Goal: Task Accomplishment & Management: Manage account settings

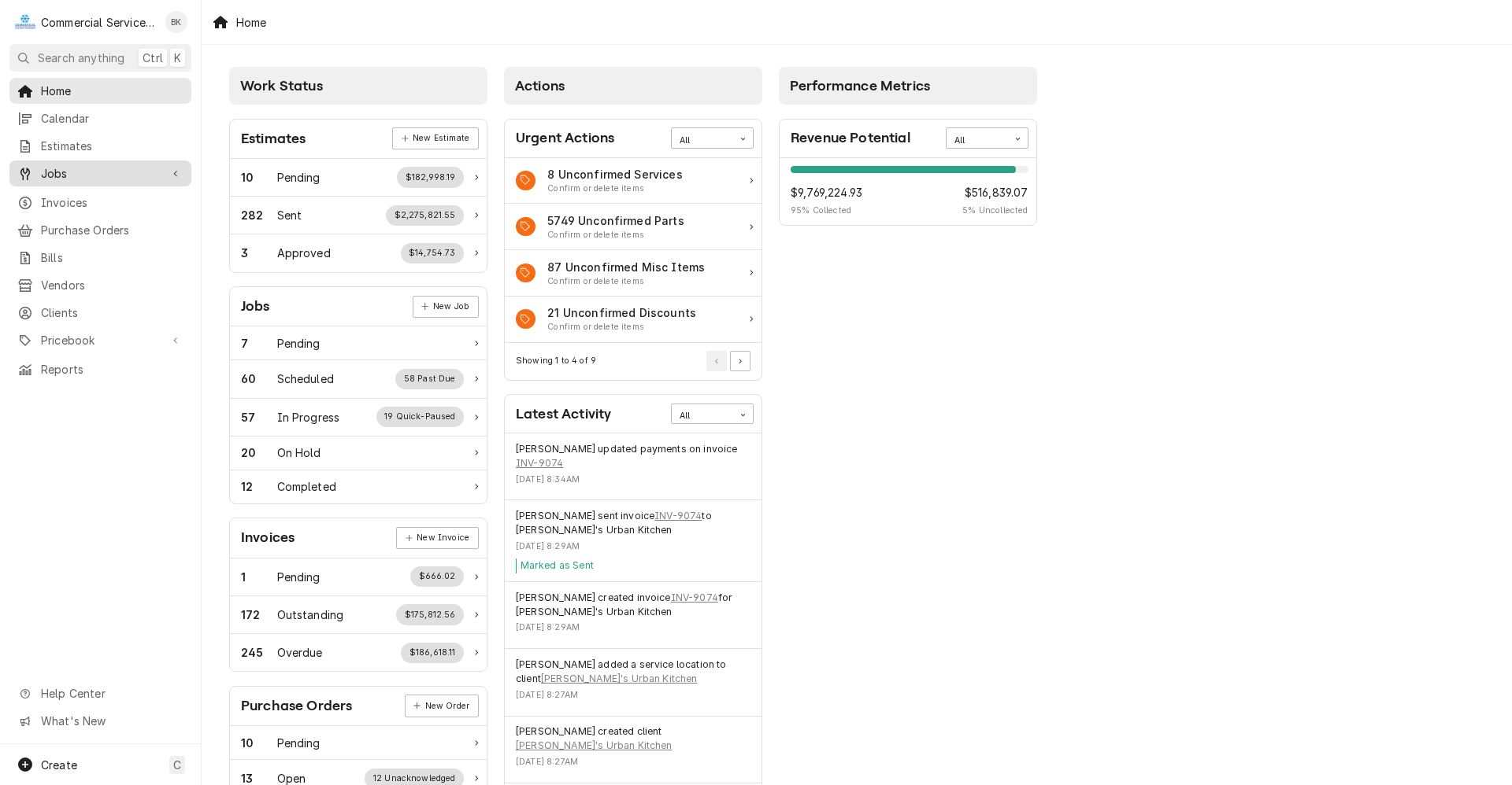
drag, startPoint x: 0, startPoint y: 0, endPoint x: 57, endPoint y: 174, distance: 183.1
click at [55, 179] on link "Jobs" at bounding box center [100, 173] width 182 height 26
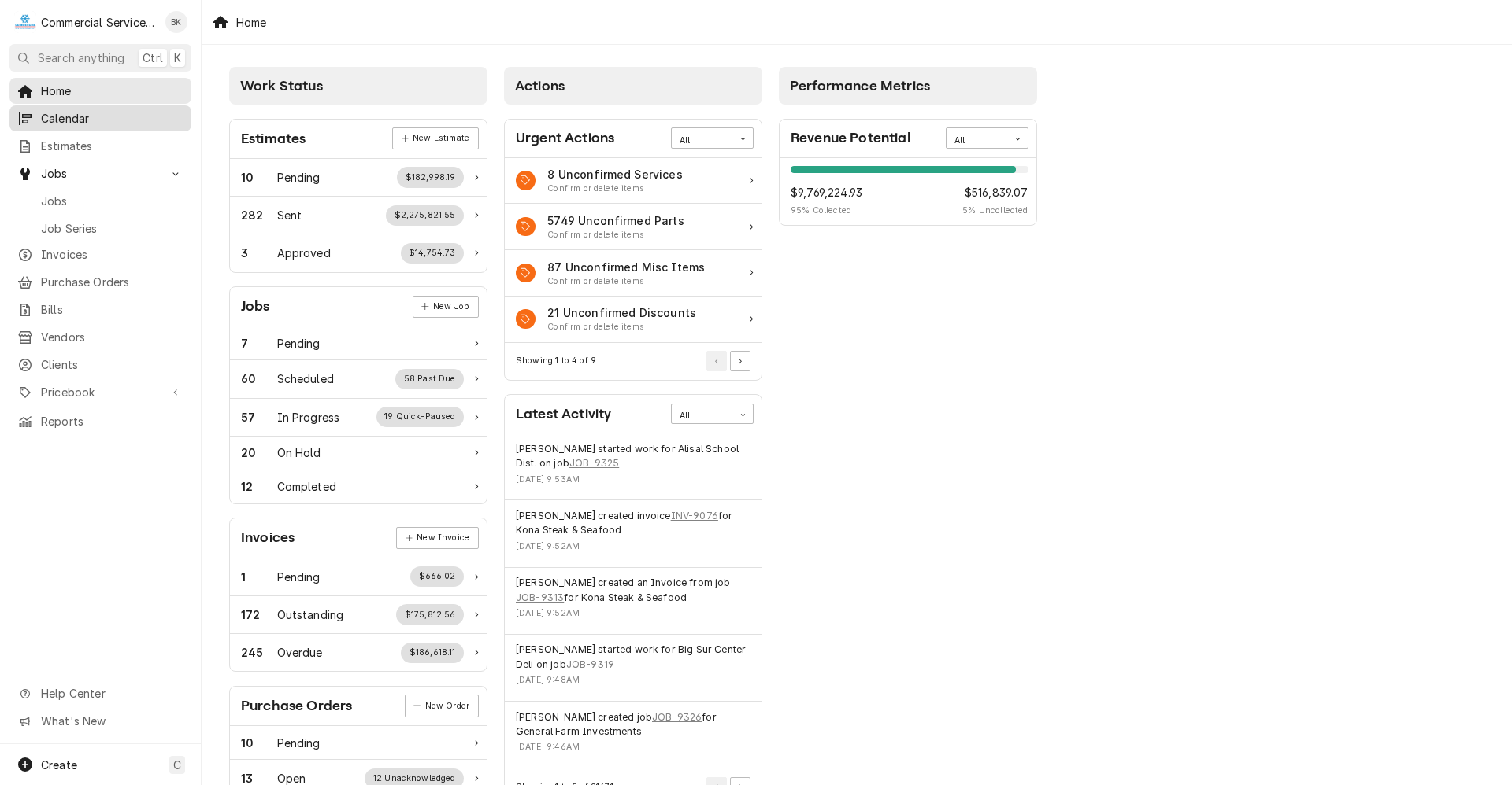
click at [71, 106] on link "Calendar" at bounding box center [100, 118] width 182 height 26
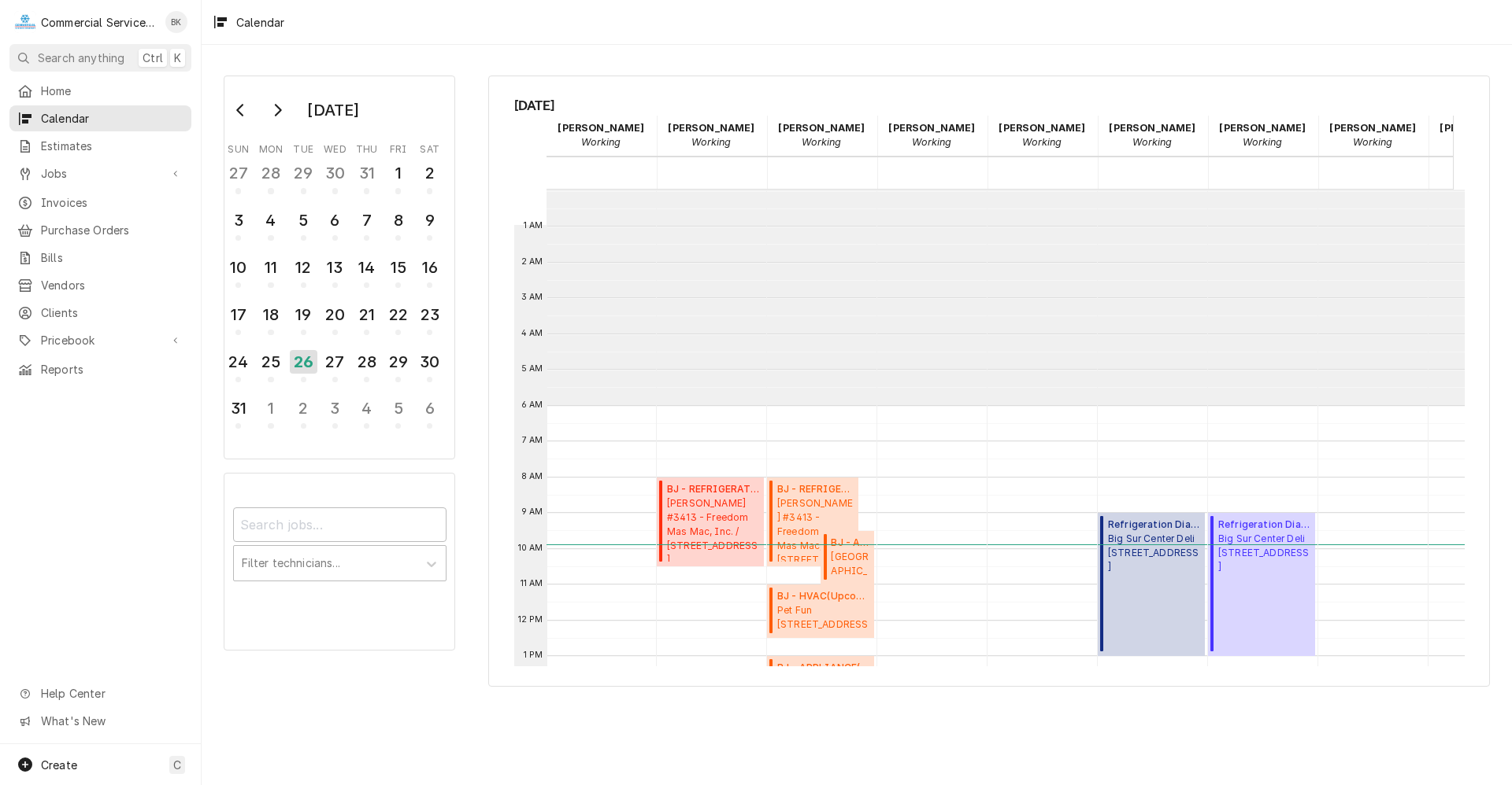
scroll to position [216, 0]
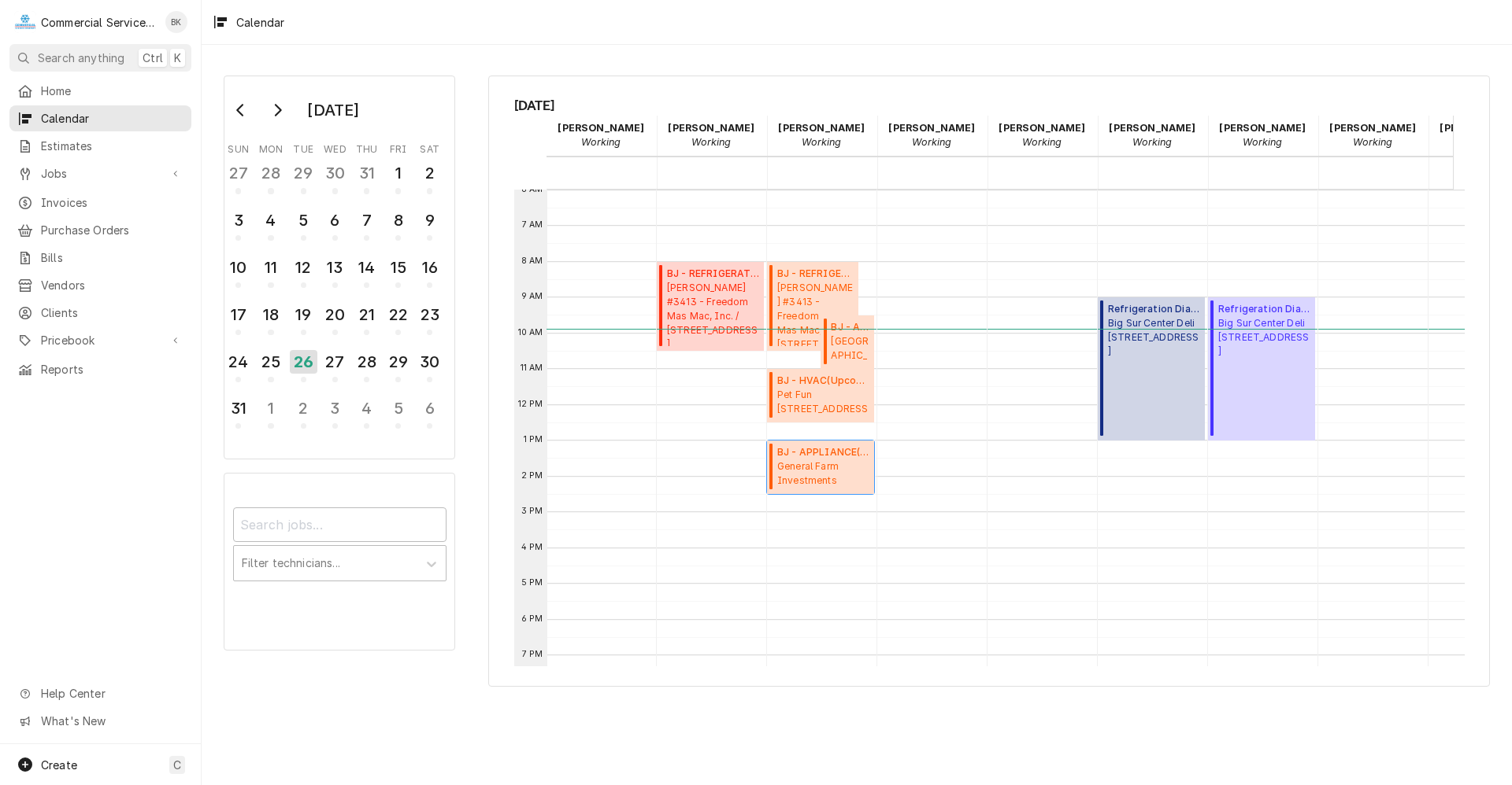
click at [825, 469] on span "General Farm Investments The Farm / 5 Foster Rd, Salinas, CA 93908" at bounding box center [823, 475] width 92 height 30
click at [304, 362] on div "26" at bounding box center [303, 362] width 28 height 23
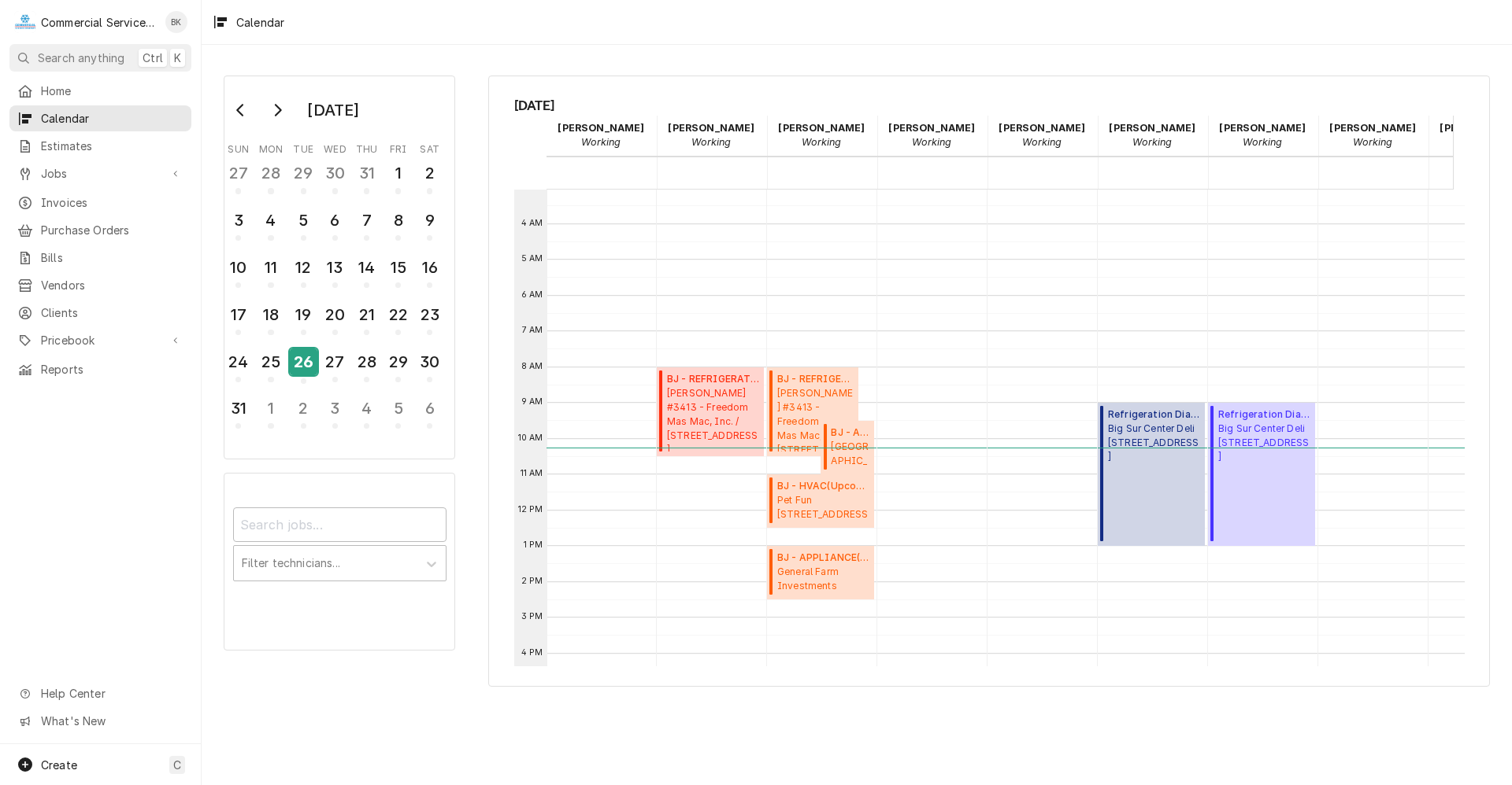
scroll to position [158, 0]
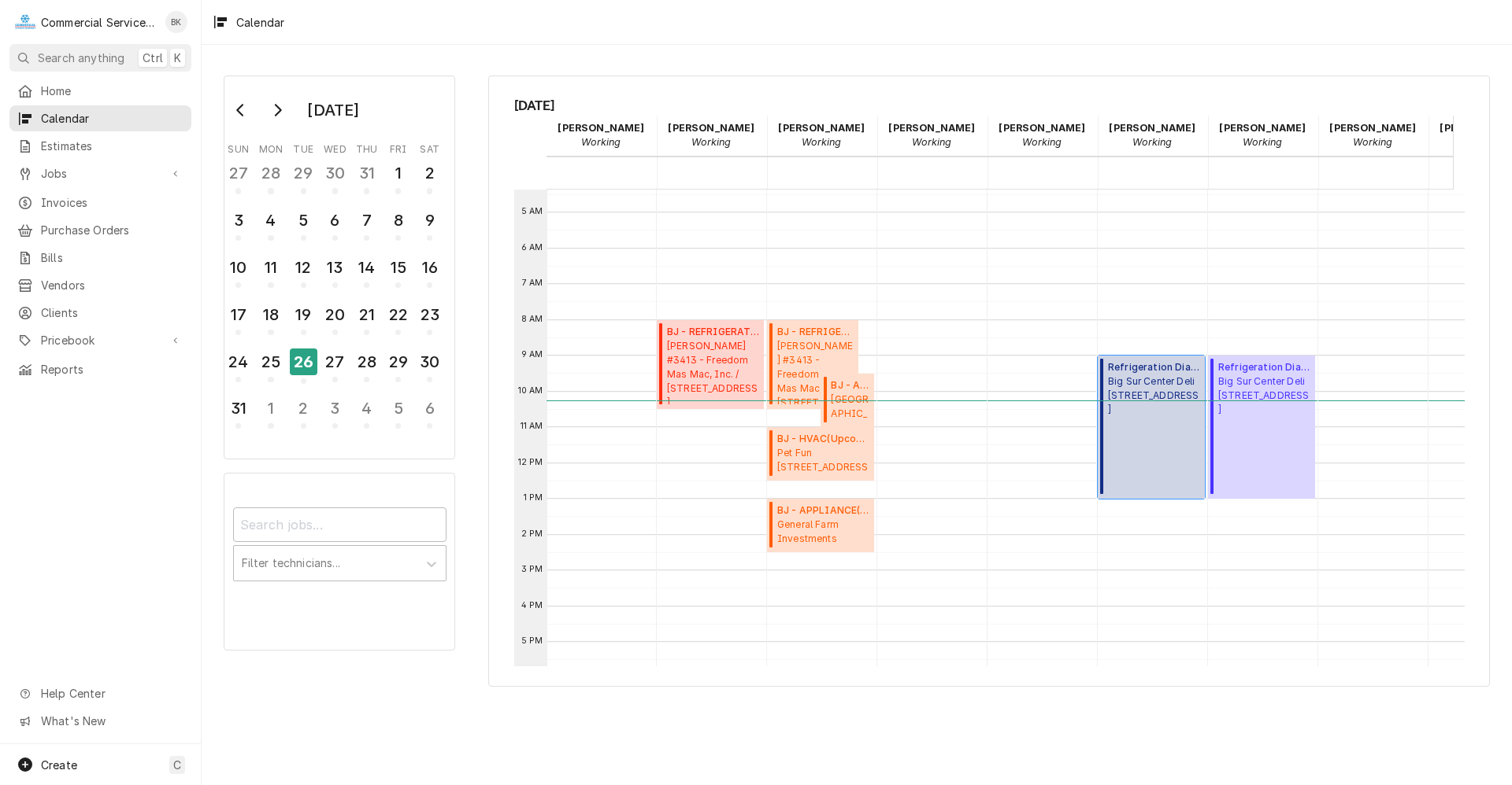
click at [1157, 410] on span "Big Sur Center Deli PO Box 595, Big Sur, CA 93920" at bounding box center [1154, 396] width 92 height 43
click at [309, 366] on div "26" at bounding box center [303, 362] width 28 height 27
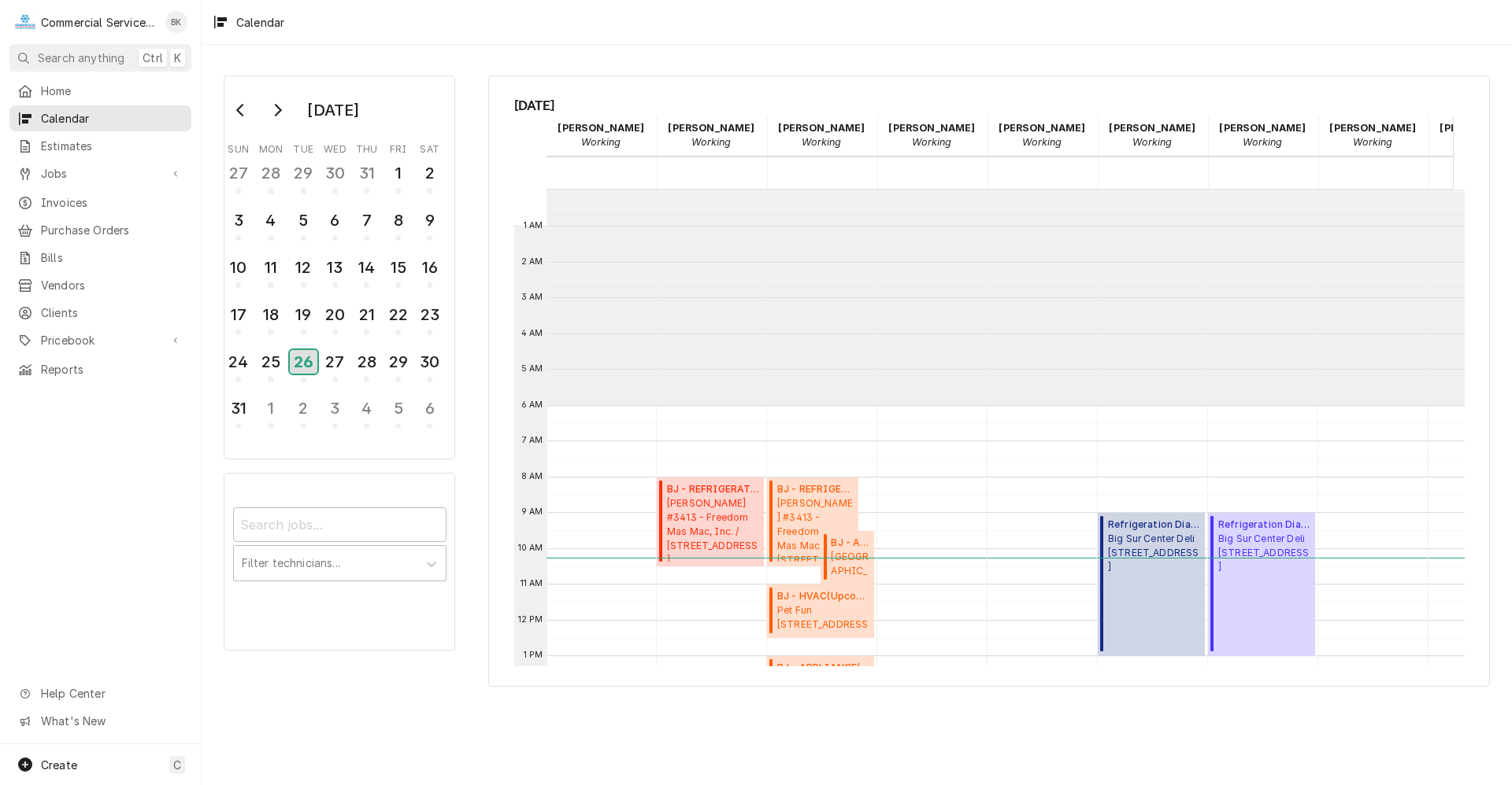
scroll to position [216, 0]
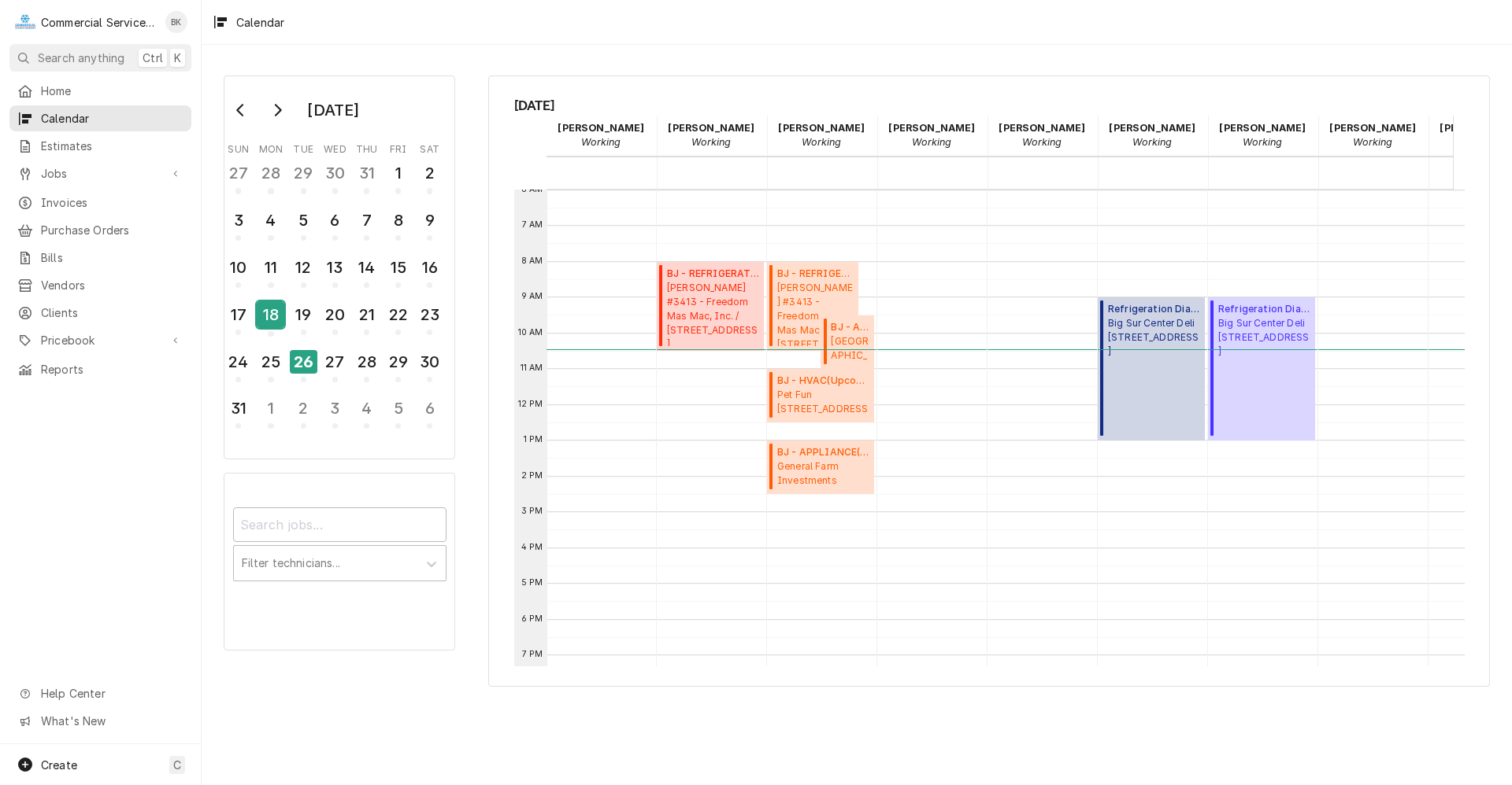
click at [278, 323] on div "18" at bounding box center [270, 315] width 28 height 27
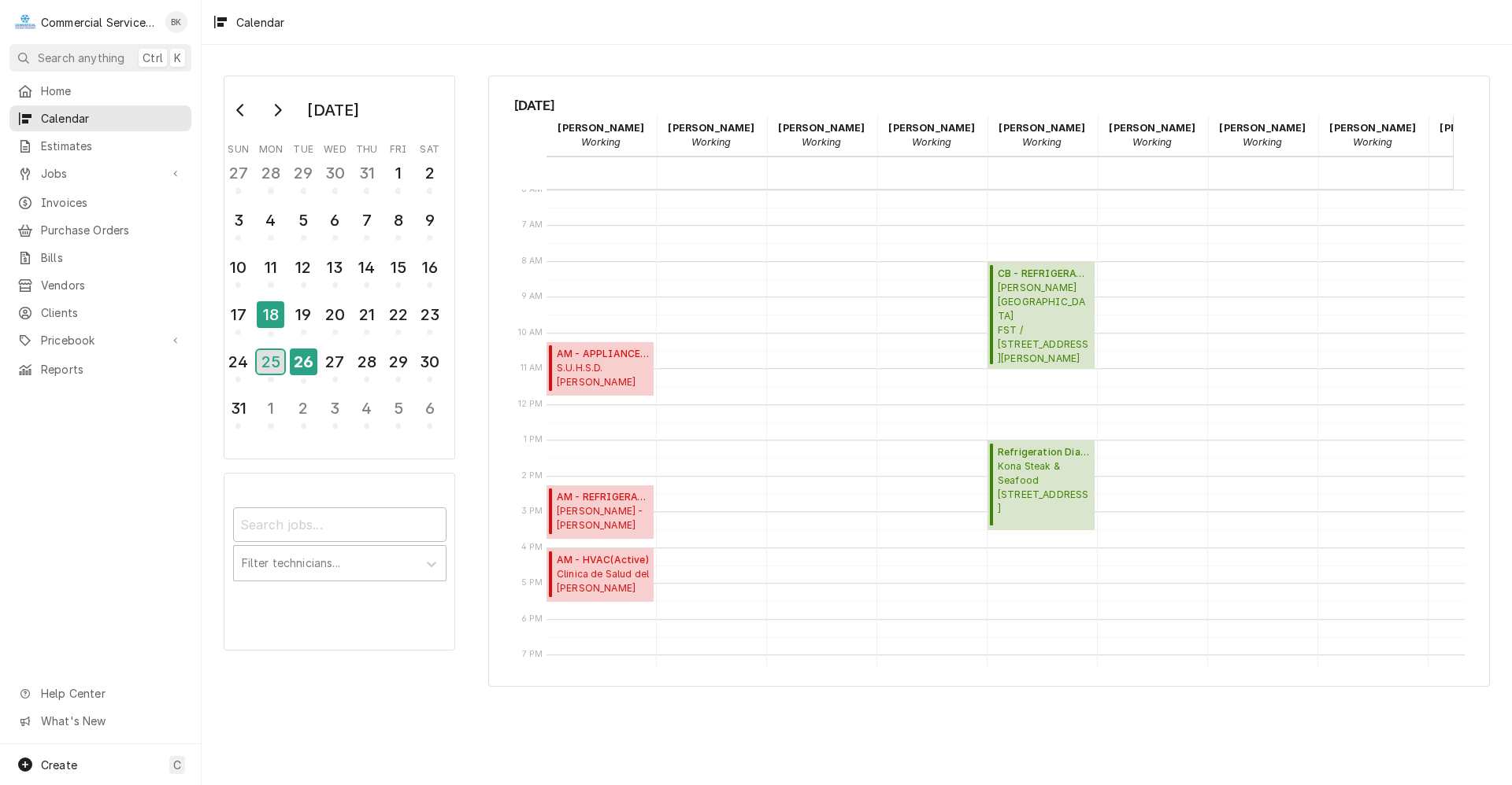
click at [276, 356] on div "25" at bounding box center [270, 362] width 28 height 23
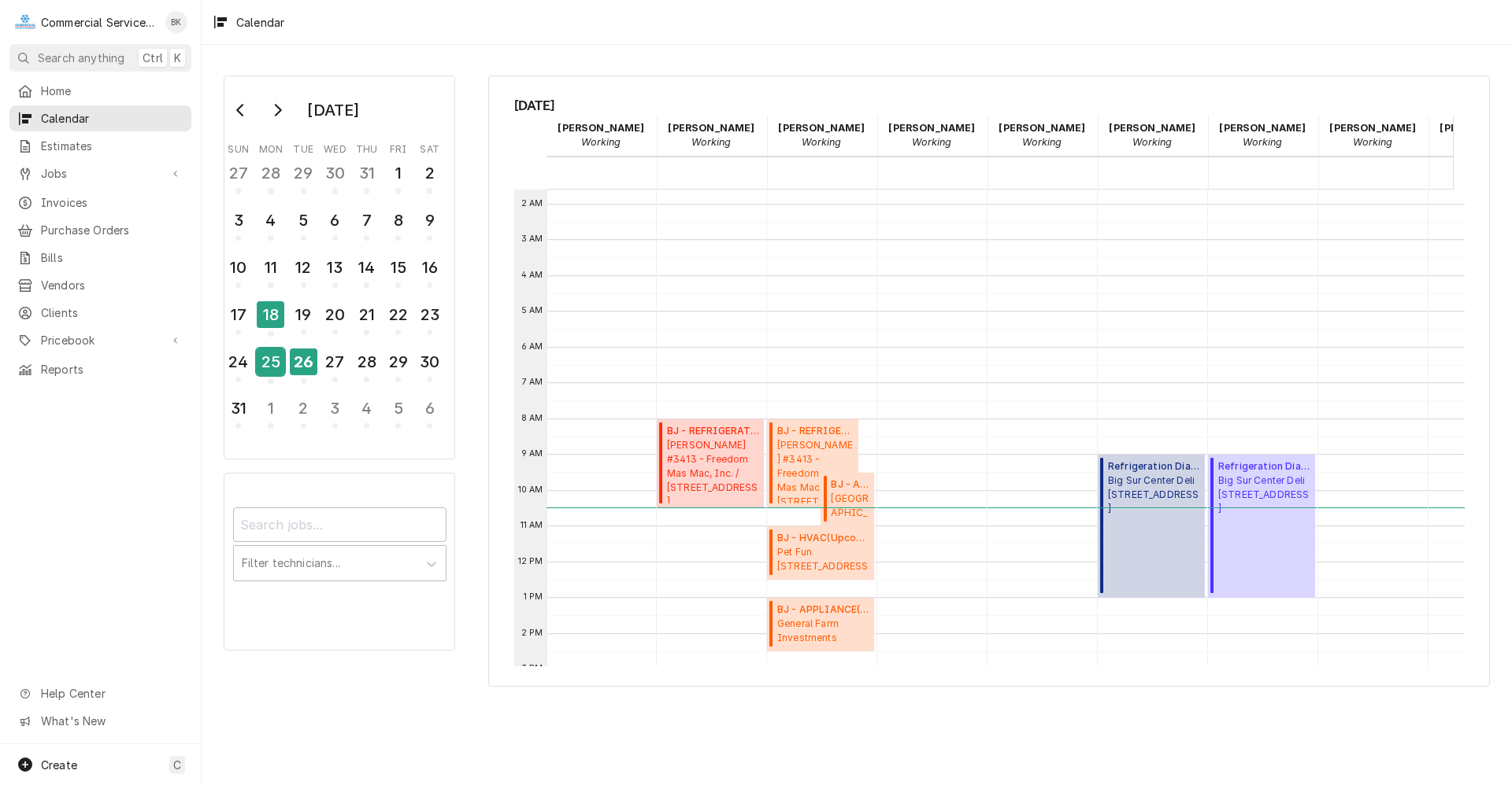
scroll to position [0, 0]
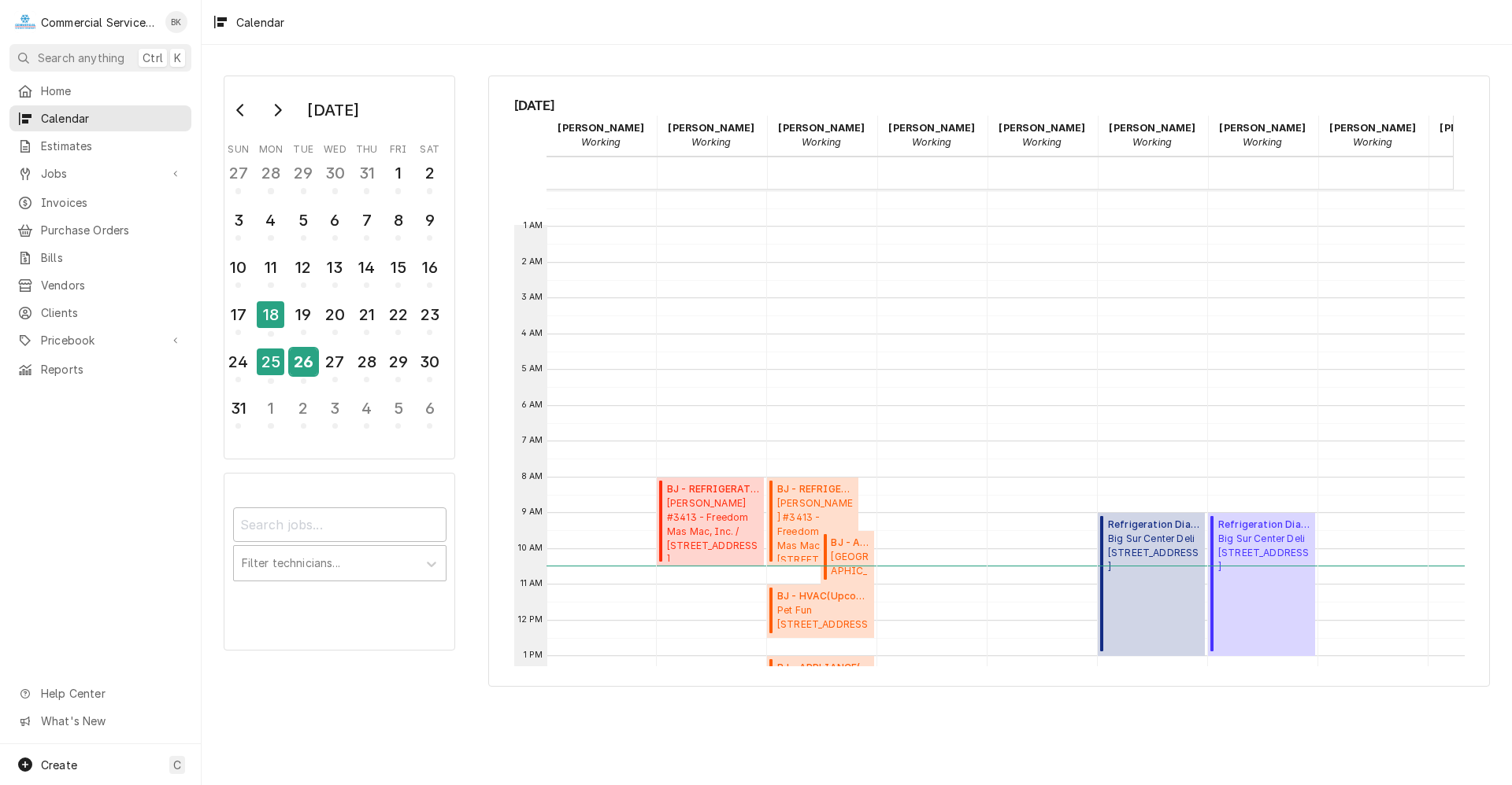
click at [310, 358] on div "26" at bounding box center [303, 362] width 28 height 27
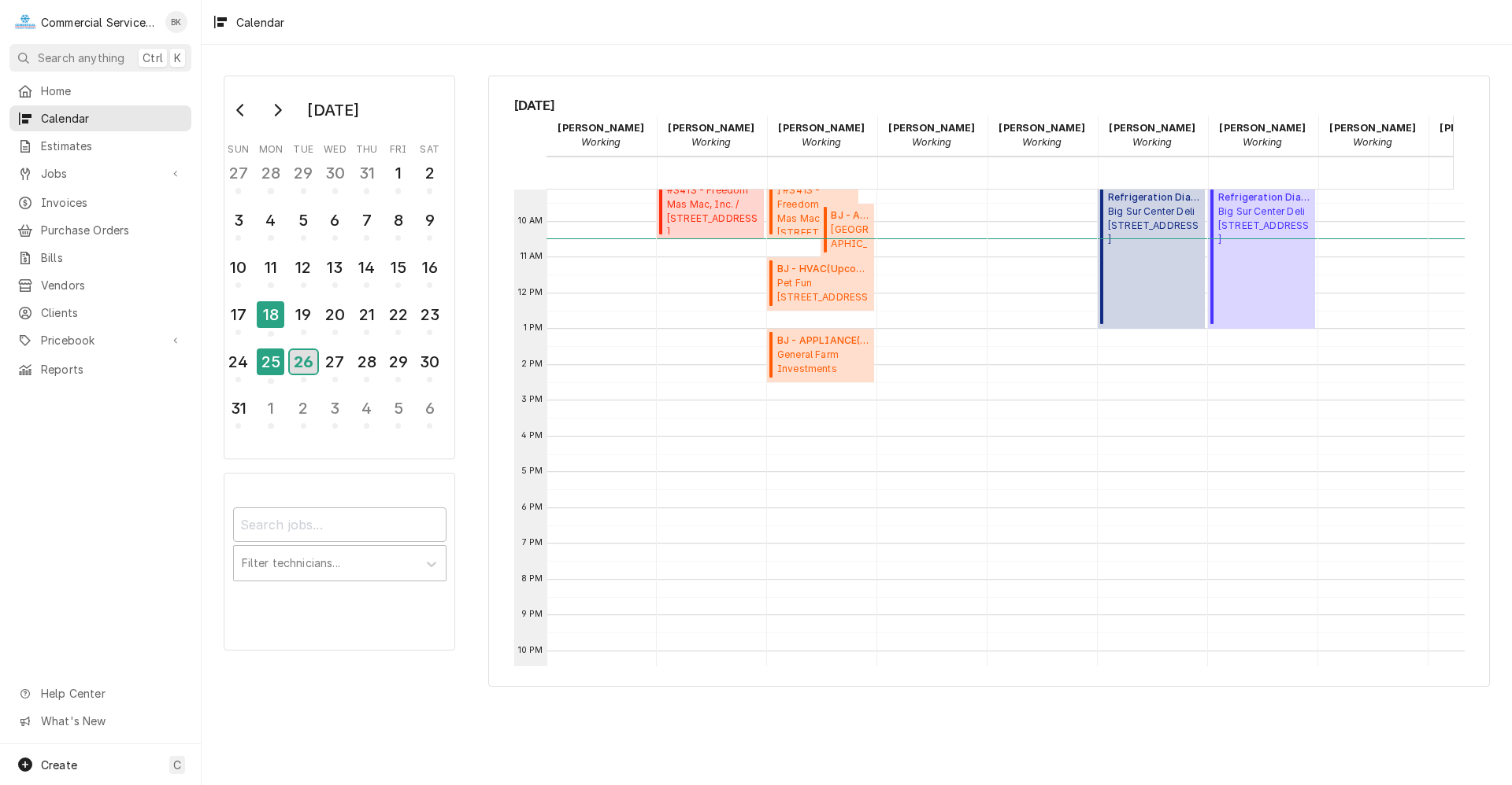
scroll to position [395, 0]
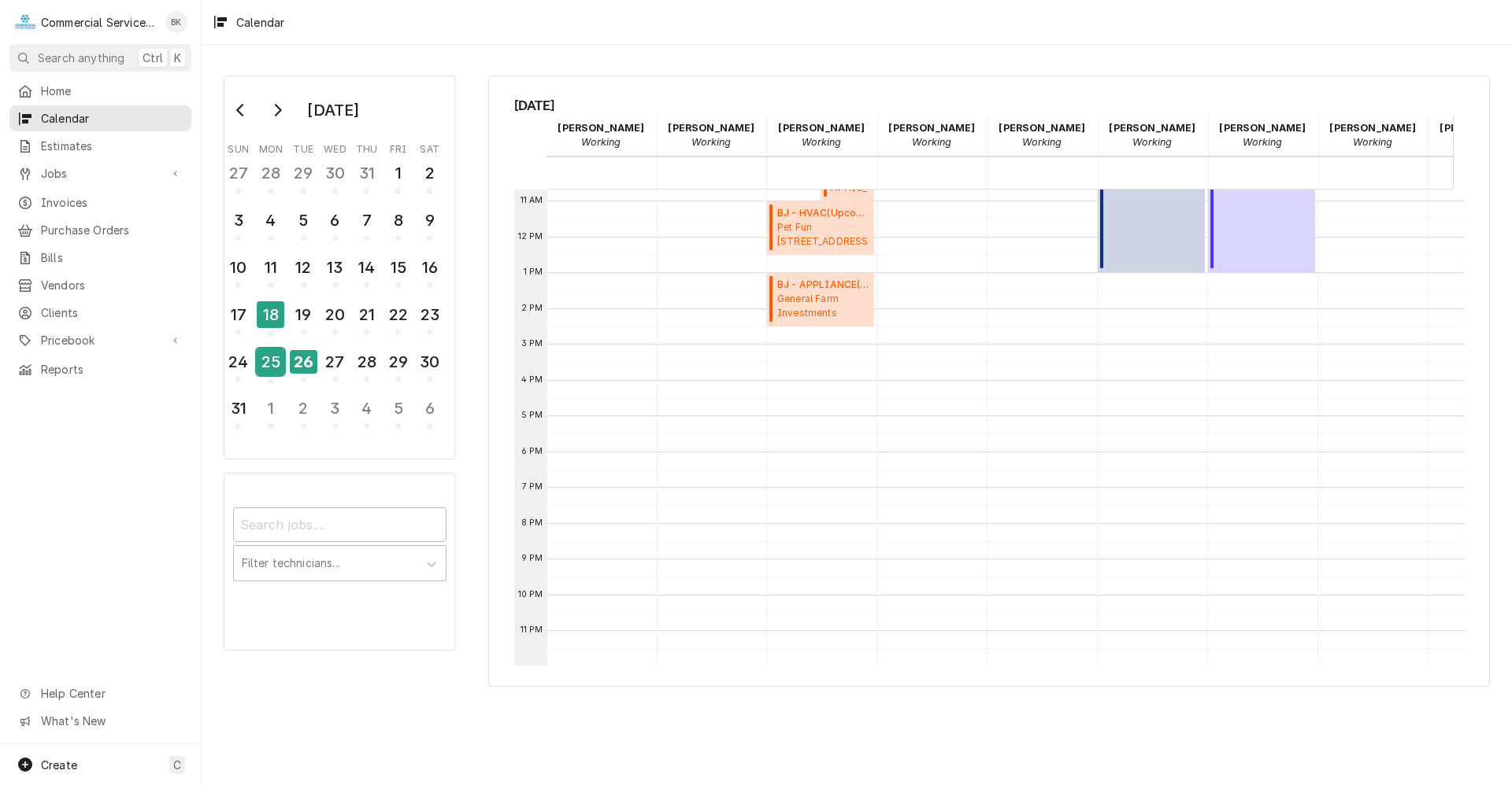
click at [275, 352] on div "25" at bounding box center [270, 362] width 28 height 27
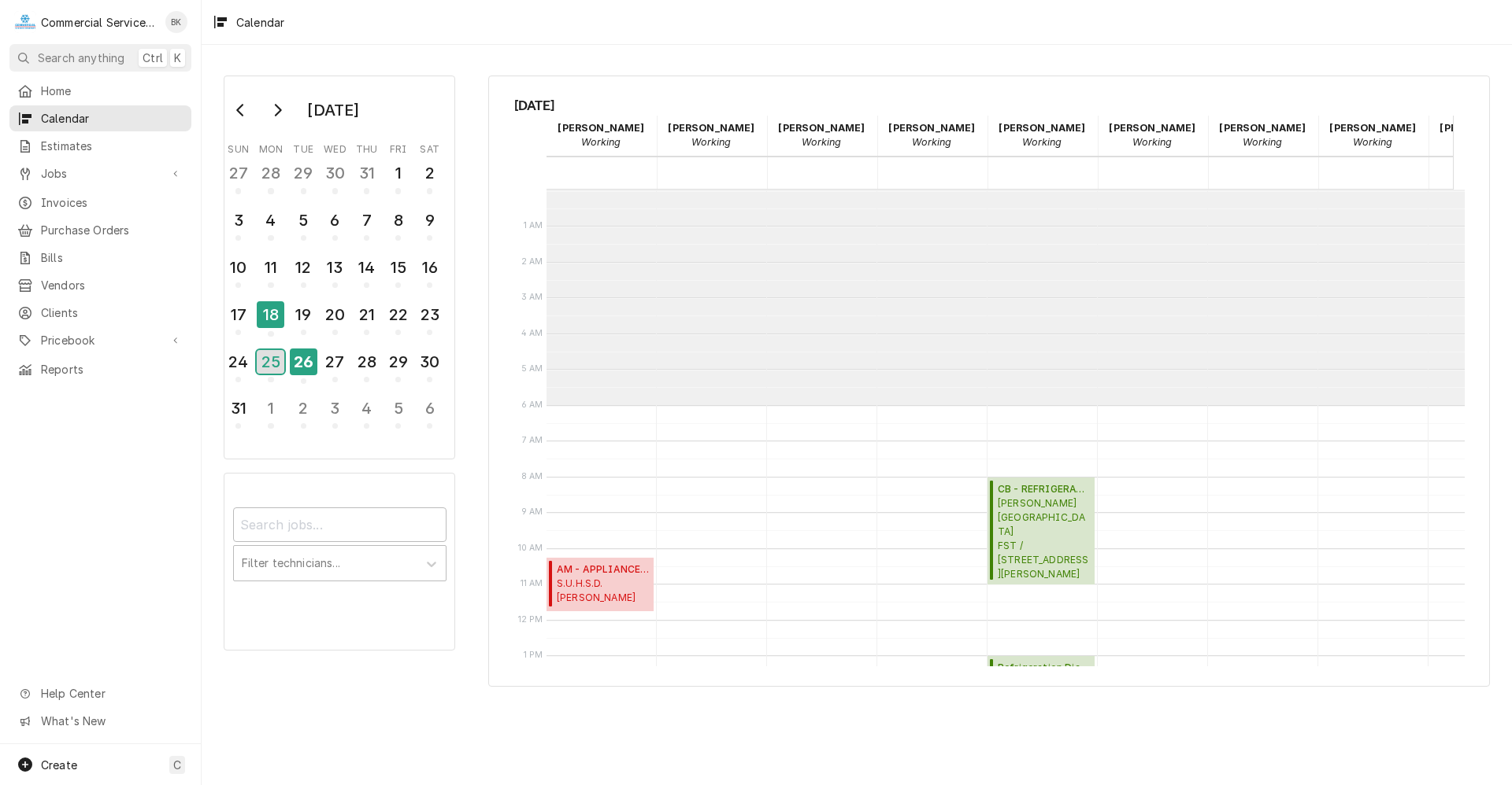
scroll to position [216, 0]
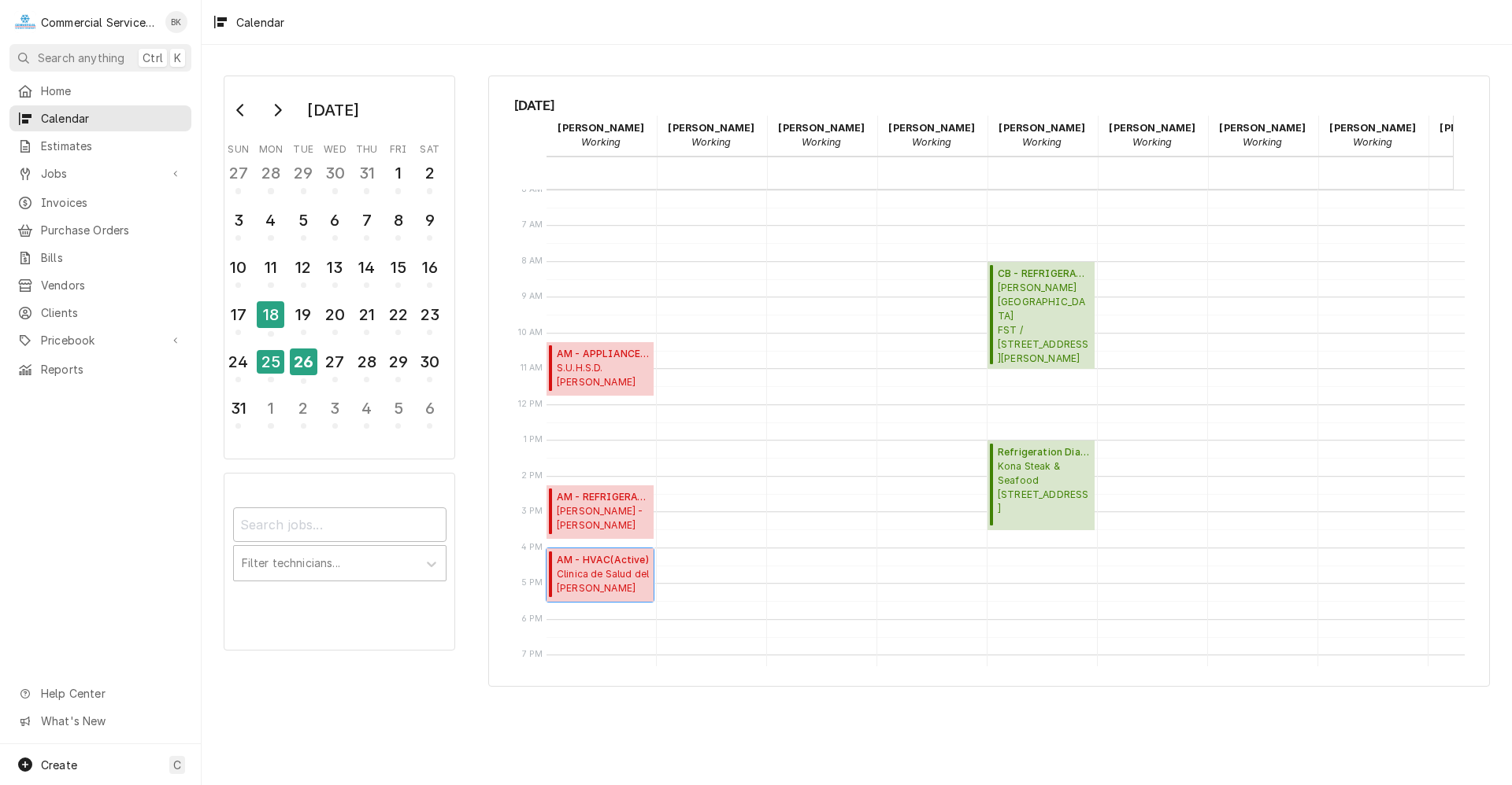
click at [594, 579] on span "Clinica de Salud del Valle de Salinas CIRCLE DR. / 950 Circle Dr, Salinas, CA 9…" at bounding box center [602, 583] width 92 height 30
click at [621, 561] on span "AM - HVAC ( Active )" at bounding box center [602, 560] width 92 height 14
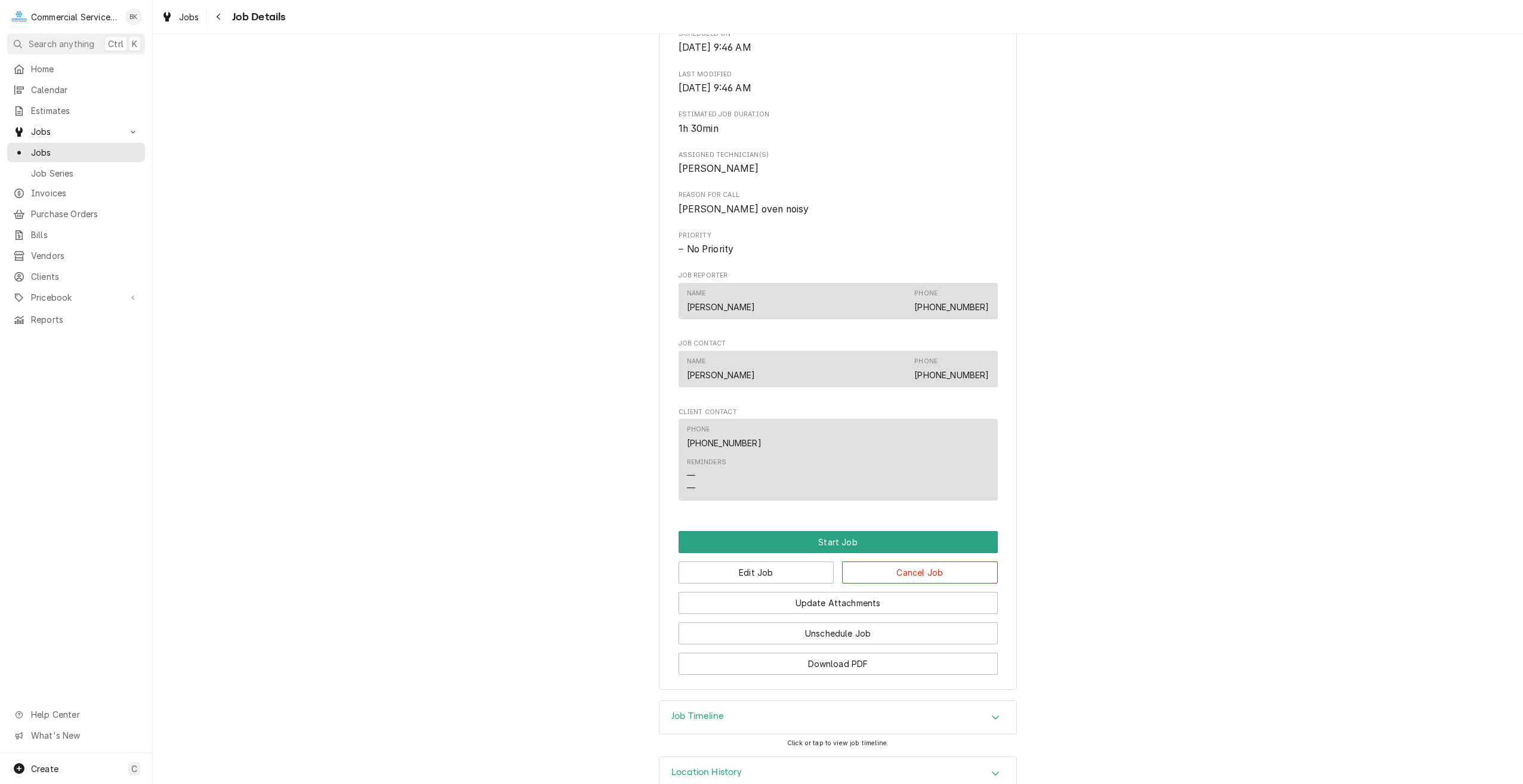
scroll to position [430, 0]
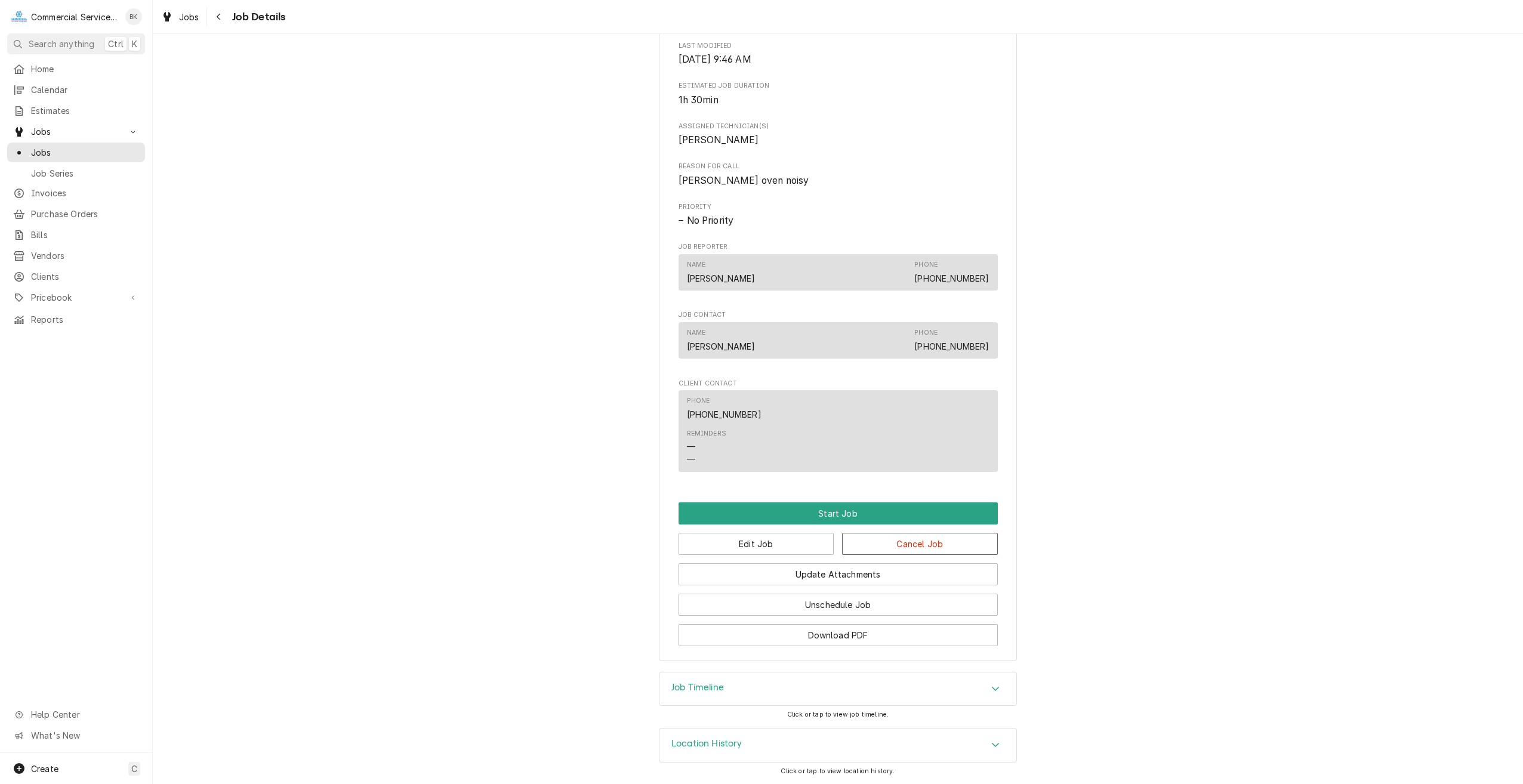
click at [816, 687] on div "Job Timeline" at bounding box center [837, 689] width 357 height 34
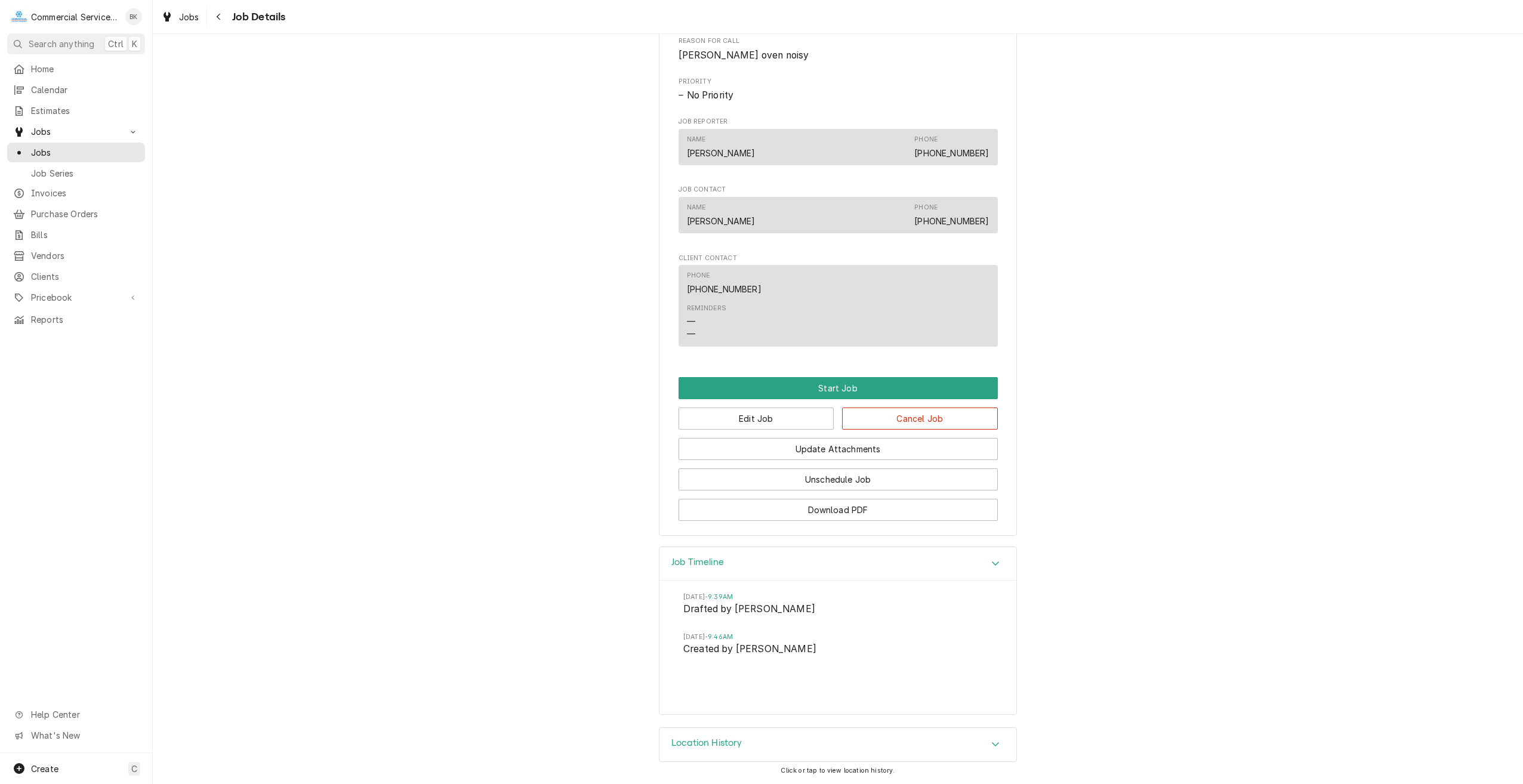
scroll to position [555, 0]
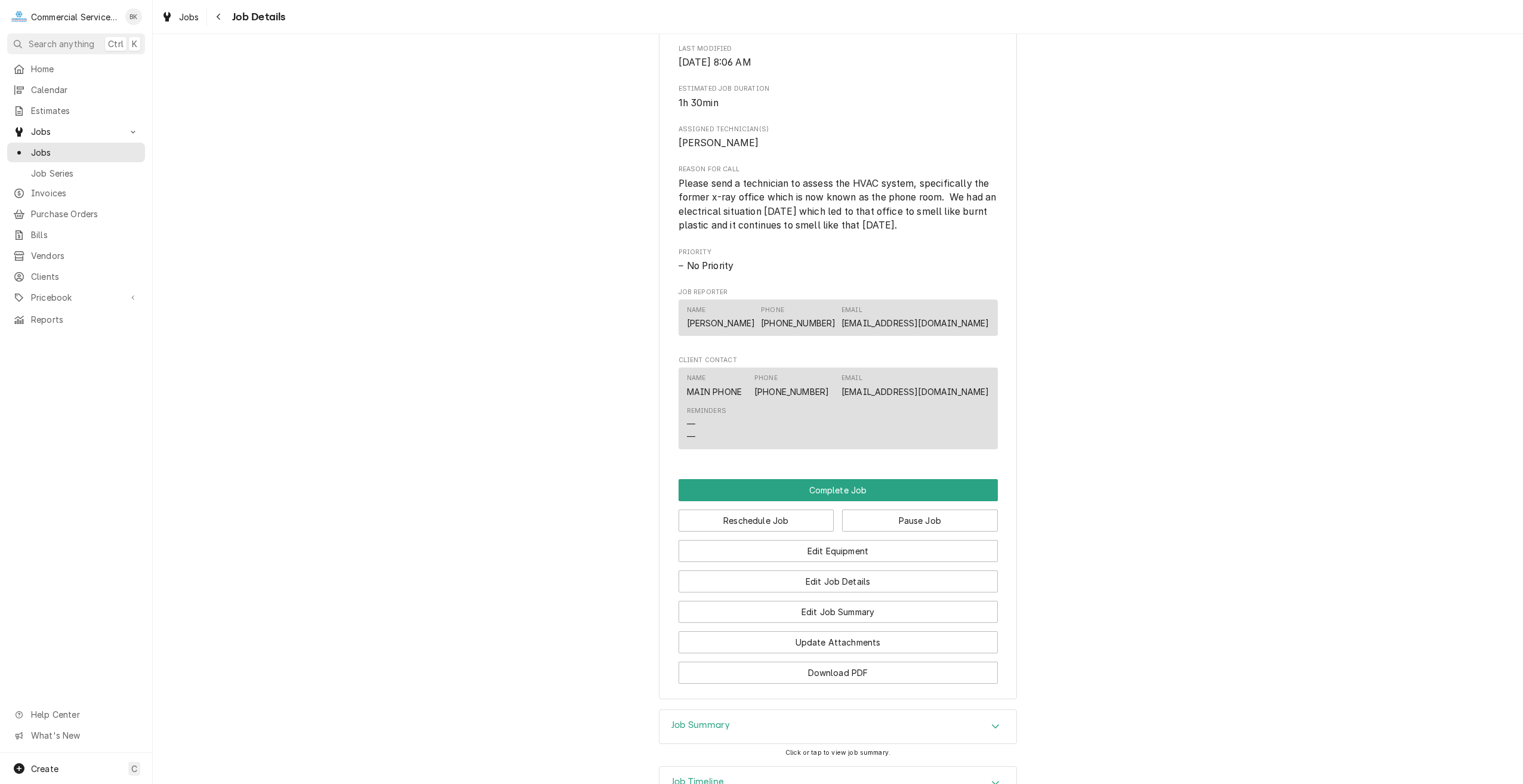
scroll to position [562, 0]
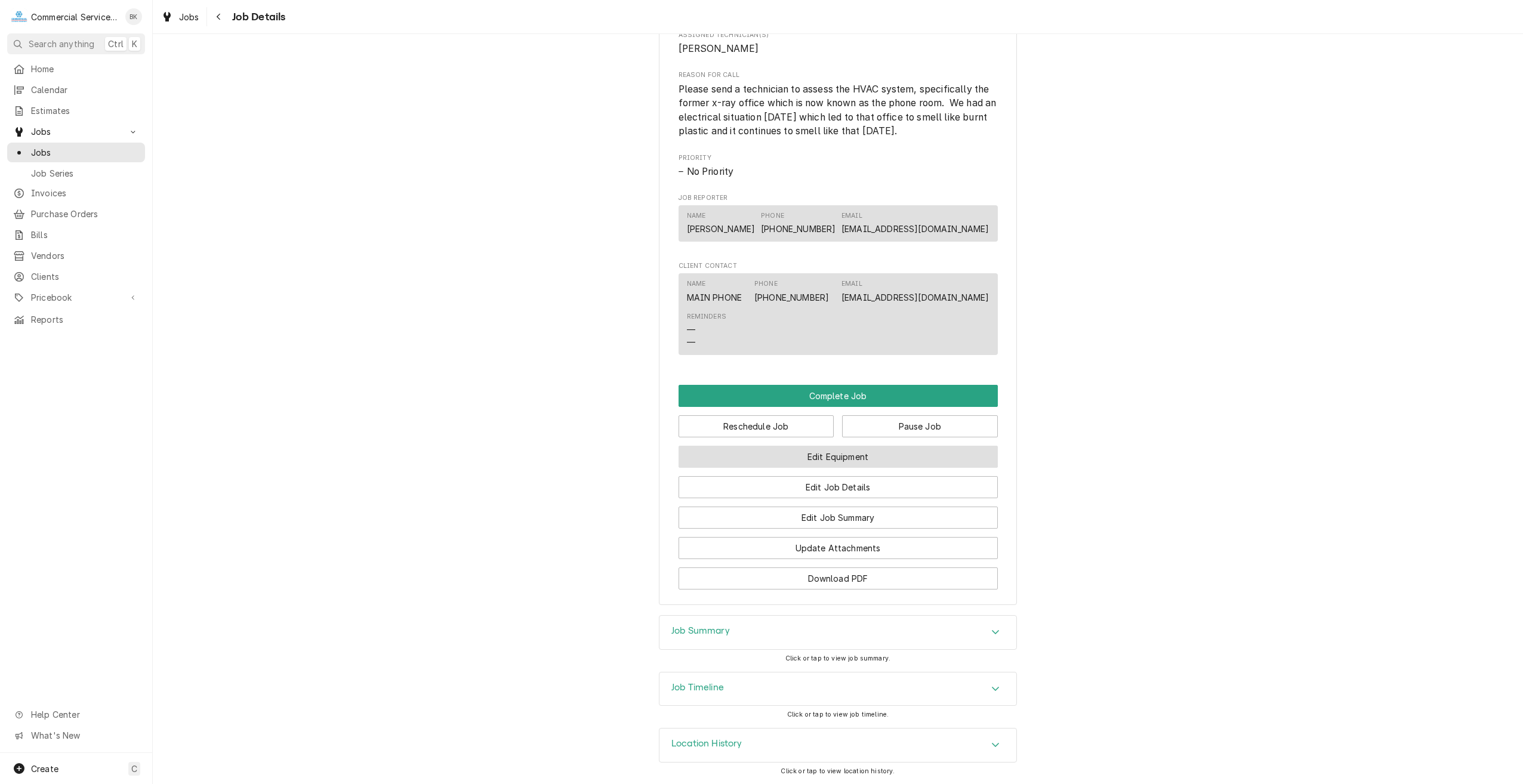
click at [837, 463] on button "Edit Equipment" at bounding box center [838, 457] width 319 height 22
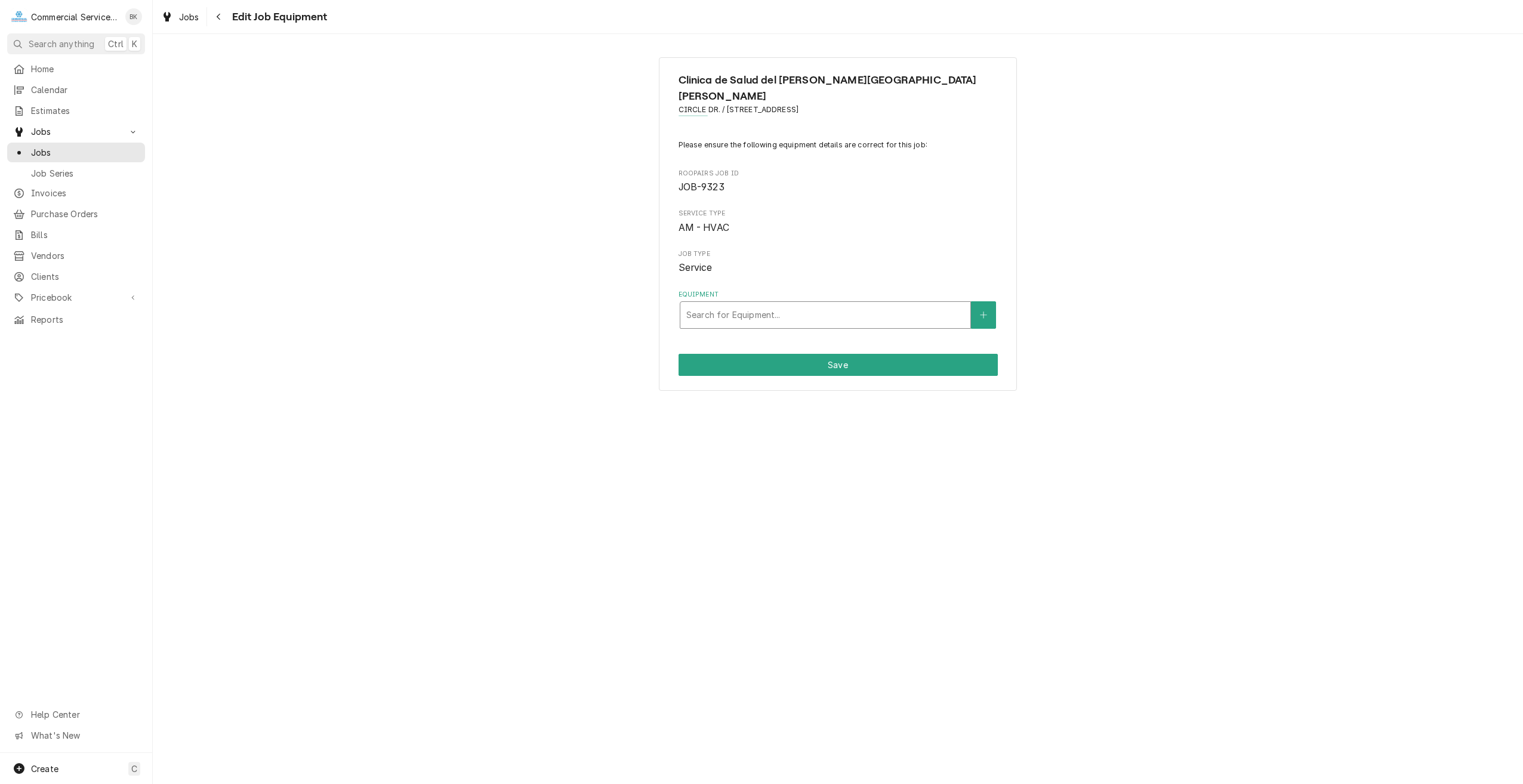
click at [792, 305] on div "Equipment" at bounding box center [825, 315] width 278 height 22
type input "ac"
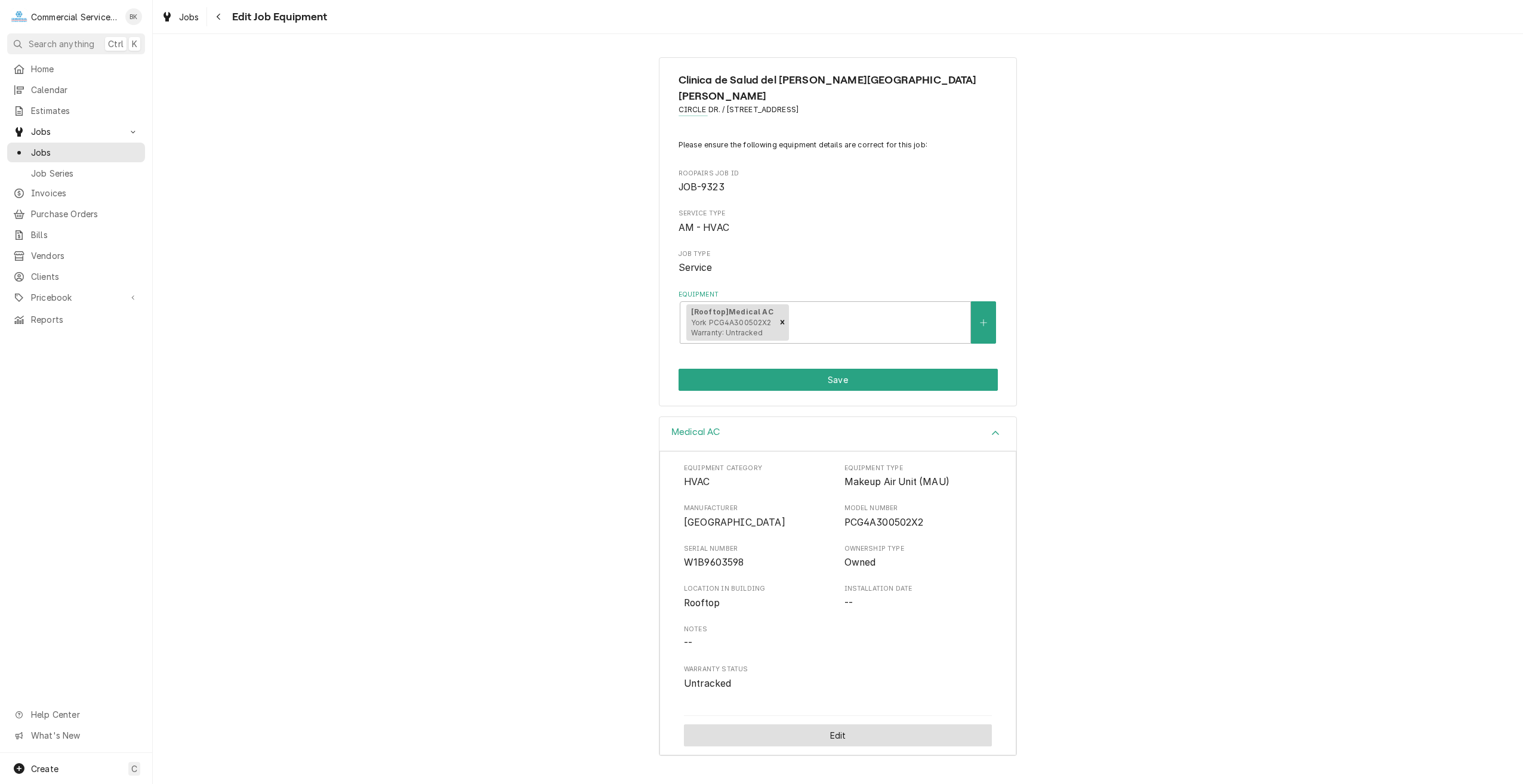
click at [899, 724] on button "Edit" at bounding box center [837, 735] width 308 height 22
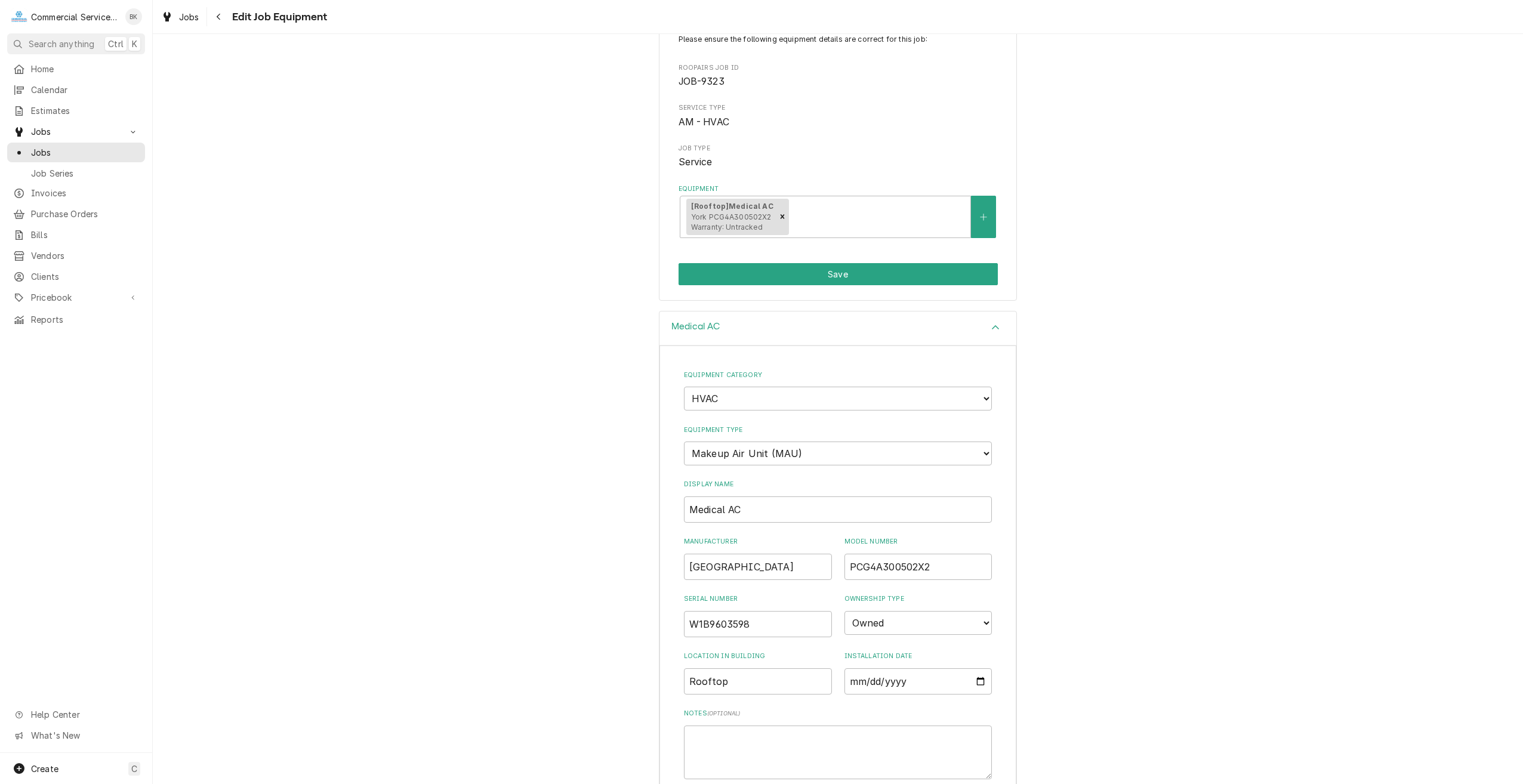
scroll to position [120, 0]
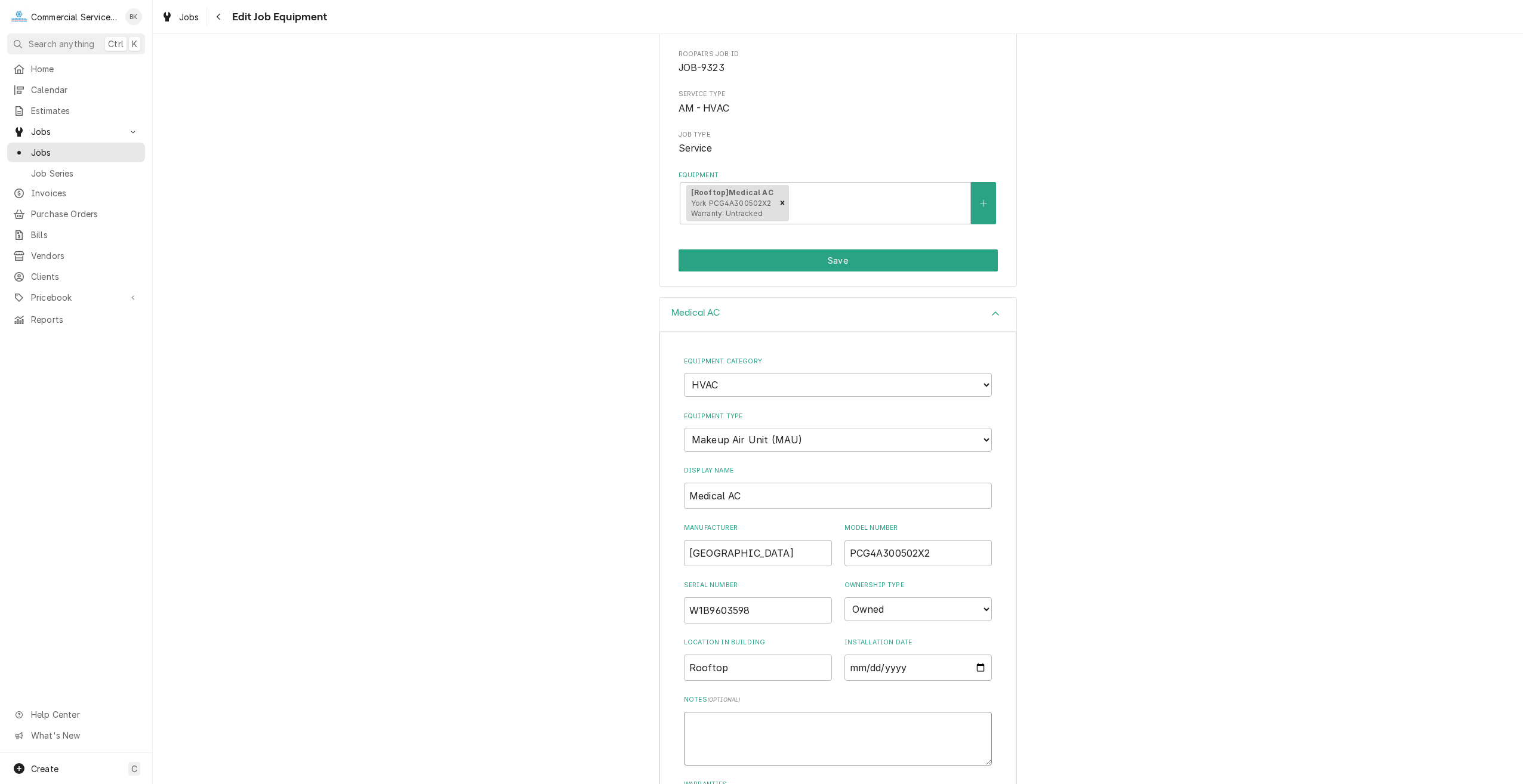
click at [777, 712] on textarea "Notes ( optional )" at bounding box center [837, 738] width 308 height 53
type textarea "x"
type textarea "U"
type textarea "x"
type textarea "Un"
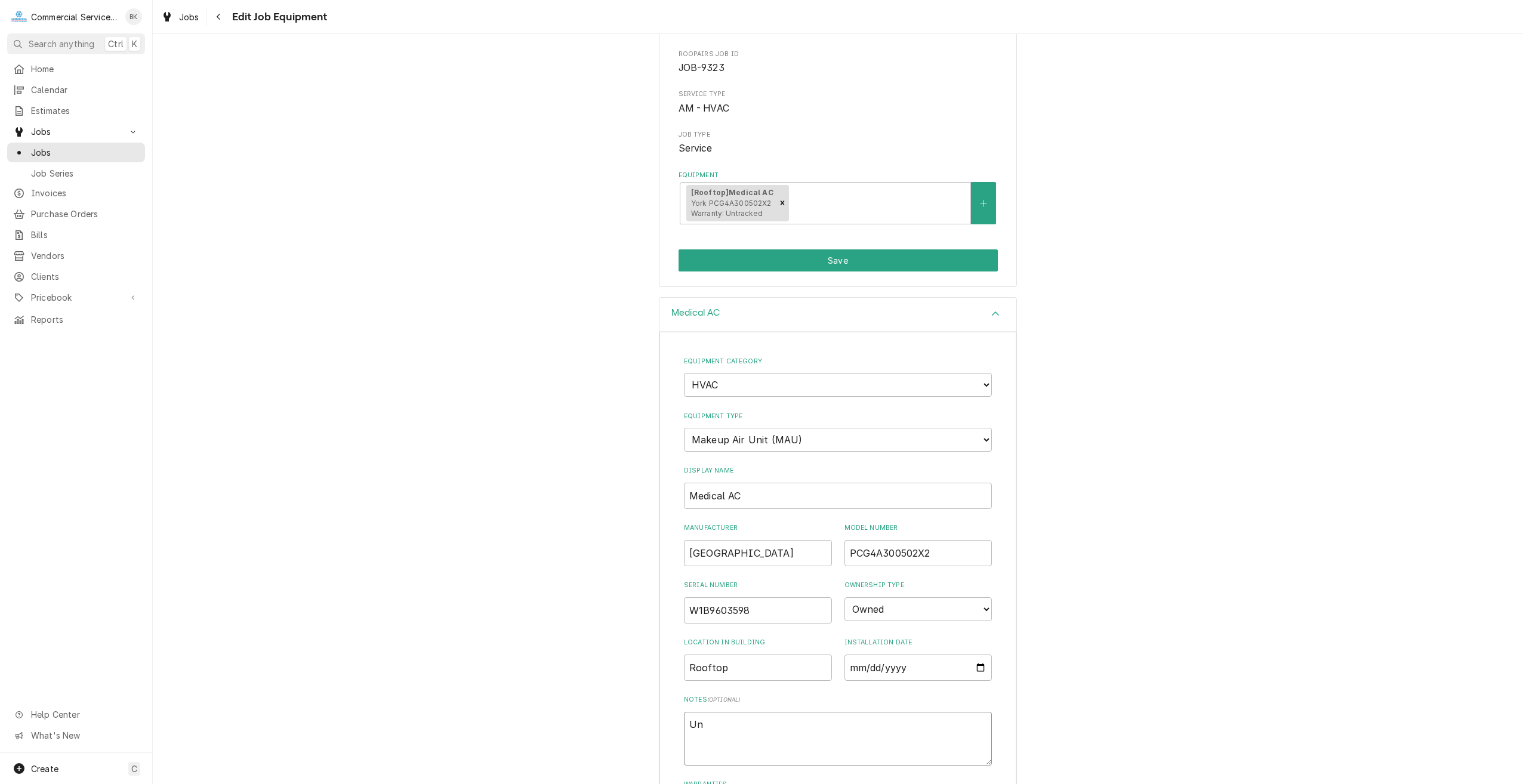
type textarea "x"
type textarea "Uni"
type textarea "x"
type textarea "Unit"
type textarea "x"
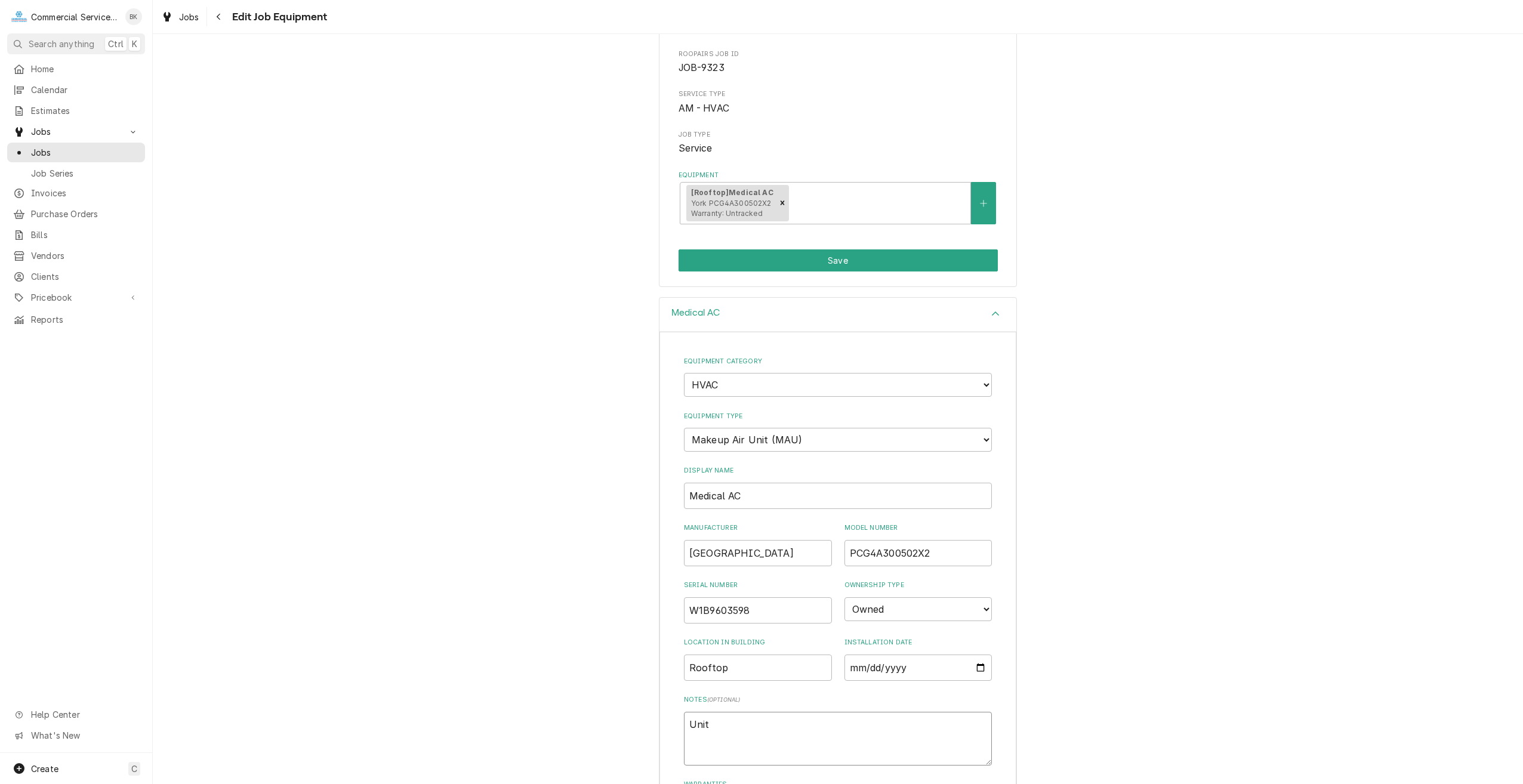
type textarea "Unit"
type textarea "x"
type textarea "Unit s"
type textarea "x"
type textarea "Unit sh"
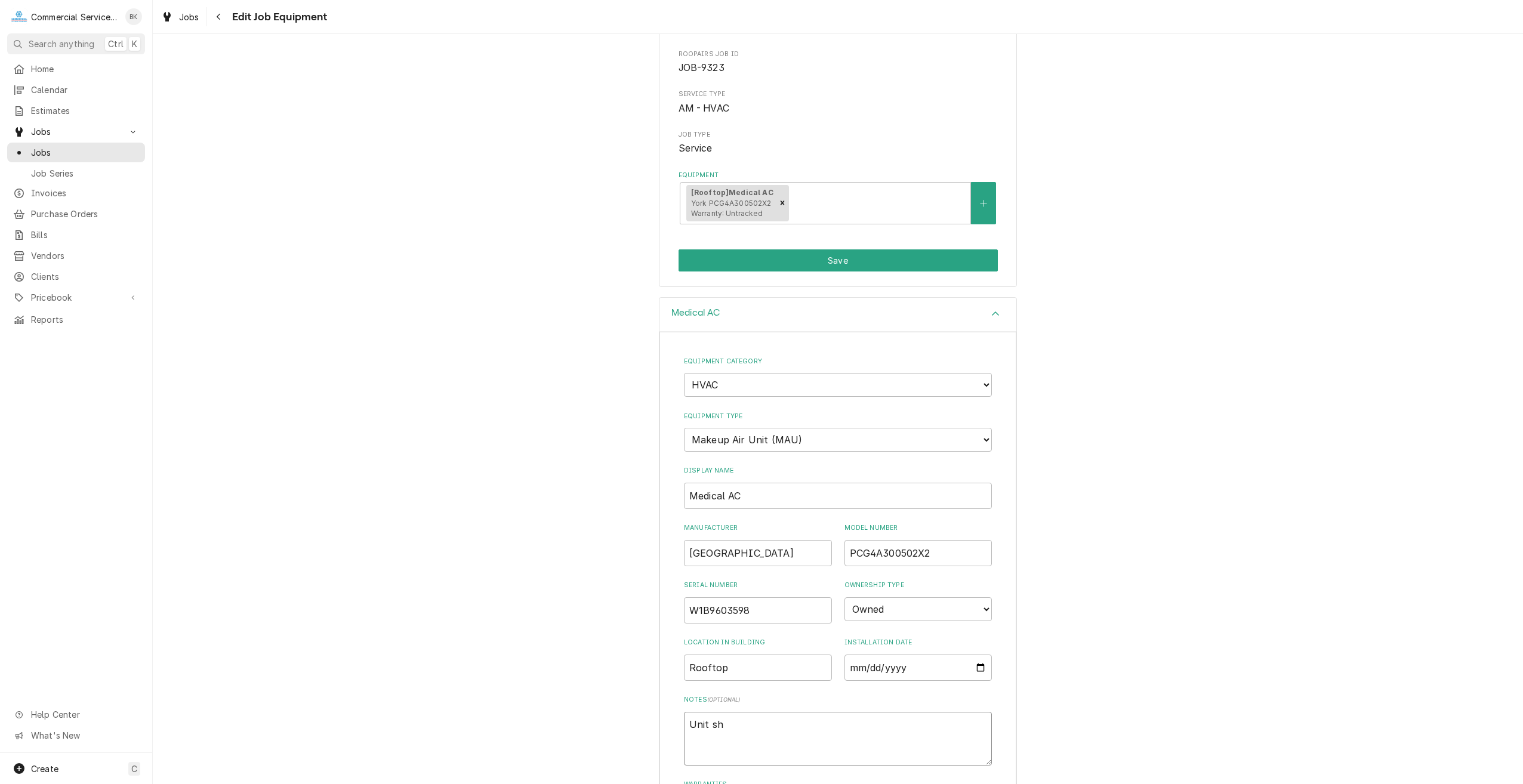
type textarea "x"
type textarea "Unit sho"
type textarea "x"
type textarea "Unit show"
type textarea "x"
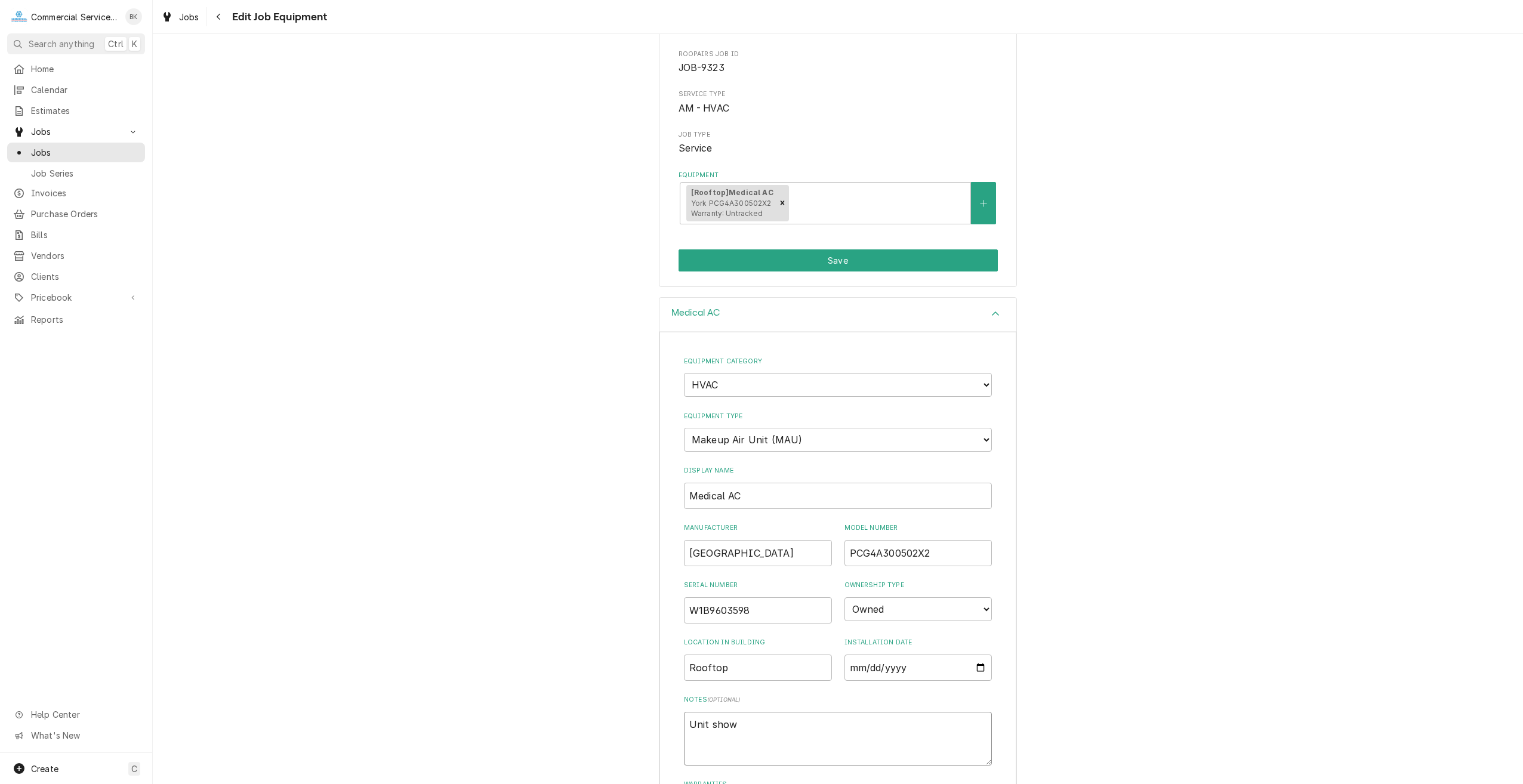
type textarea "Unit shows"
type textarea "x"
type textarea "Unit shows"
type textarea "x"
type textarea "Unit shows t"
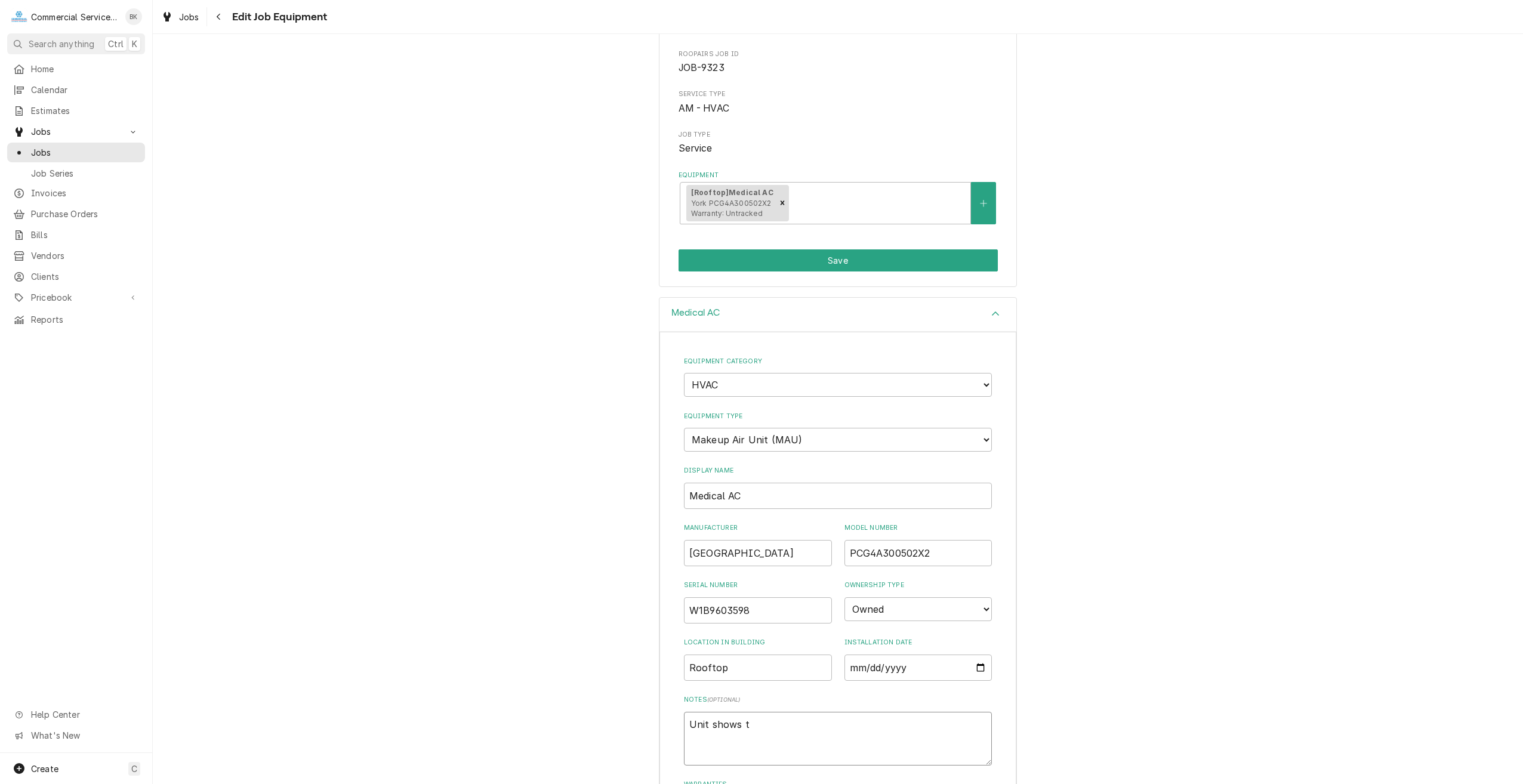
type textarea "x"
type textarea "Unit shows th"
type textarea "x"
type textarea "Unit shows the"
type textarea "x"
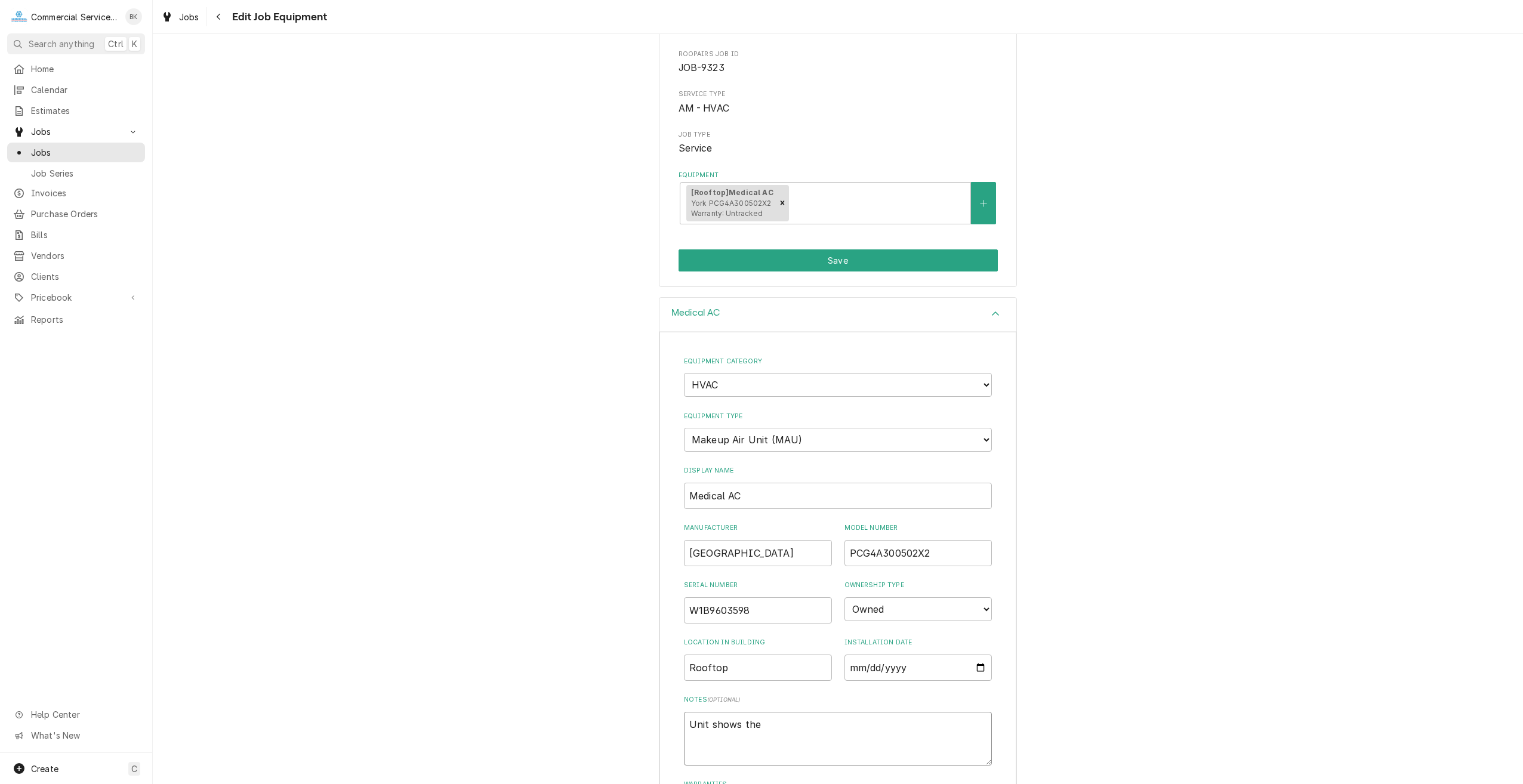
type textarea "Unit shows the"
type textarea "x"
type textarea "Unit shows the f"
type textarea "x"
type textarea "Unit shows the fo"
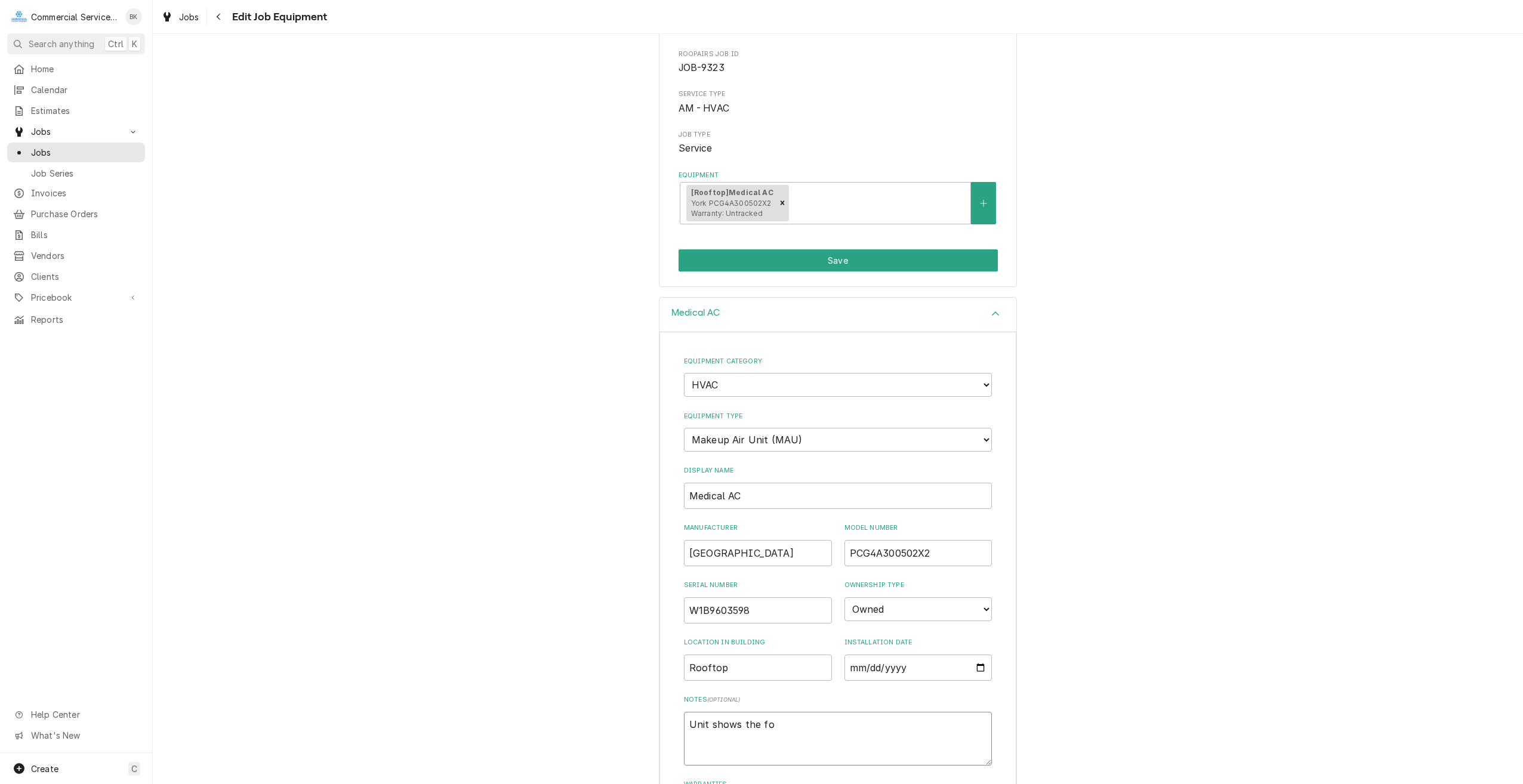
type textarea "x"
type textarea "Unit shows the fol"
type textarea "x"
type textarea "Unit shows the foll"
type textarea "x"
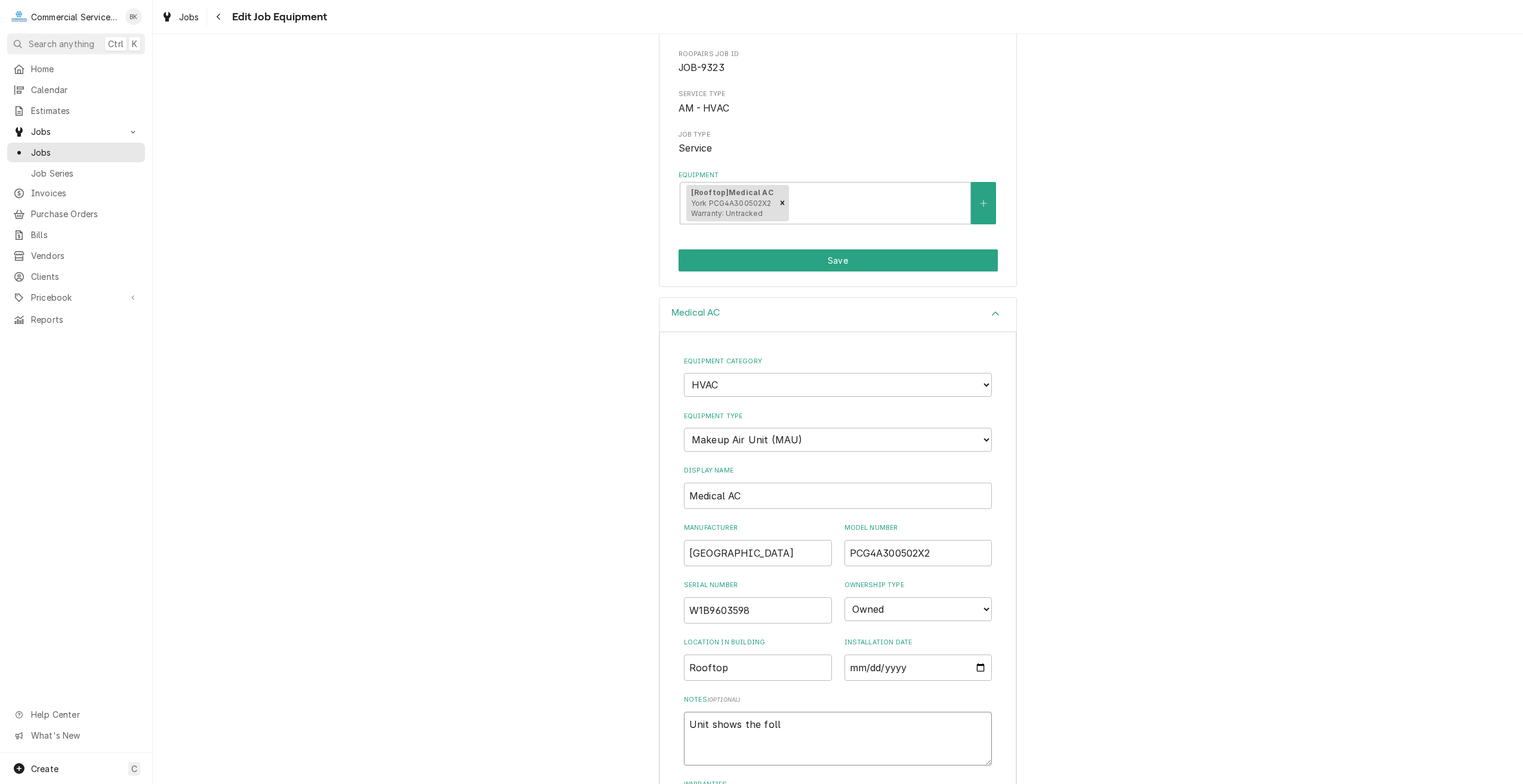
type textarea "Unit shows the follo"
type textarea "x"
type textarea "Unit shows the follow"
type textarea "x"
type textarea "Unit shows the followi"
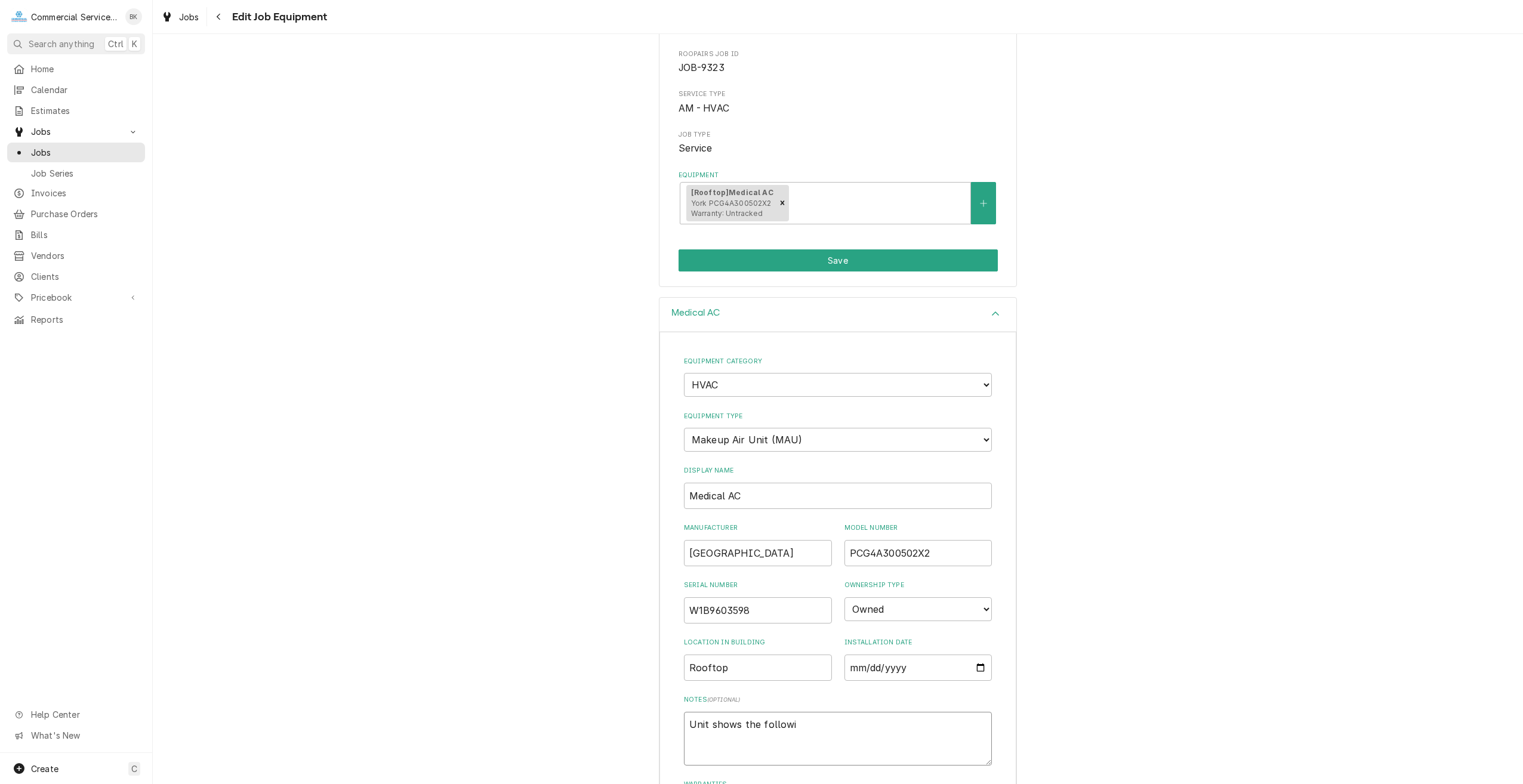
type textarea "x"
type textarea "Unit shows the followin"
type textarea "x"
type textarea "Unit shows the following"
type textarea "x"
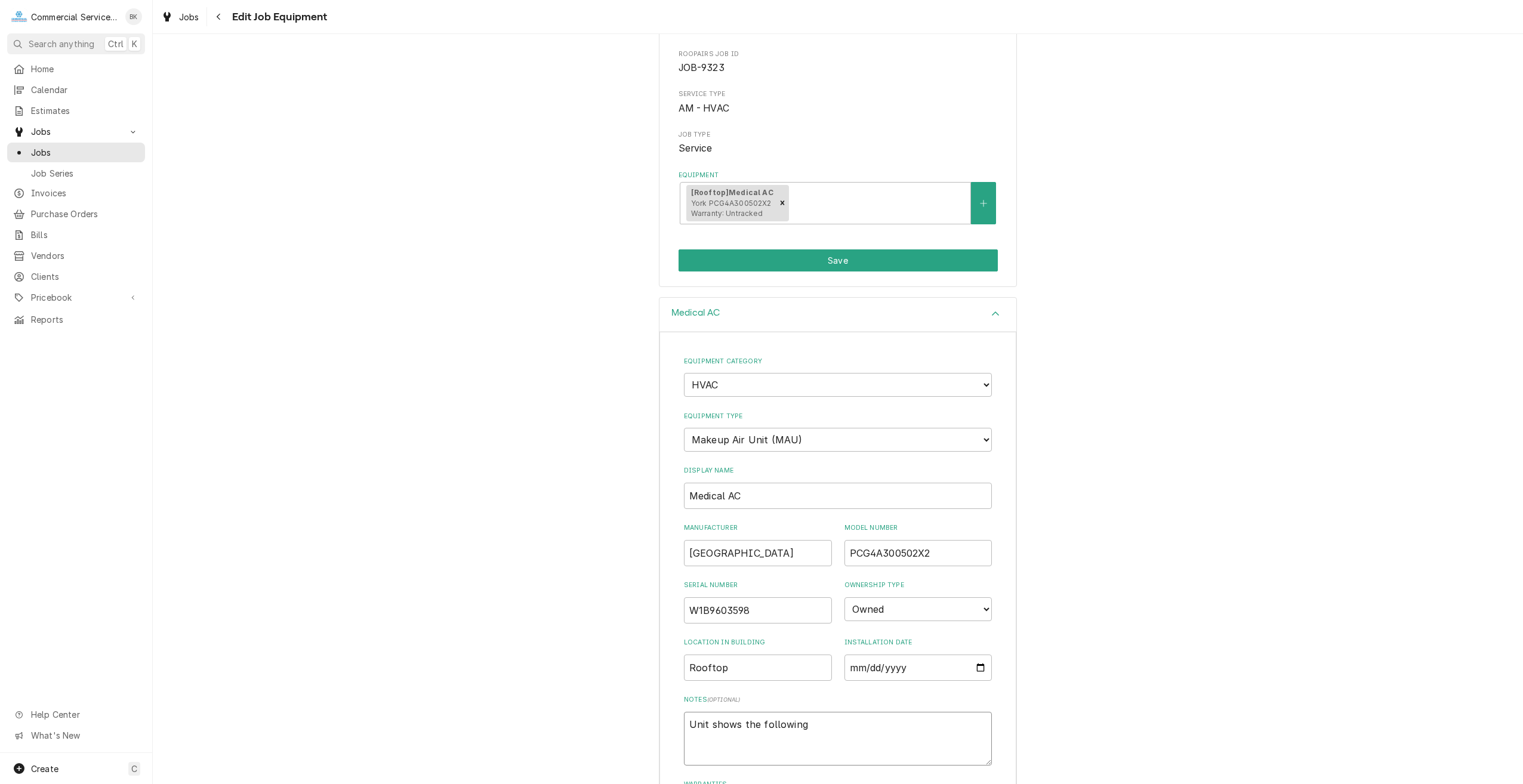
type textarea "Unit shows the following"
type textarea "x"
type textarea "Unit shows the following v"
type textarea "x"
type textarea "Unit shows the following vi"
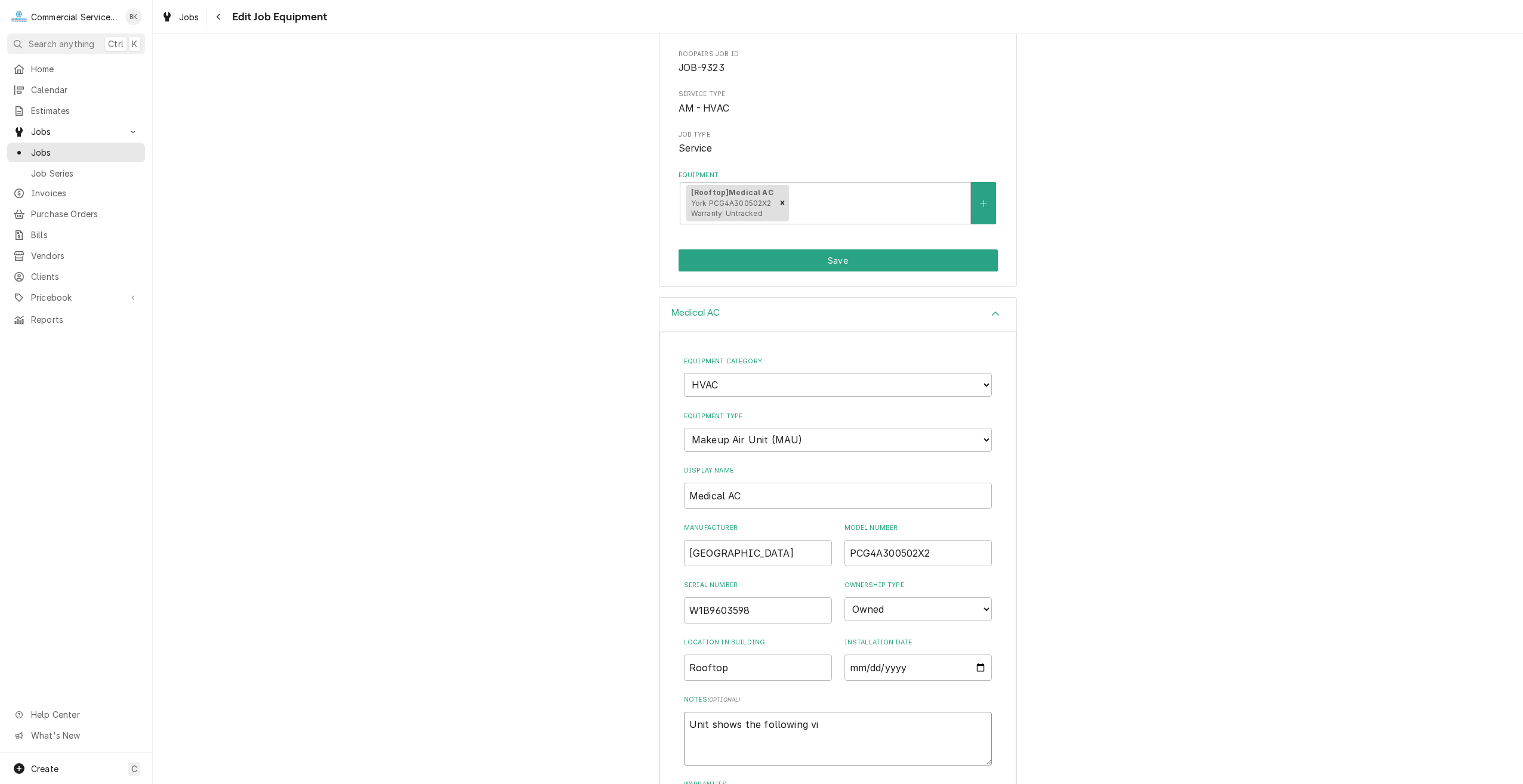
type textarea "x"
type textarea "Unit shows the following via"
type textarea "x"
type textarea "Unit shows the following via"
type textarea "x"
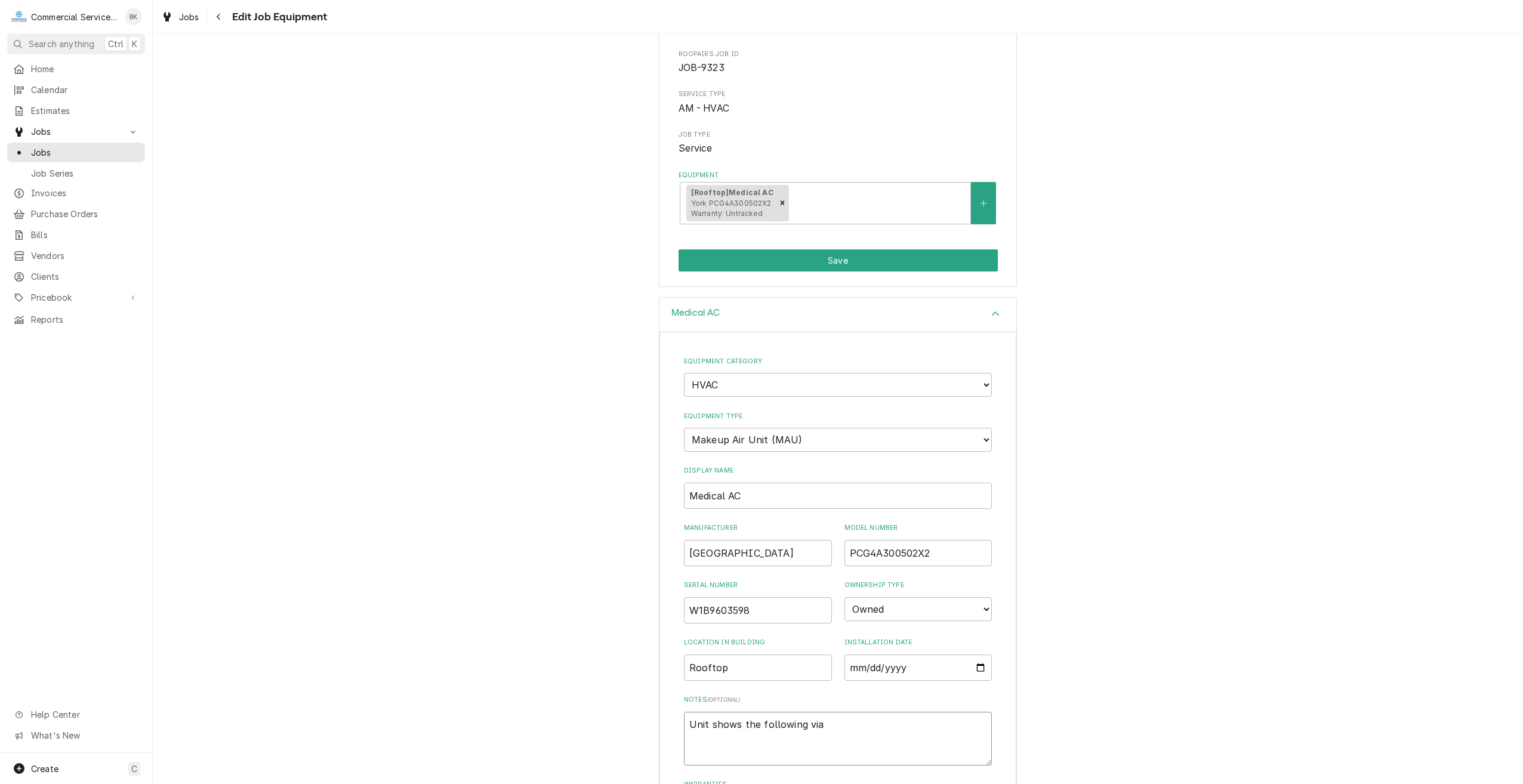
type textarea "Unit shows the following via n"
type textarea "x"
type textarea "Unit shows the following via no"
type textarea "x"
type textarea "Unit shows the following via non"
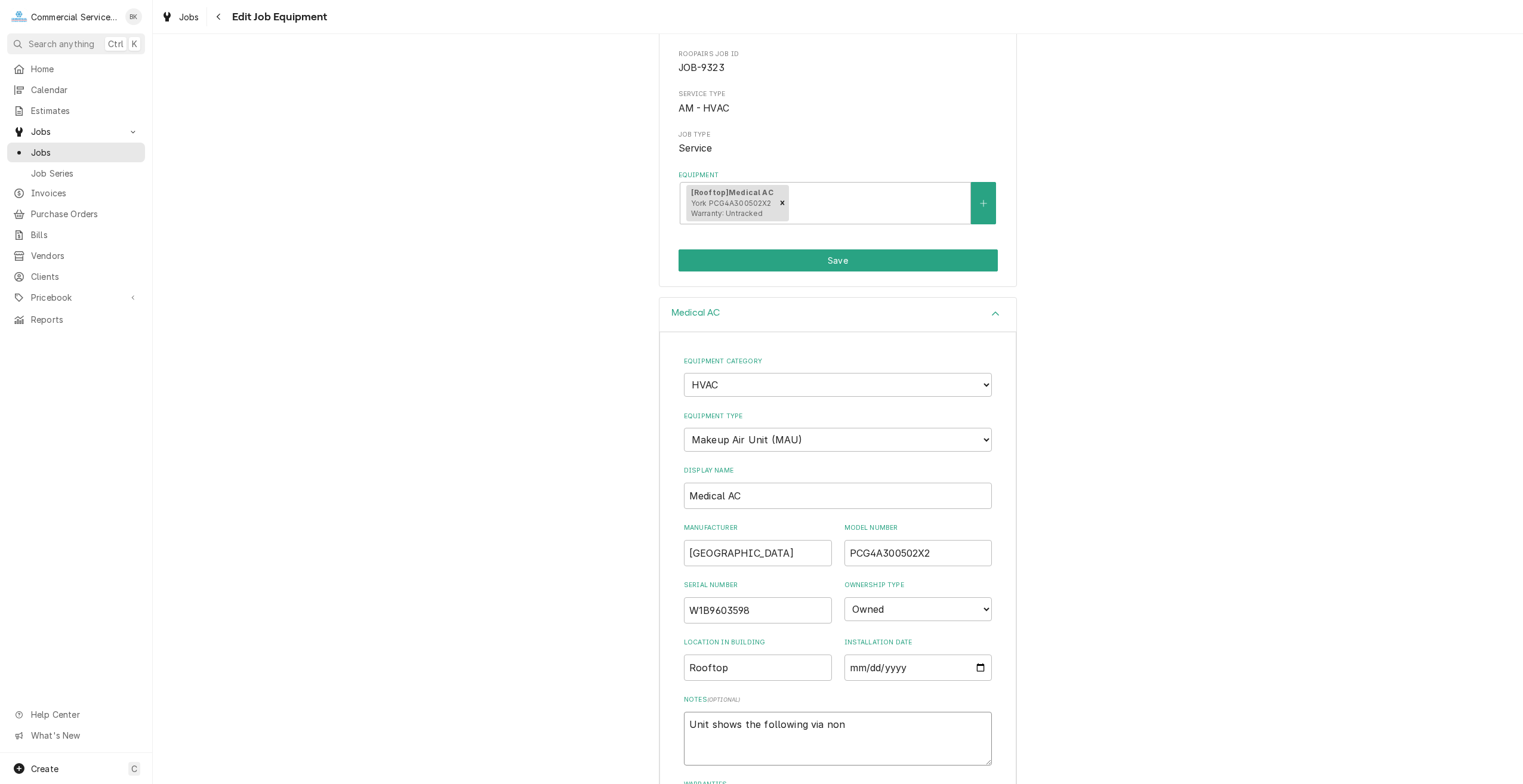
type textarea "x"
type textarea "Unit shows the following via nonm"
type textarea "x"
type textarea "Unit shows the following via nonme"
type textarea "x"
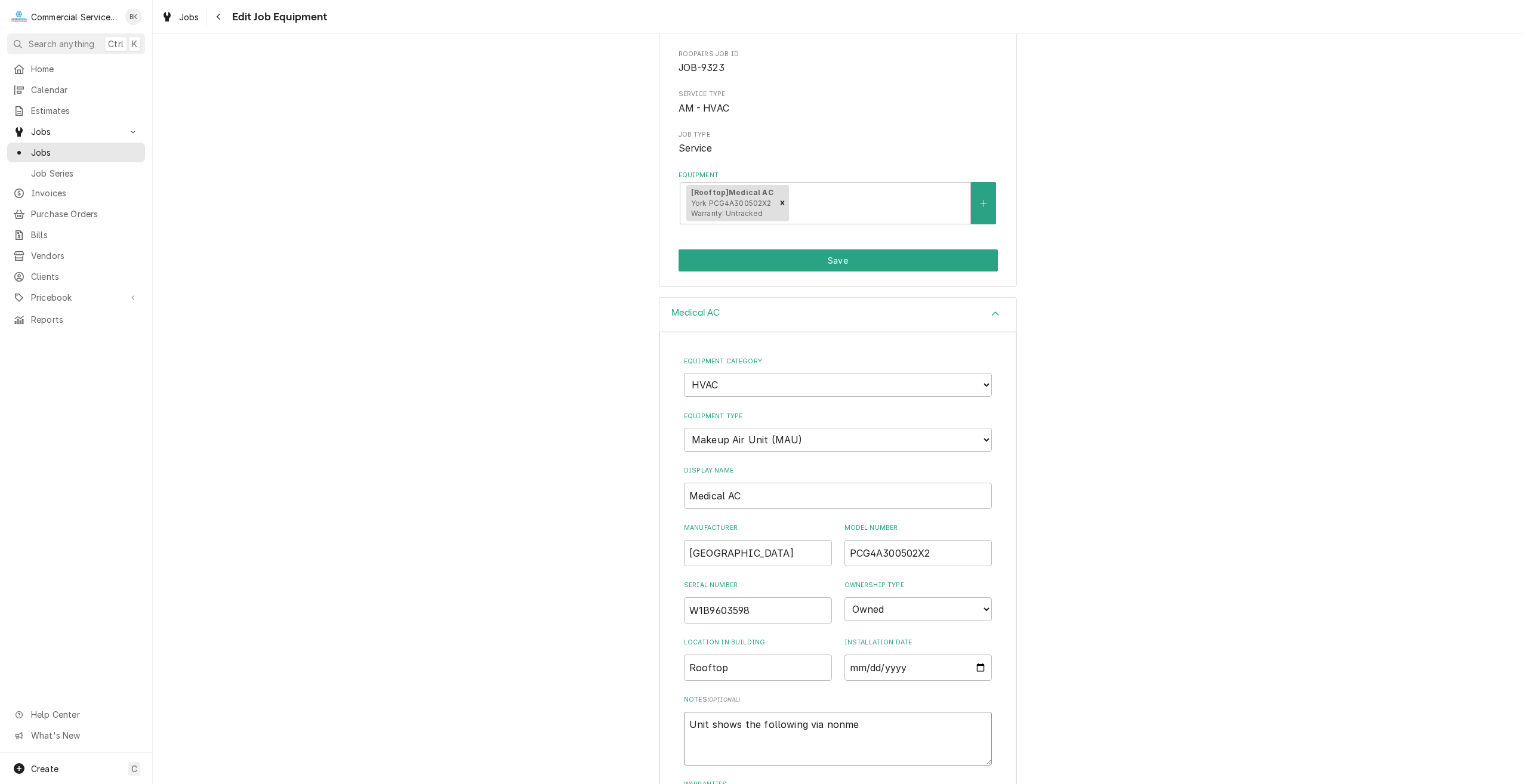
type textarea "Unit shows the following via nonmec"
type textarea "x"
type textarea "Unit shows the following via nonmecl"
type textarea "x"
type textarea "Unit shows the following via nonmecla"
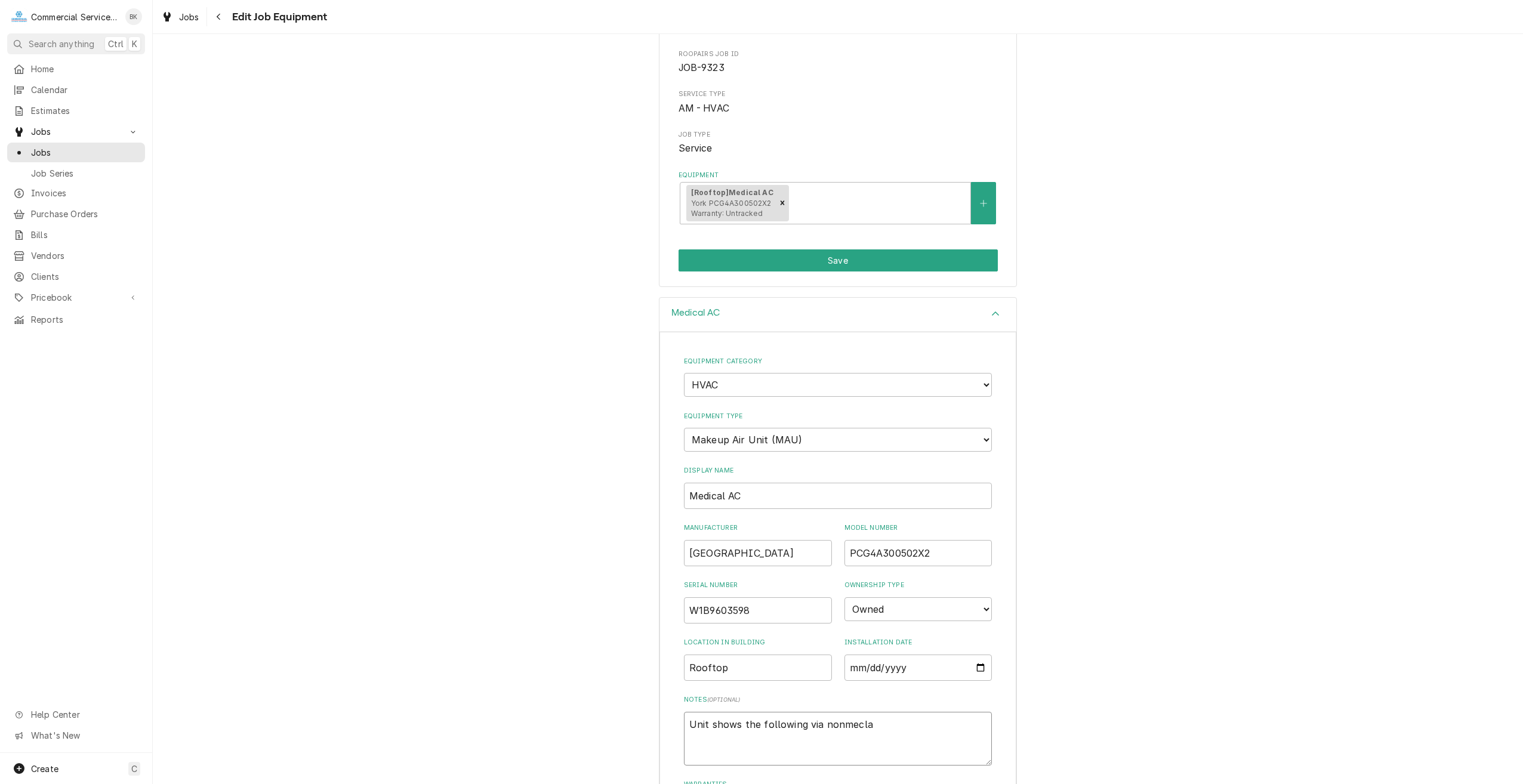
type textarea "x"
type textarea "Unit shows the following via nonmeclat"
type textarea "x"
type textarea "Unit shows the following via nonmeclatu"
type textarea "x"
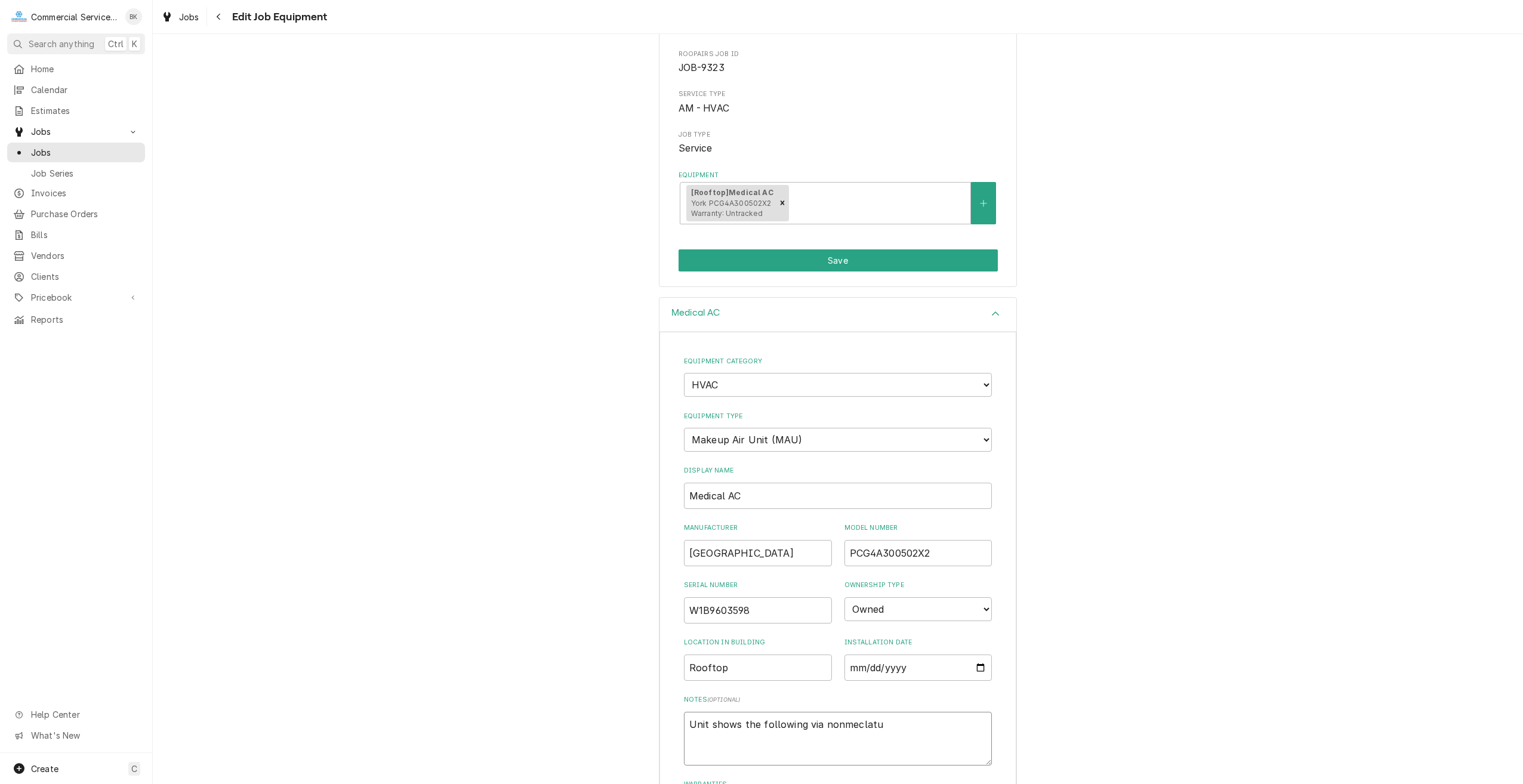
type textarea "Unit shows the following via nonmeclatur"
type textarea "x"
type textarea "Unit shows the following via nonmeclature"
type textarea "x"
type textarea "Unit shows the following via nonmeclature"
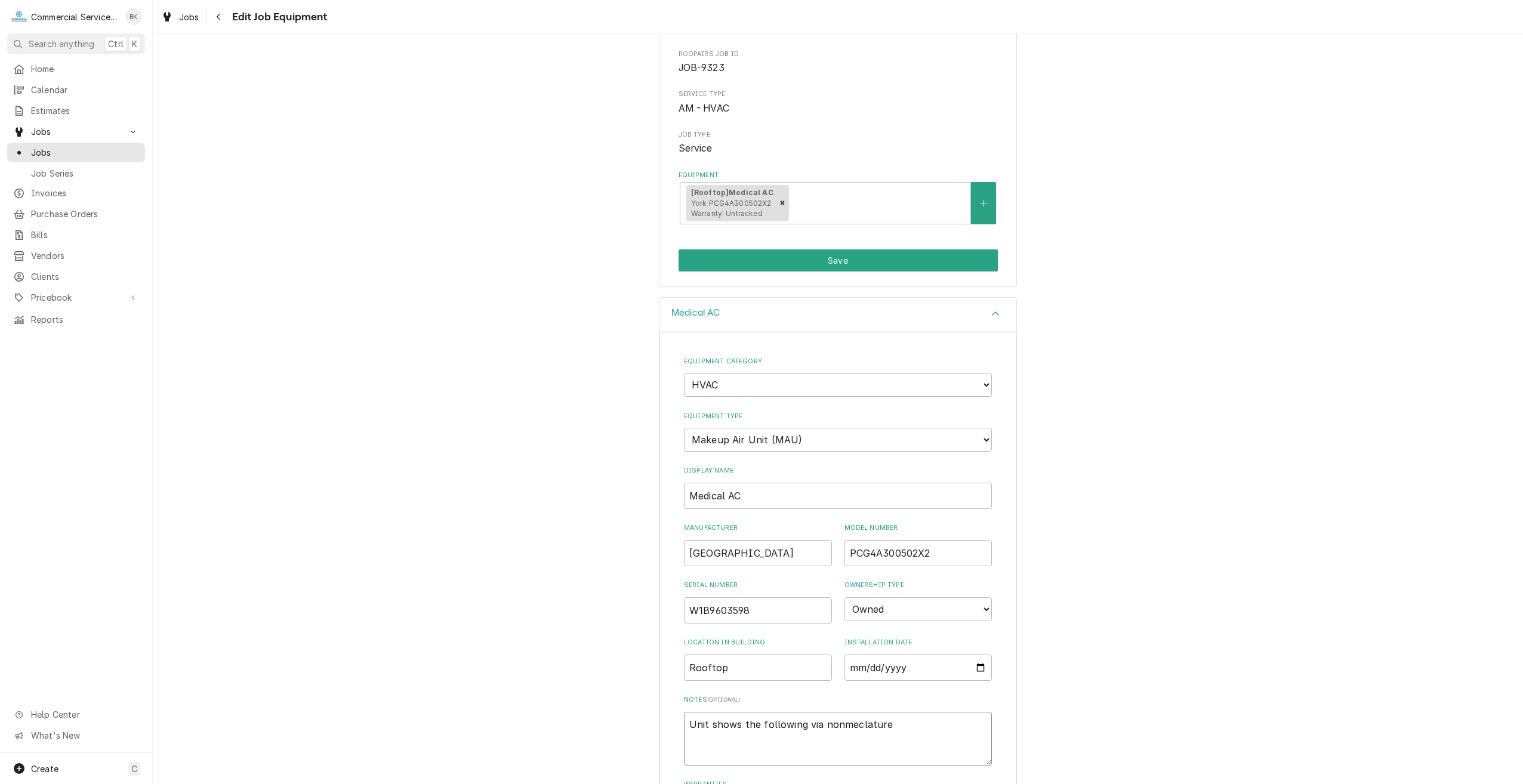
type textarea "x"
type textarea "Unit shows the following via nonmeclature -"
type textarea "x"
type textarea "Unit shows the following via nonmeclature -"
type textarea "x"
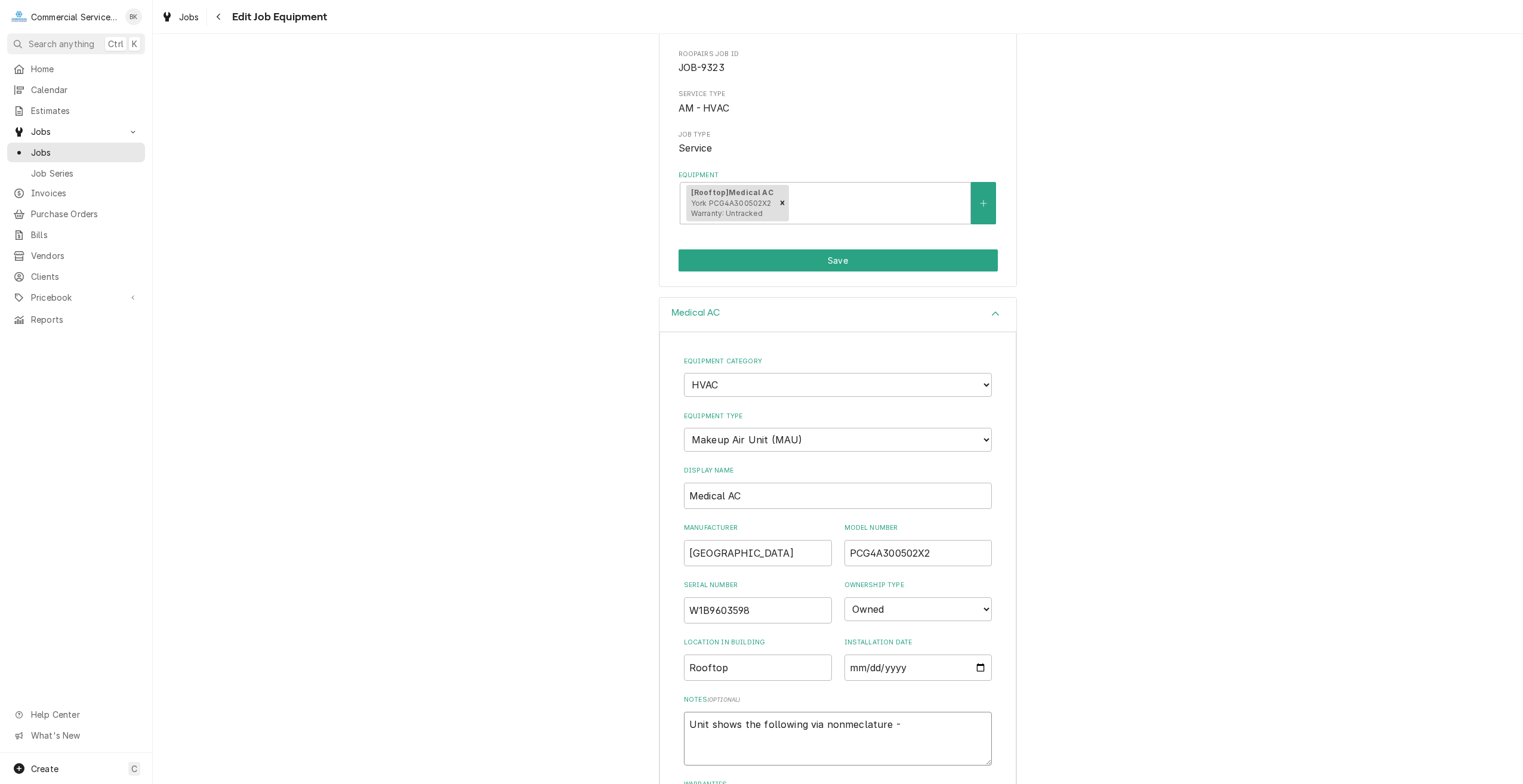
type textarea "Unit shows the following via nonmeclature -"
type textarea "x"
type textarea "Unit shows the following via nonmeclature"
type textarea "x"
type textarea "Unit shows the following via nonmeclature"
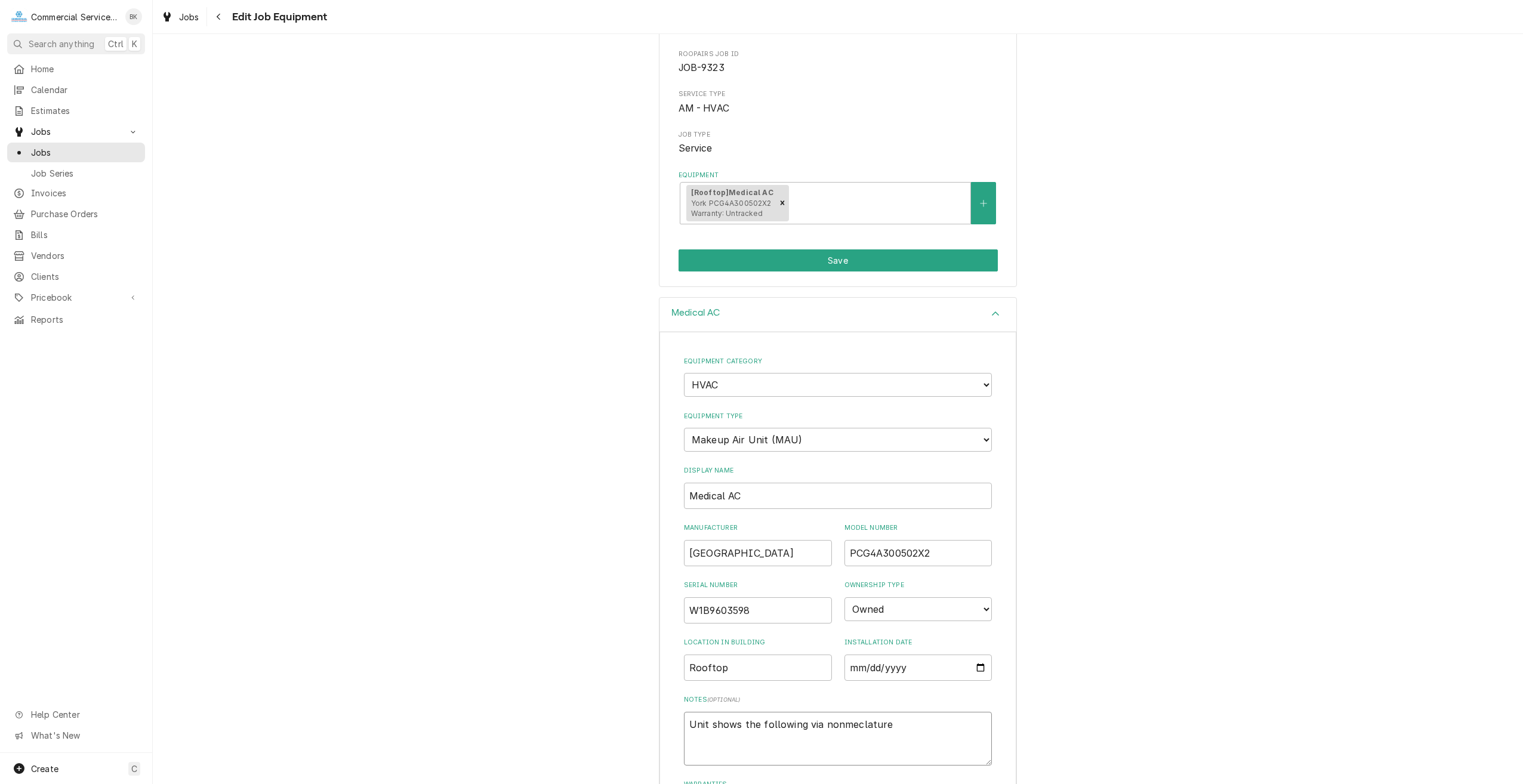
type textarea "x"
type textarea "Unit shows the following via nonmeclatur"
type textarea "x"
type textarea "Unit shows the following via nonmeclatu"
type textarea "x"
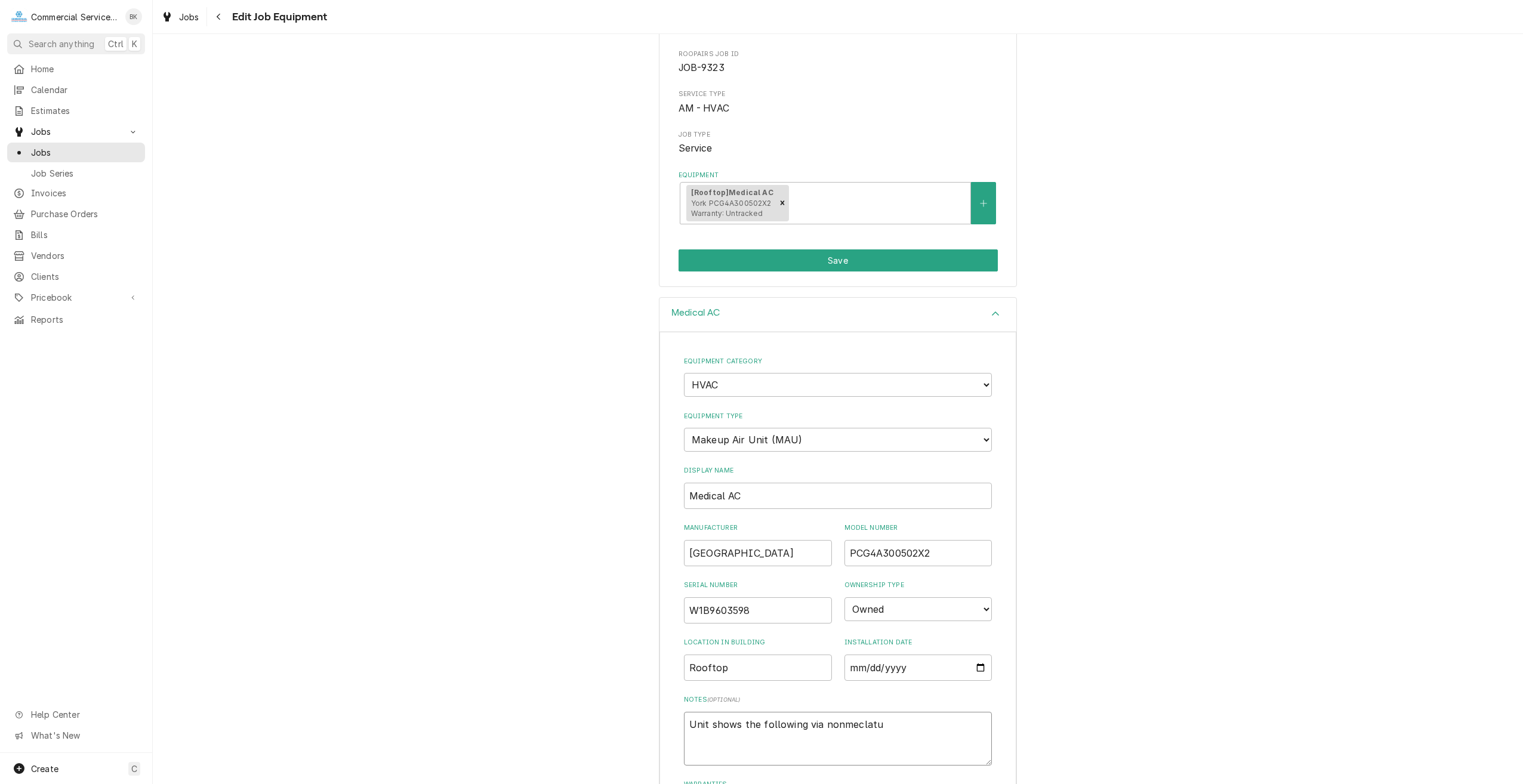
type textarea "Unit shows the following via nonmeclat"
type textarea "x"
type textarea "Unit shows the following via nonmecla"
type textarea "x"
type textarea "Unit shows the following via nonmecl"
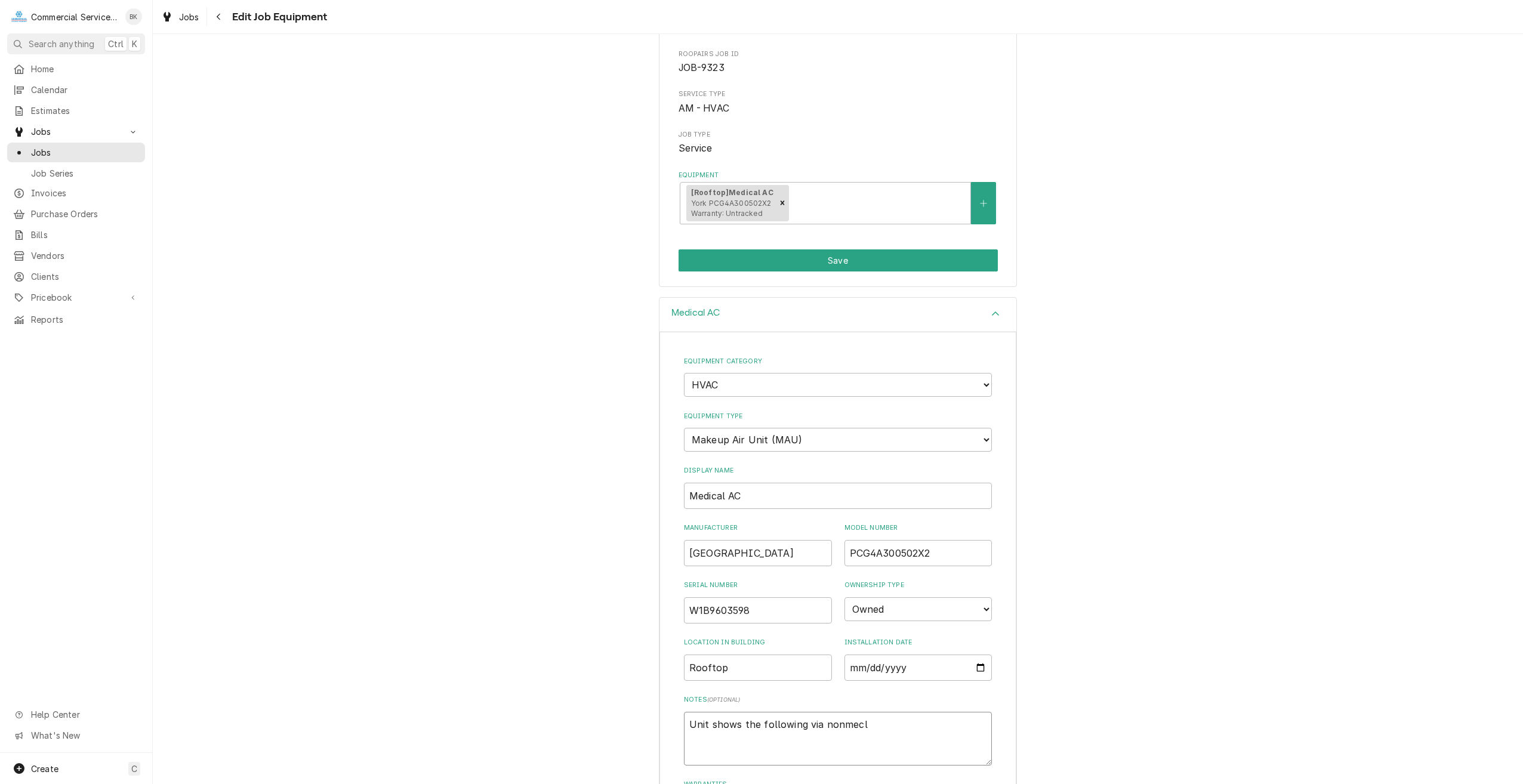
type textarea "x"
type textarea "Unit shows the following via nonmec"
type textarea "x"
type textarea "Unit shows the following via nonme"
type textarea "x"
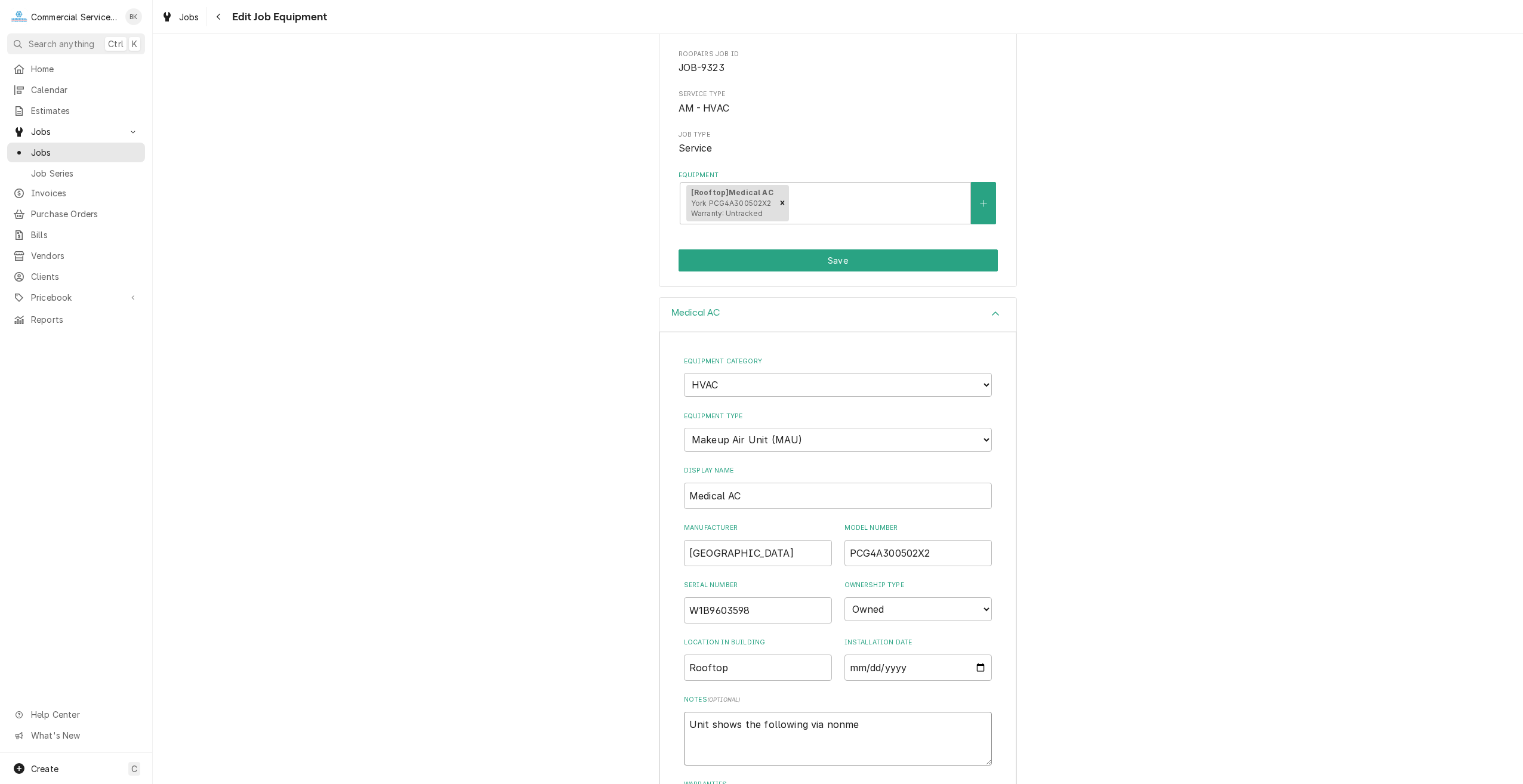
type textarea "Unit shows the following via nonm"
type textarea "x"
type textarea "Unit shows the following via non"
type textarea "x"
type textarea "Unit shows the following via nonm"
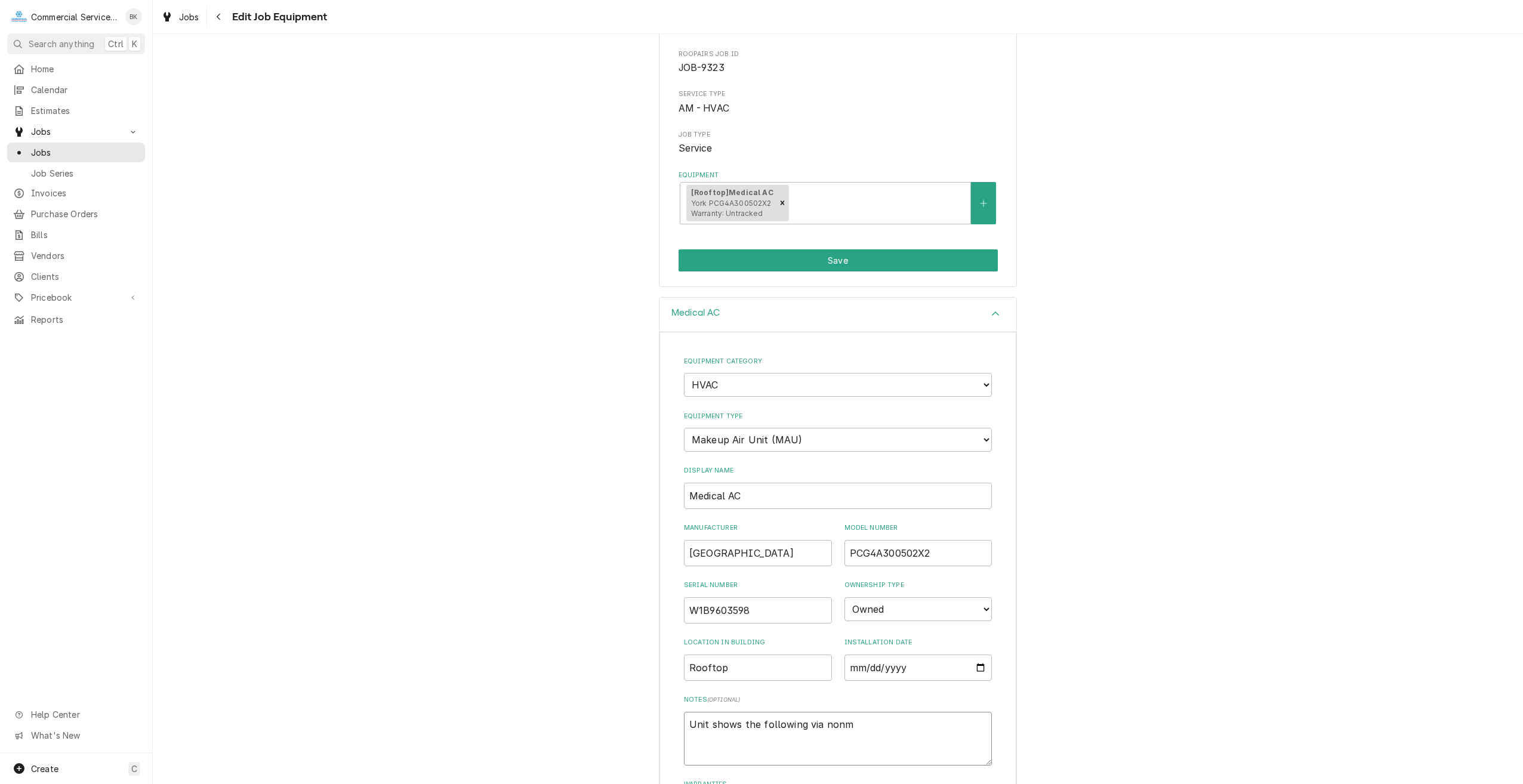
type textarea "x"
type textarea "Unit shows the following via nonme"
type textarea "x"
type textarea "Unit shows the following via nonmen"
type textarea "x"
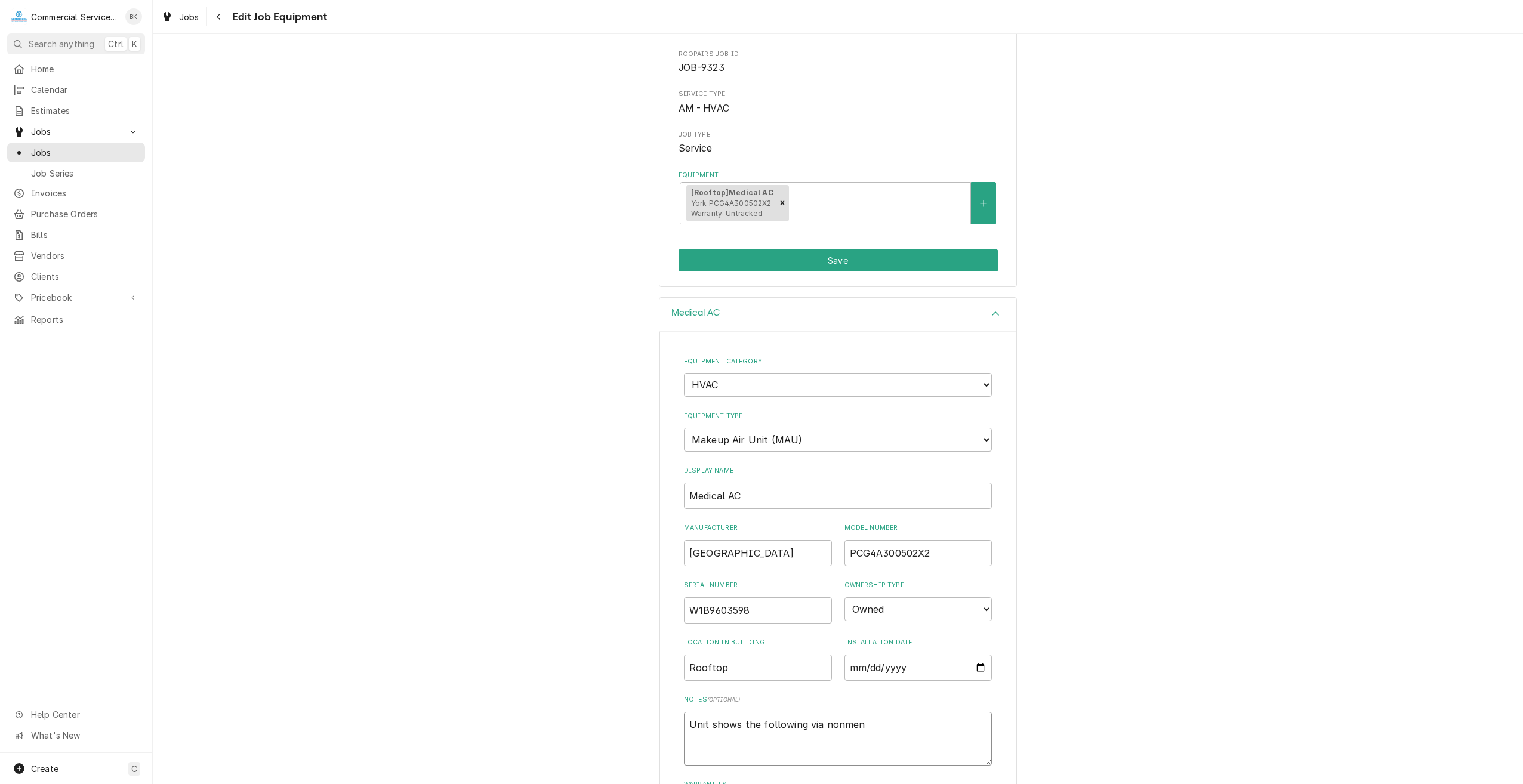
type textarea "Unit shows the following via nonmenc"
type textarea "x"
type textarea "Unit shows the following via nonmencl"
type textarea "x"
type textarea "Unit shows the following via nonmencla"
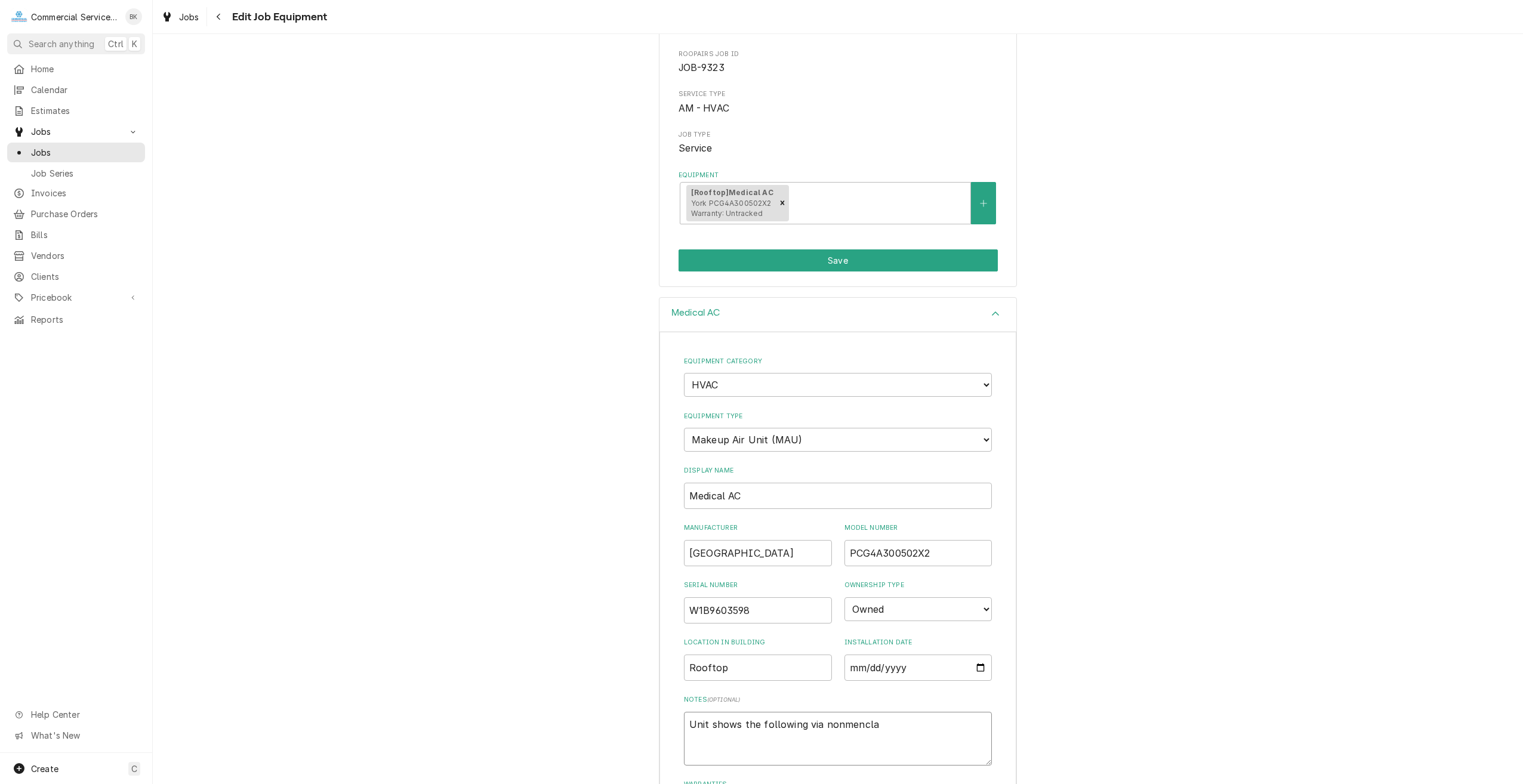
type textarea "x"
type textarea "Unit shows the following via nonmenclatu"
type textarea "x"
type textarea "Unit shows the following via nonmenclatur"
type textarea "x"
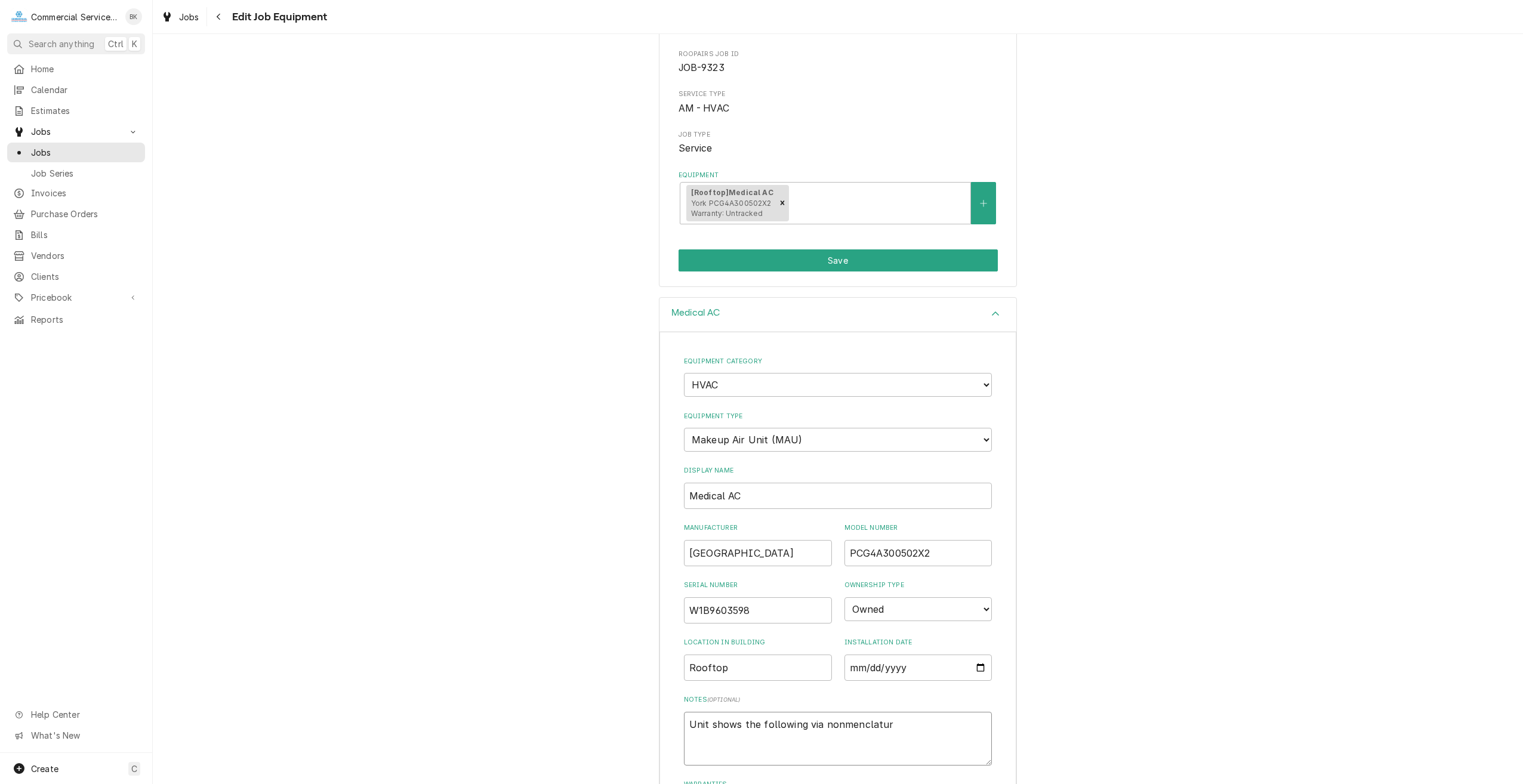
type textarea "Unit shows the following via nonmenclature"
type textarea "x"
type textarea "Unit shows the following via nonmenclature"
type textarea "x"
type textarea "Unit shows the following via nonmenclature"
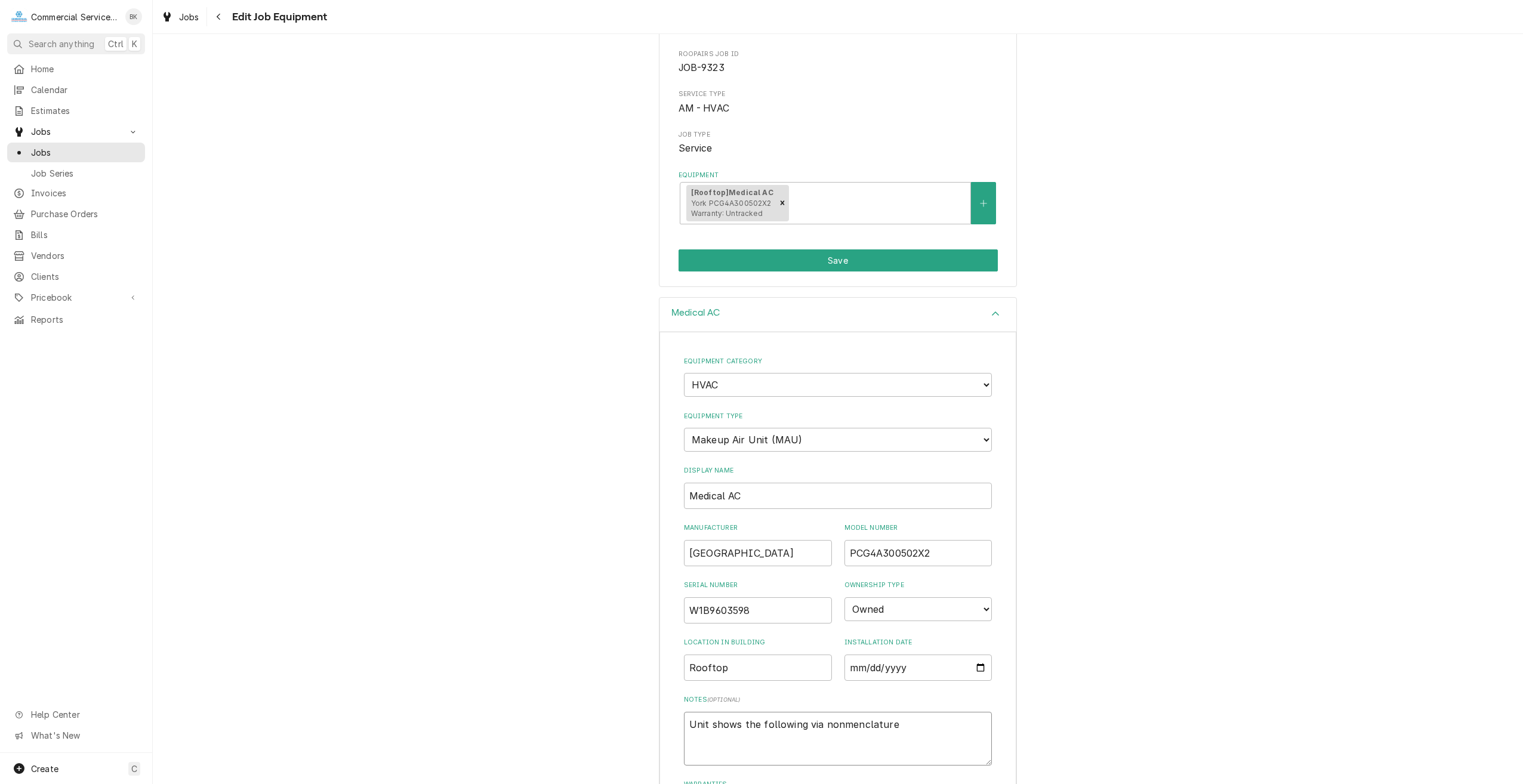
type textarea "x"
type textarea "Unit shows the following via nonmenclature -"
type textarea "x"
type textarea "Unit shows the following via nonmenclature -"
type textarea "x"
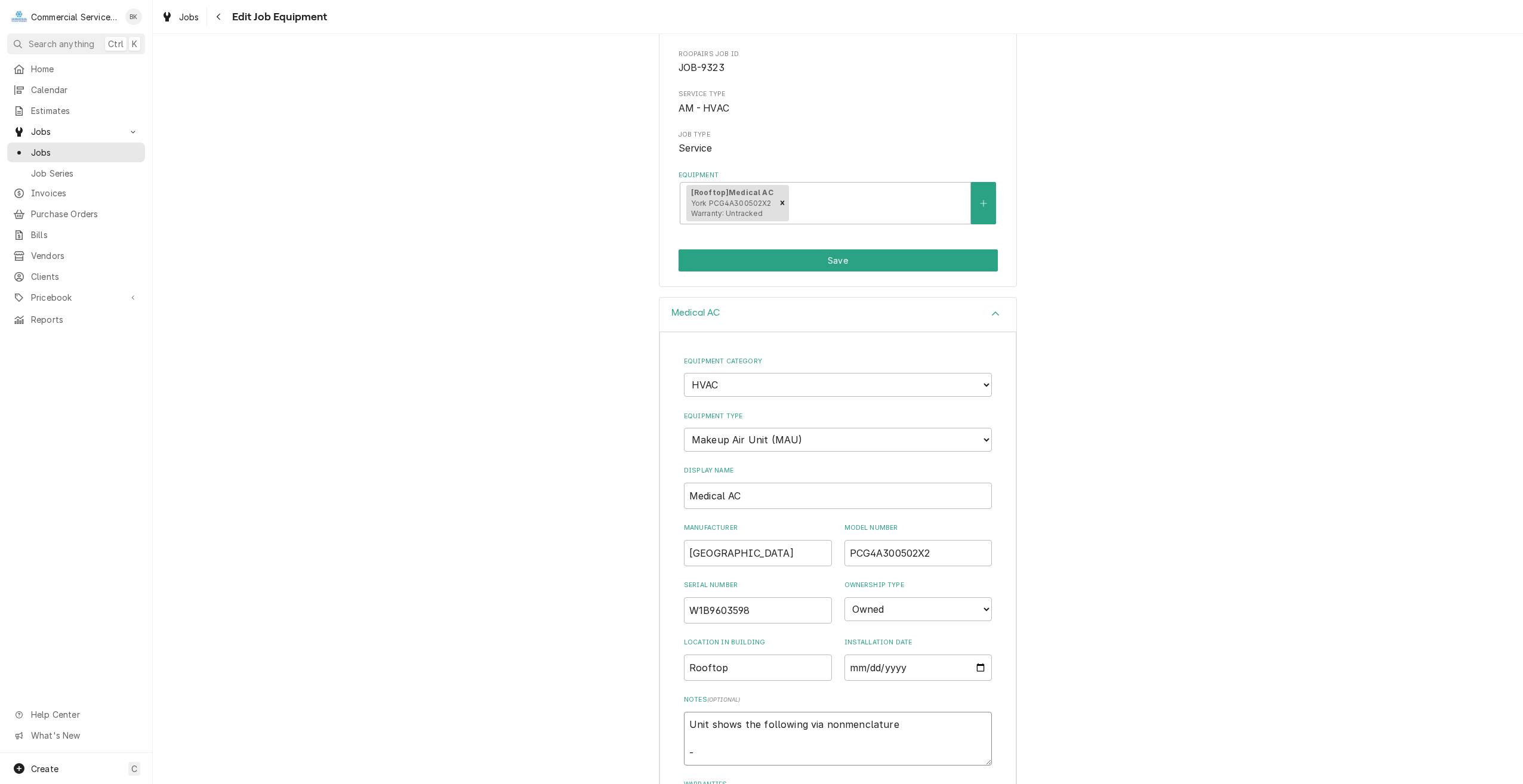
type textarea "Unit shows the following via nonmenclature - w"
type textarea "x"
type textarea "Unit shows the following via nonmenclature - w"
type textarea "x"
type textarea "Unit shows the following via nonmenclature - w w"
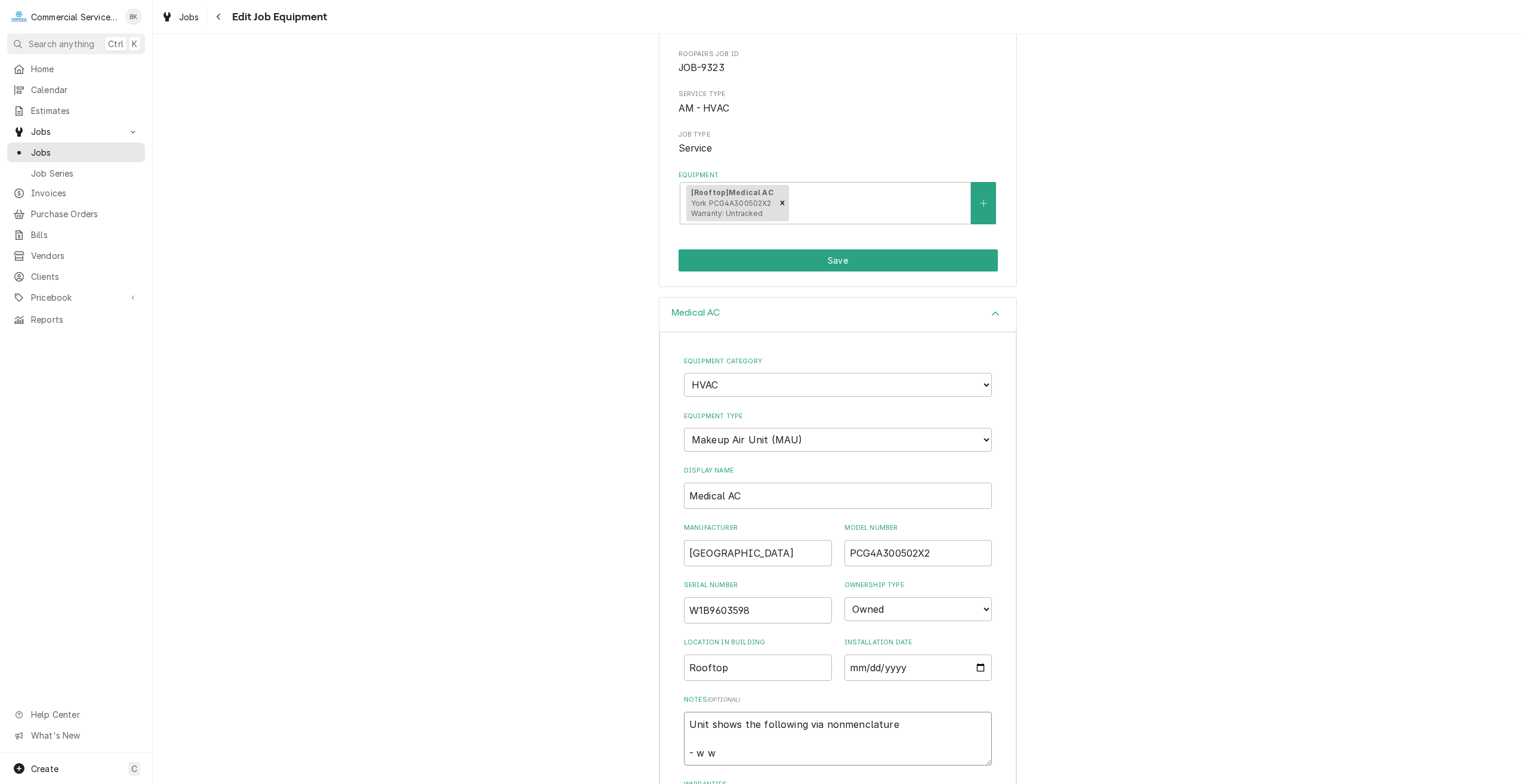
type textarea "x"
type textarea "Unit shows the following via nonmenclature - w wi"
type textarea "x"
type textarea "Unit shows the following via nonmenclature - w wit"
type textarea "x"
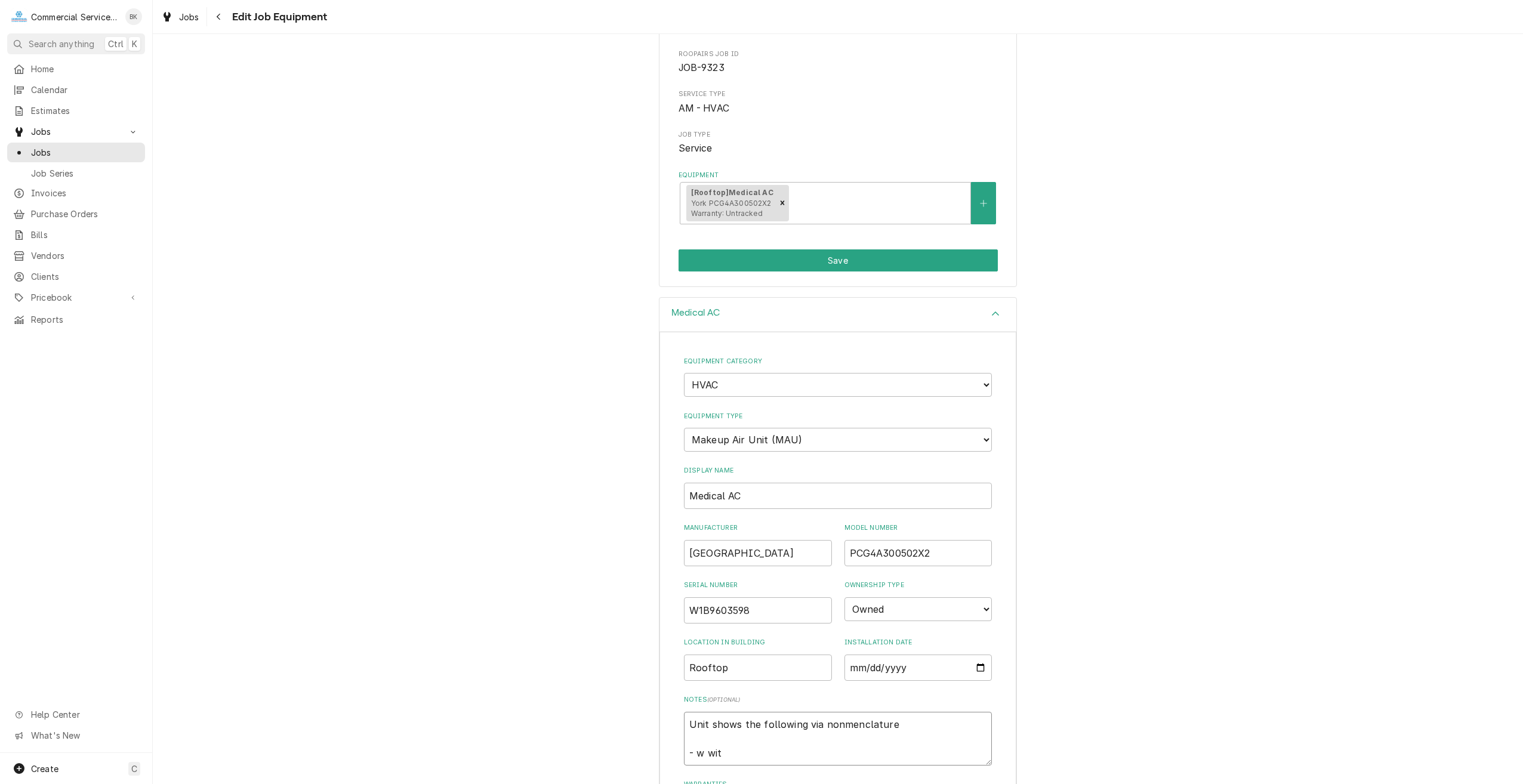
type textarea "Unit shows the following via nonmenclature - w wi"
type textarea "x"
type textarea "Unit shows the following via nonmenclature - w wic"
type textarea "x"
type textarea "Unit shows the following via nonmenclature - w wich"
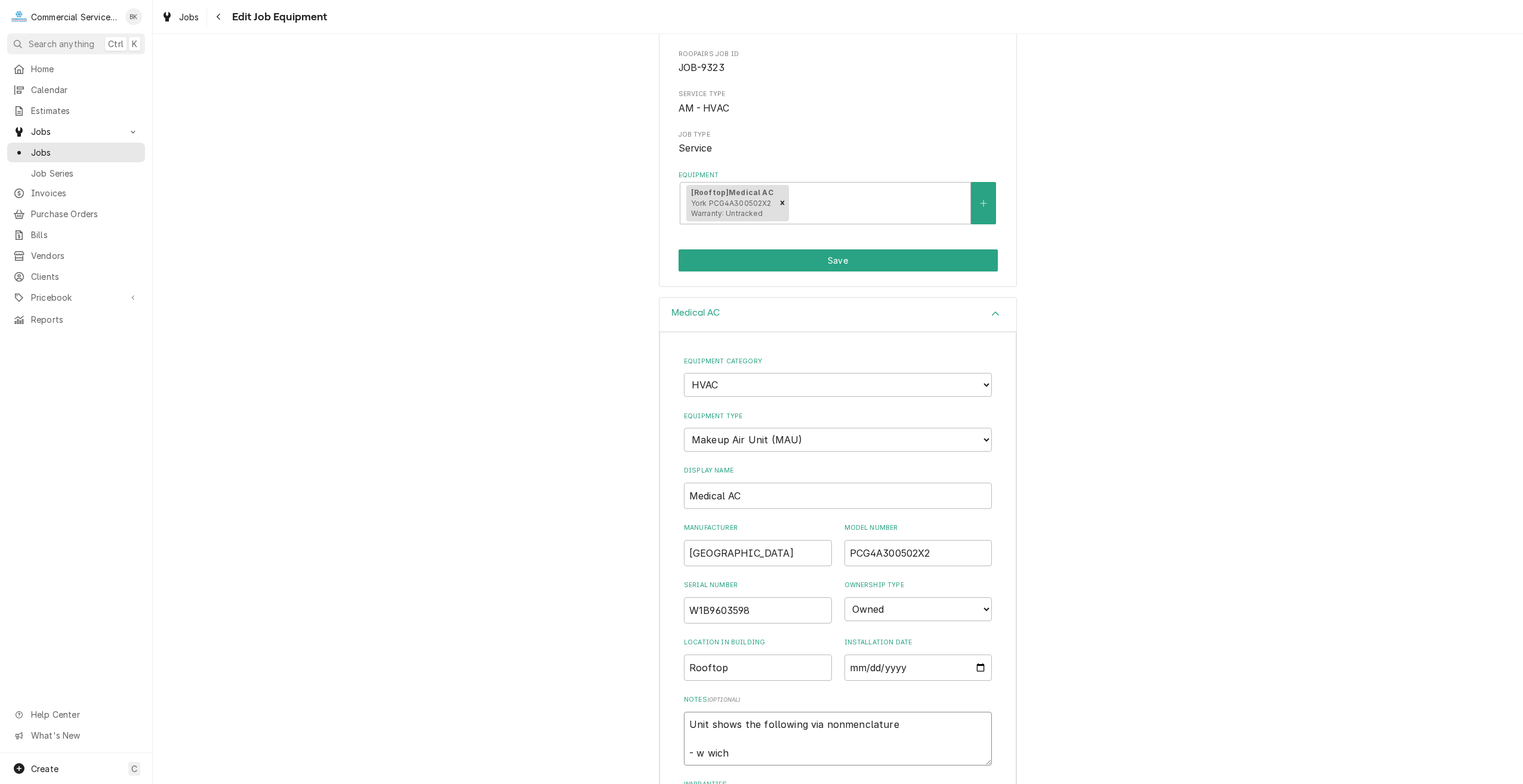
type textarea "x"
type textarea "Unit shows the following via nonmenclature - w wichi"
type textarea "x"
type textarea "Unit shows the following via nonmenclature - w wichit"
type textarea "x"
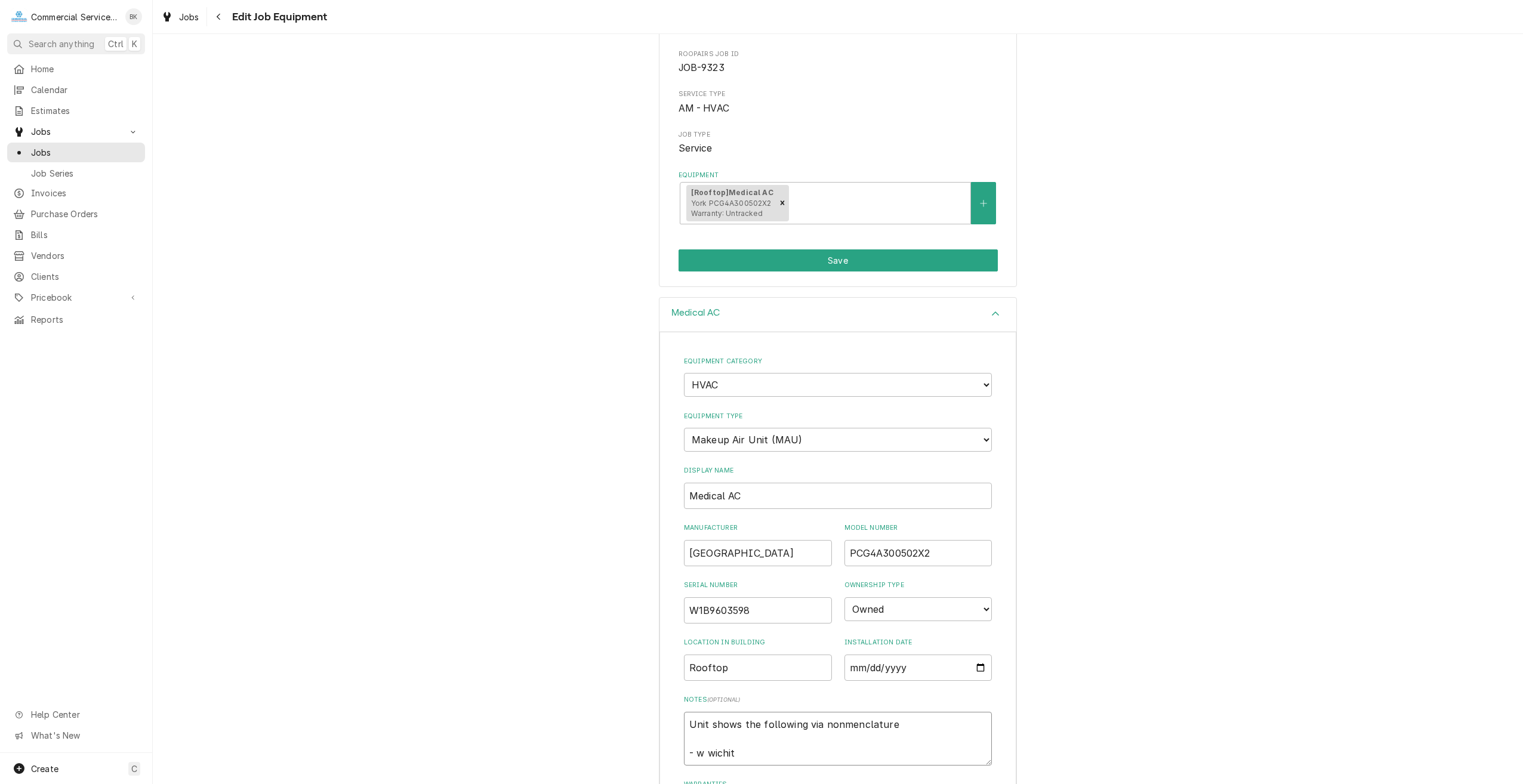
type textarea "Unit shows the following via nonmenclature - w wichita"
type textarea "x"
type textarea "Unit shows the following via nonmenclature - w wichita"
type textarea "x"
type textarea "Unit shows the following via nonmenclature - w wichita -"
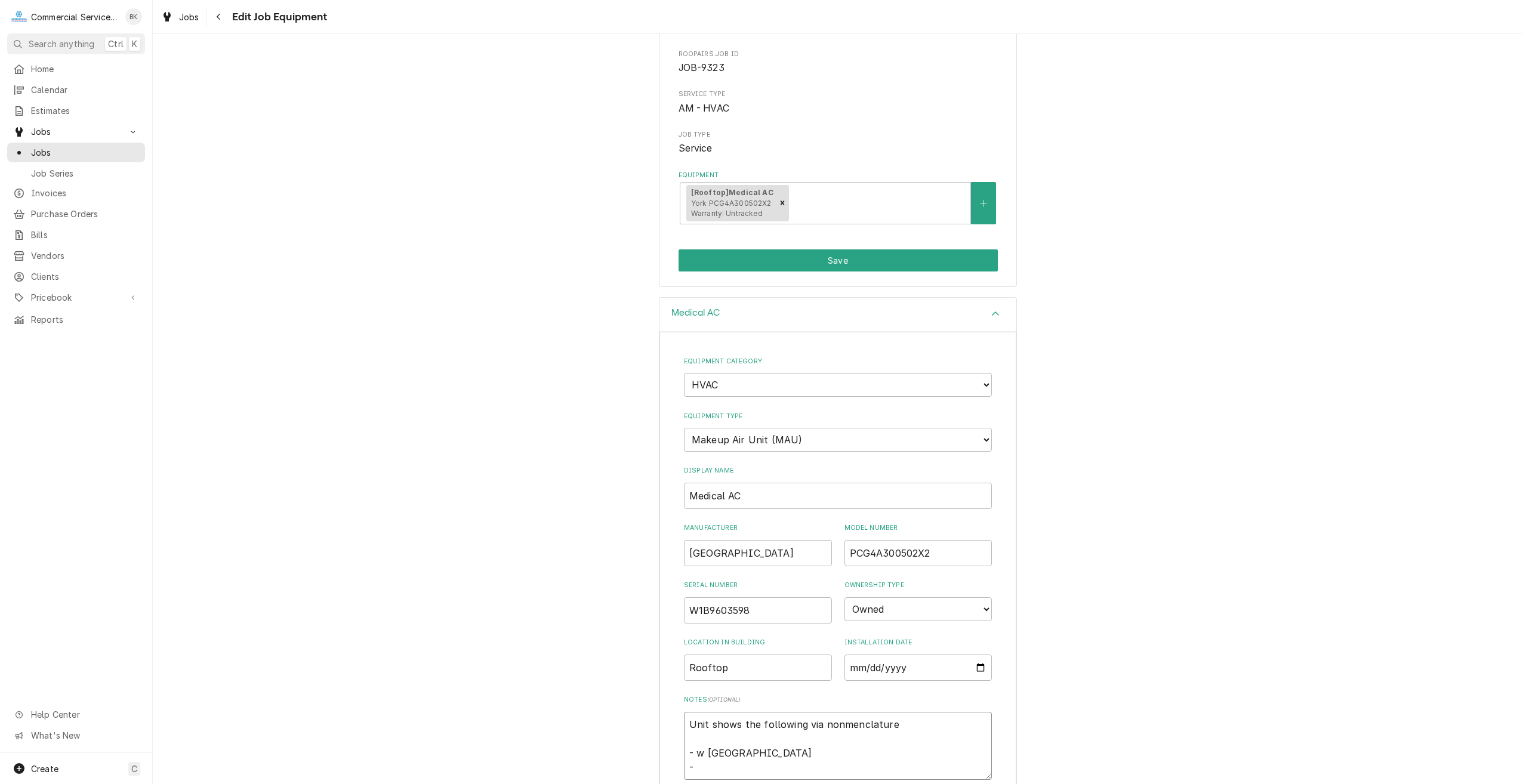
type textarea "x"
type textarea "Unit shows the following via nonmenclature - w wichita -"
type textarea "x"
type textarea "Unit shows the following via nonmenclature - w wichita - 1"
type textarea "x"
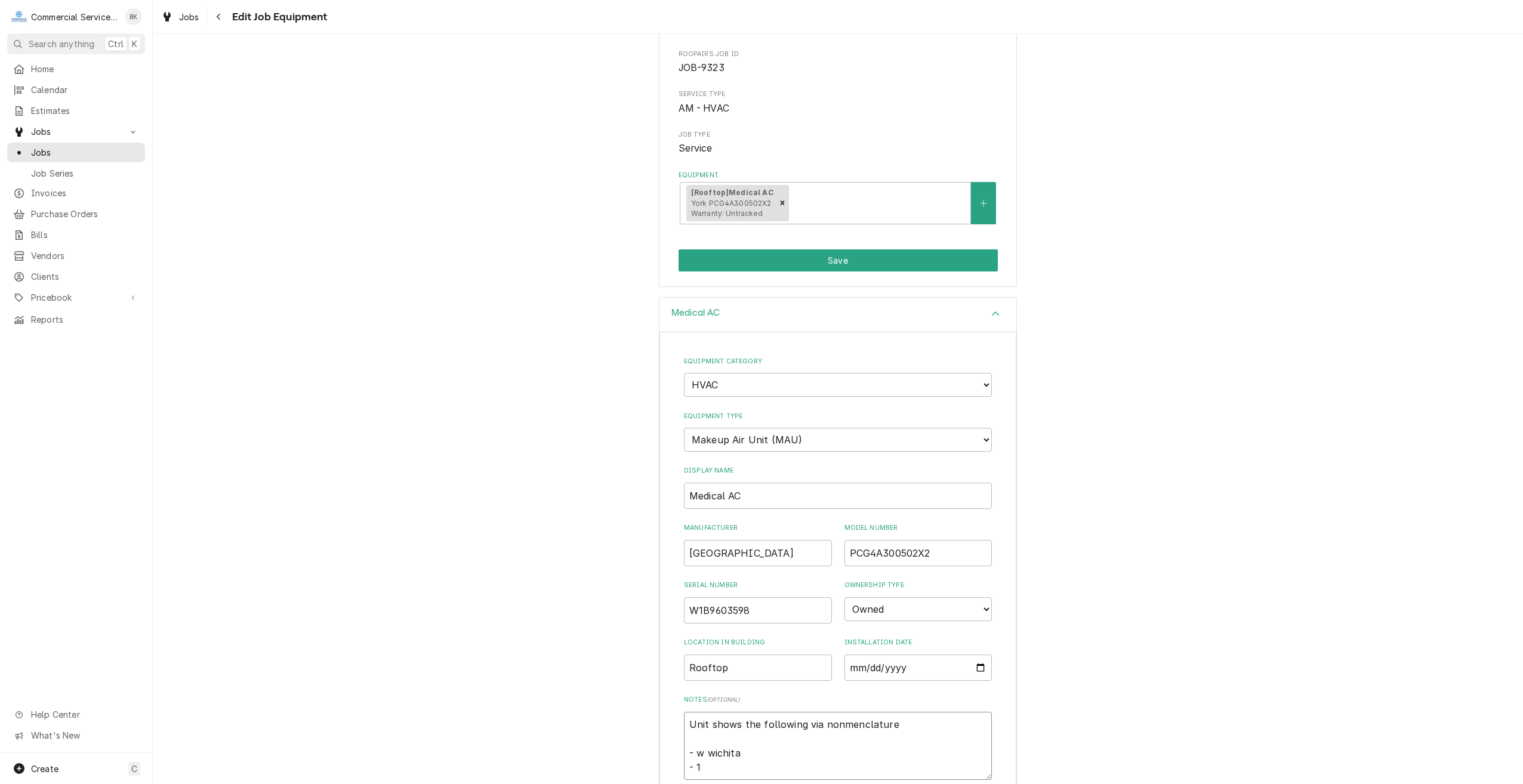
type textarea "Unit shows the following via nonmenclature - w wichita - 1"
type textarea "x"
type textarea "Unit shows the following via nonmenclature - w wichita - 1 2"
type textarea "x"
type textarea "Unit shows the following via nonmenclature - w wichita - 1 20"
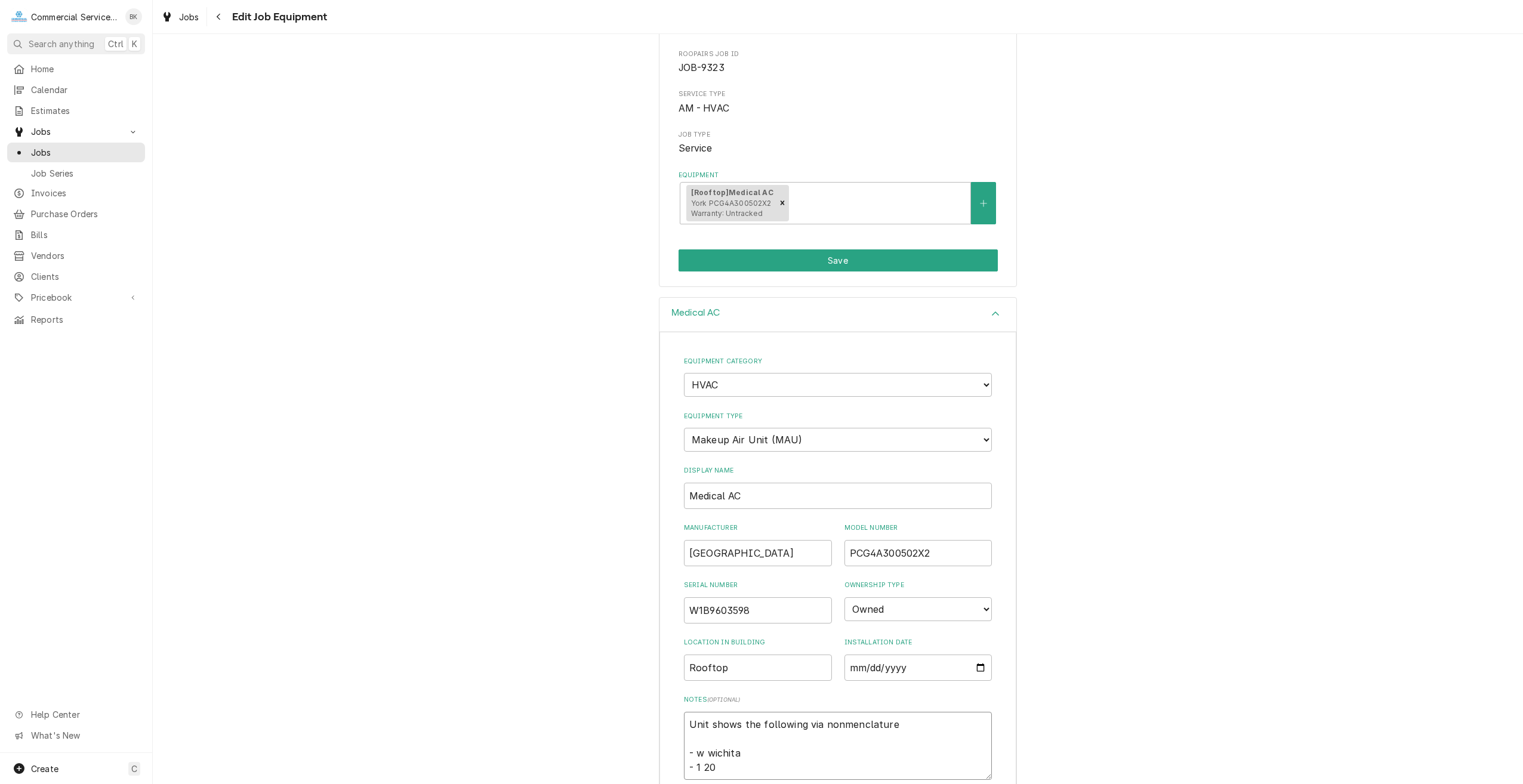
type textarea "x"
type textarea "Unit shows the following via nonmenclature - w wichita - 1 201"
type textarea "x"
type textarea "Unit shows the following via nonmenclature - w wichita - 1 2010"
type textarea "x"
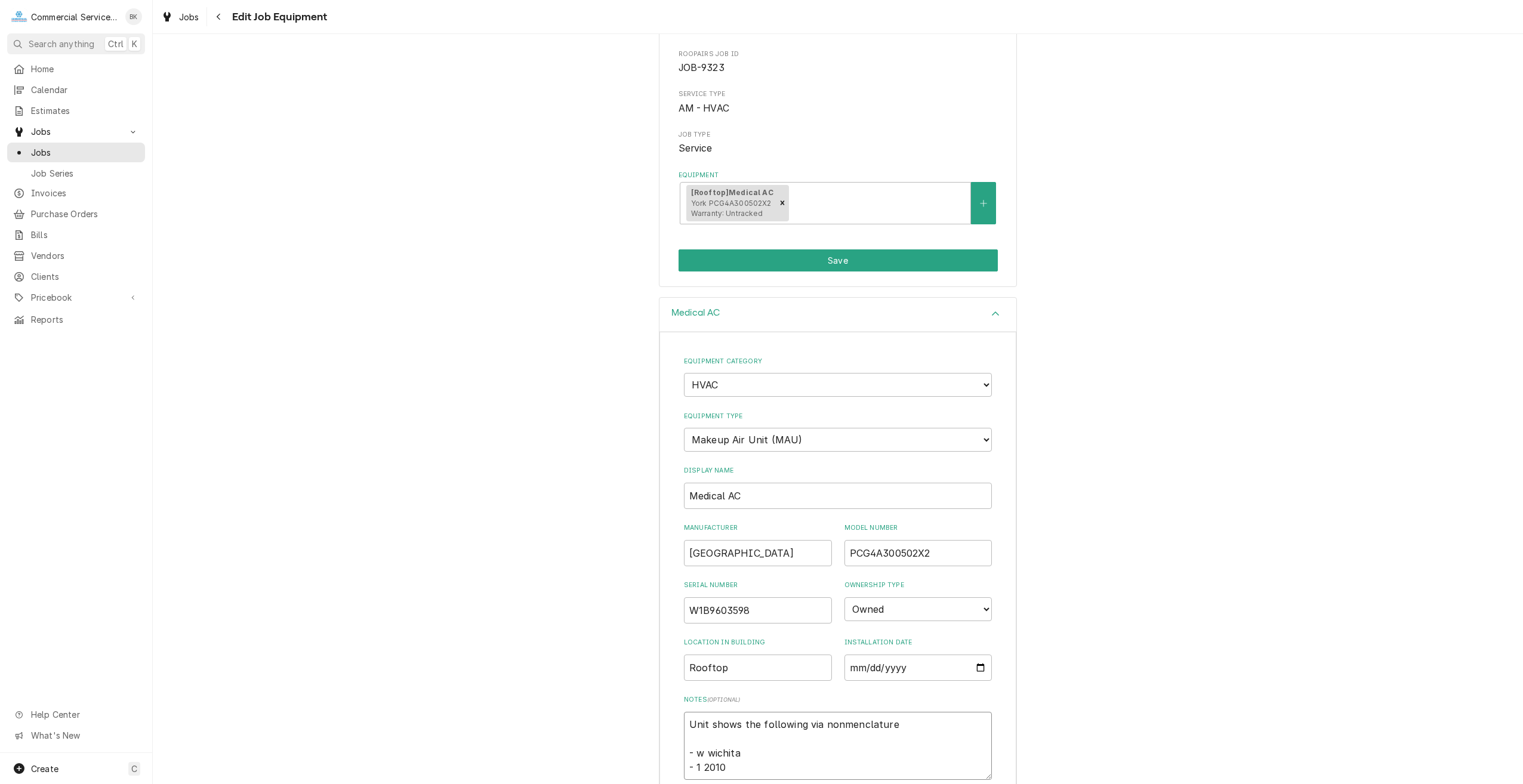
type textarea "Unit shows the following via nonmenclature - w wichita - 1 2010"
type textarea "x"
type textarea "Unit shows the following via nonmenclature - w wichita - 1 2010 -"
type textarea "x"
type textarea "Unit shows the following via nonmenclature - w wichita - 1 2010 -"
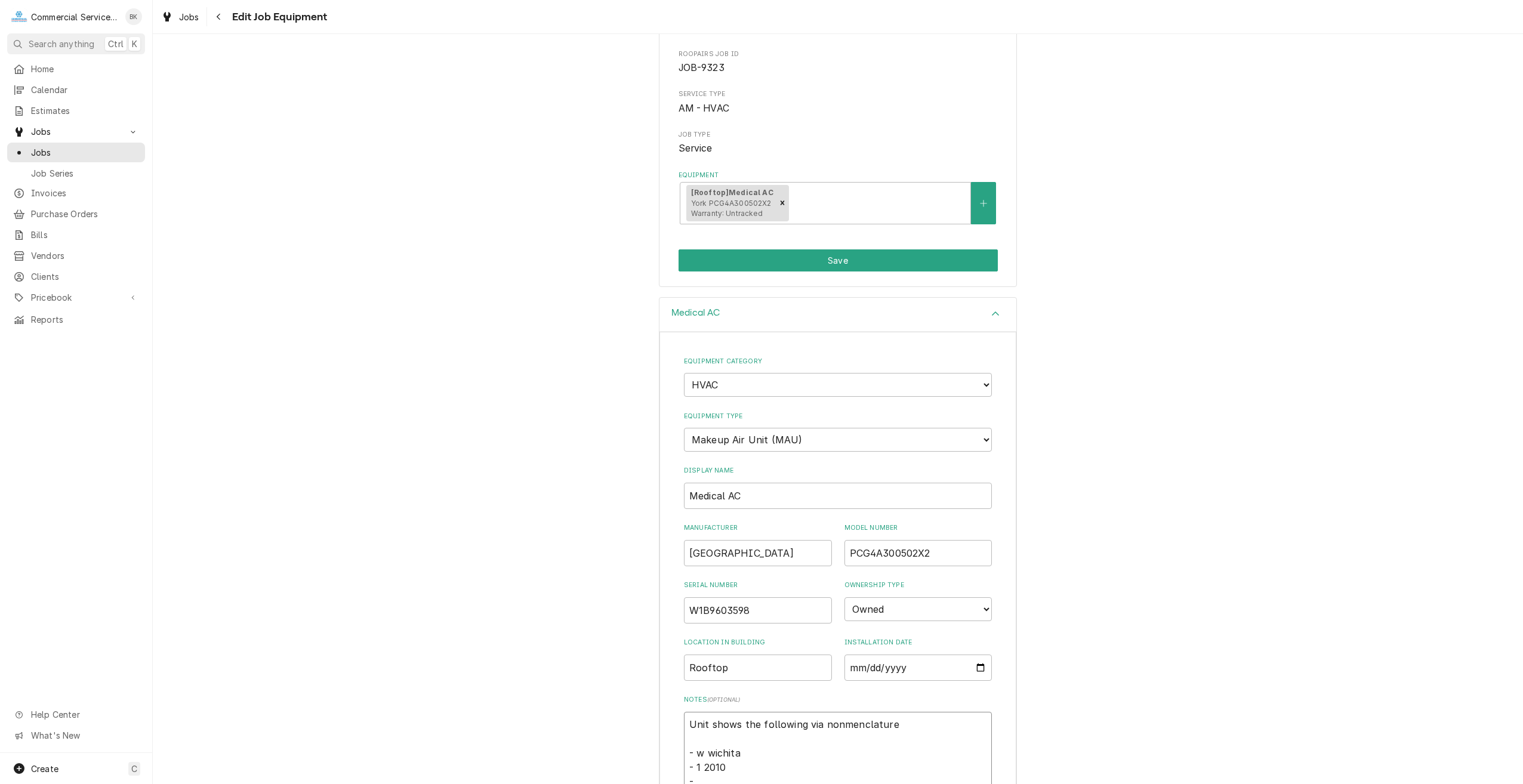
type textarea "x"
type textarea "Unit shows the following via nonmenclature - w wichita - 1 2010 - b"
type textarea "x"
type textarea "Unit shows the following via nonmenclature - w wichita - 1 2010 - b"
type textarea "x"
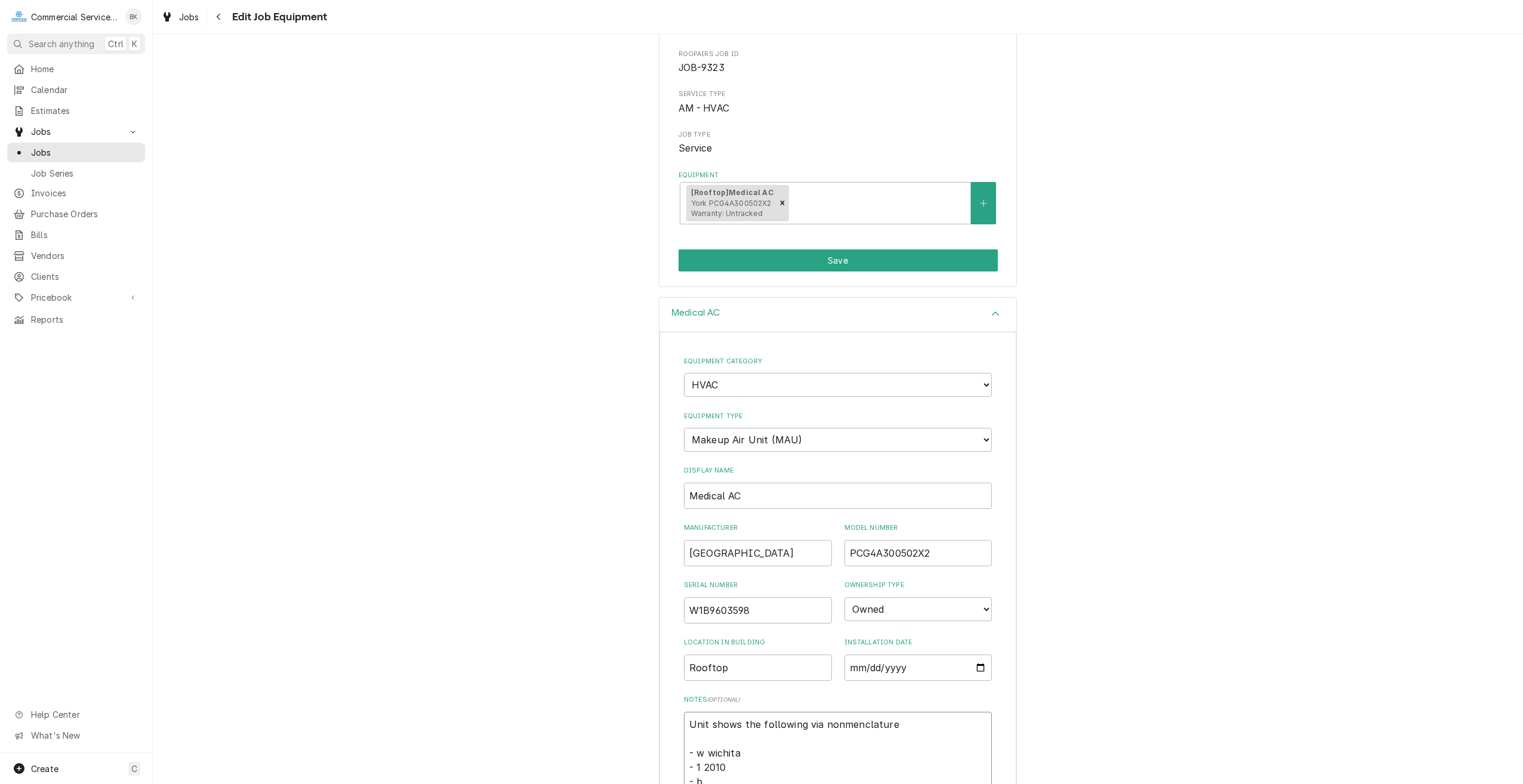
type textarea "Unit shows the following via nonmenclature - w wichita - 1 2010 - b f"
type textarea "x"
type textarea "Unit shows the following via nonmenclature - w wichita - 1 2010 - b fe"
type textarea "x"
type textarea "Unit shows the following via nonmenclature - w wichita - 1 2010 - b feb"
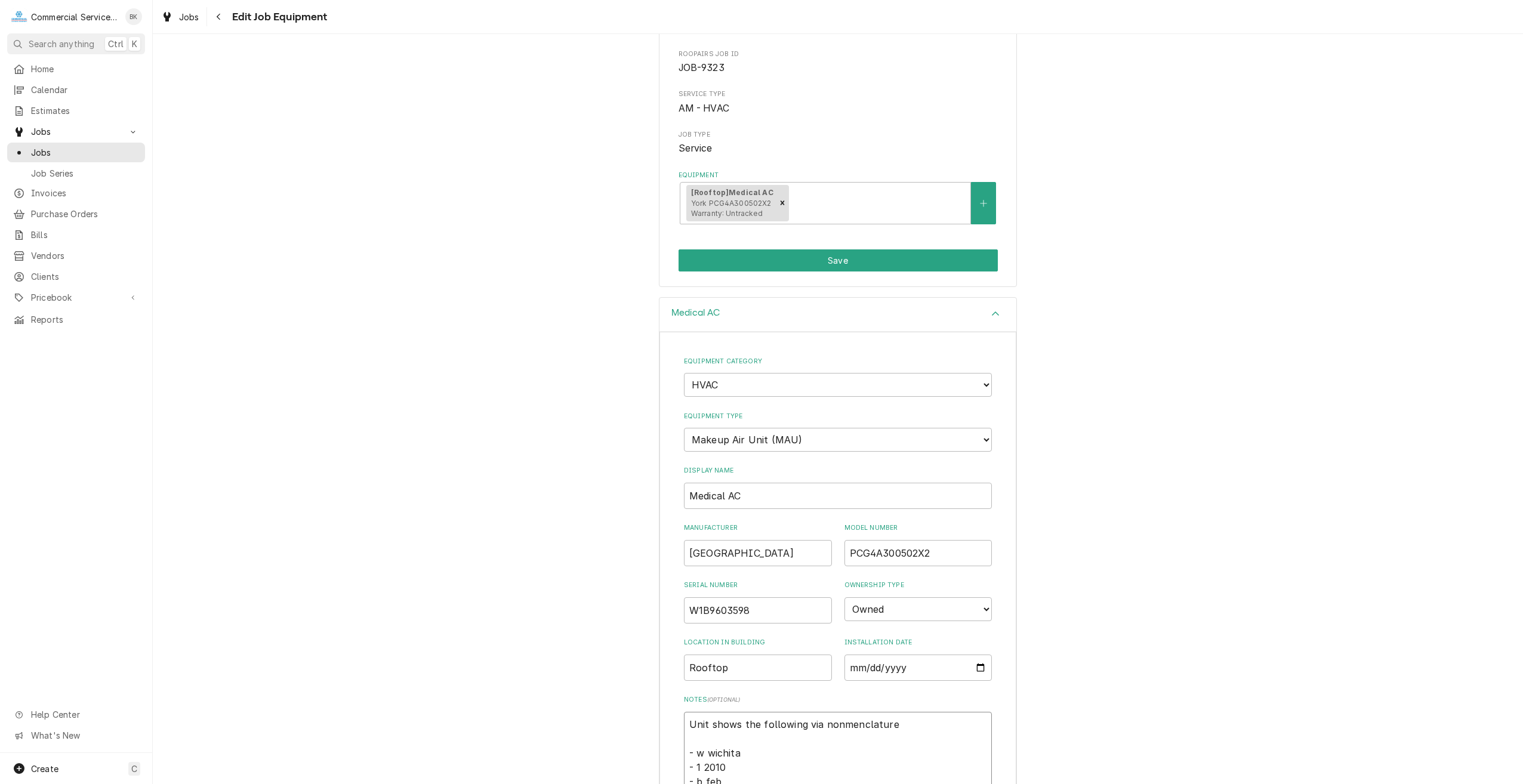
type textarea "x"
type textarea "Unit shows the following via nonmenclature - w wichita - 1 2010 - b feb"
type textarea "x"
type textarea "Unit shows the following via nonmenclature - w wichita - 1 2010 - b feb -"
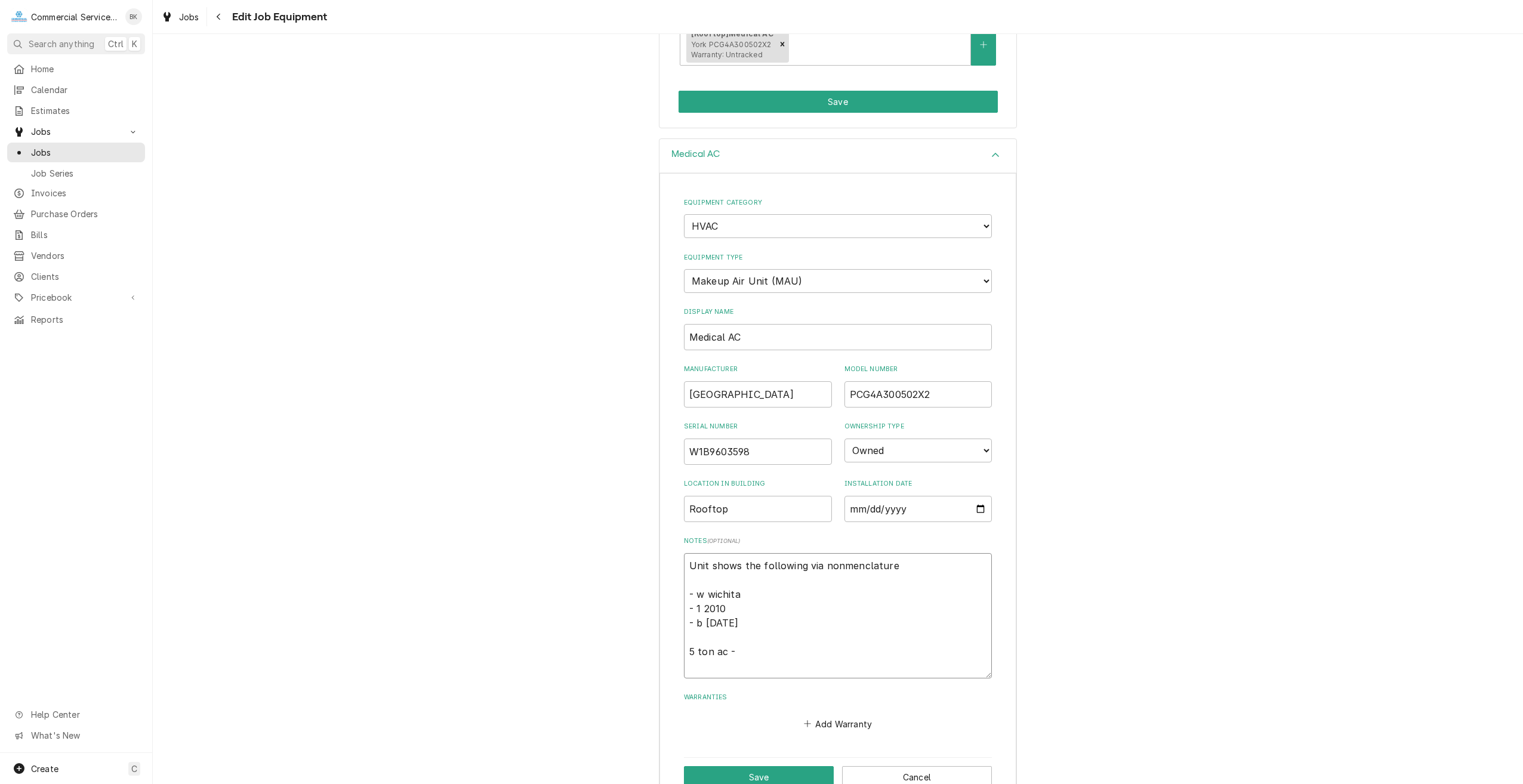
scroll to position [288, 0]
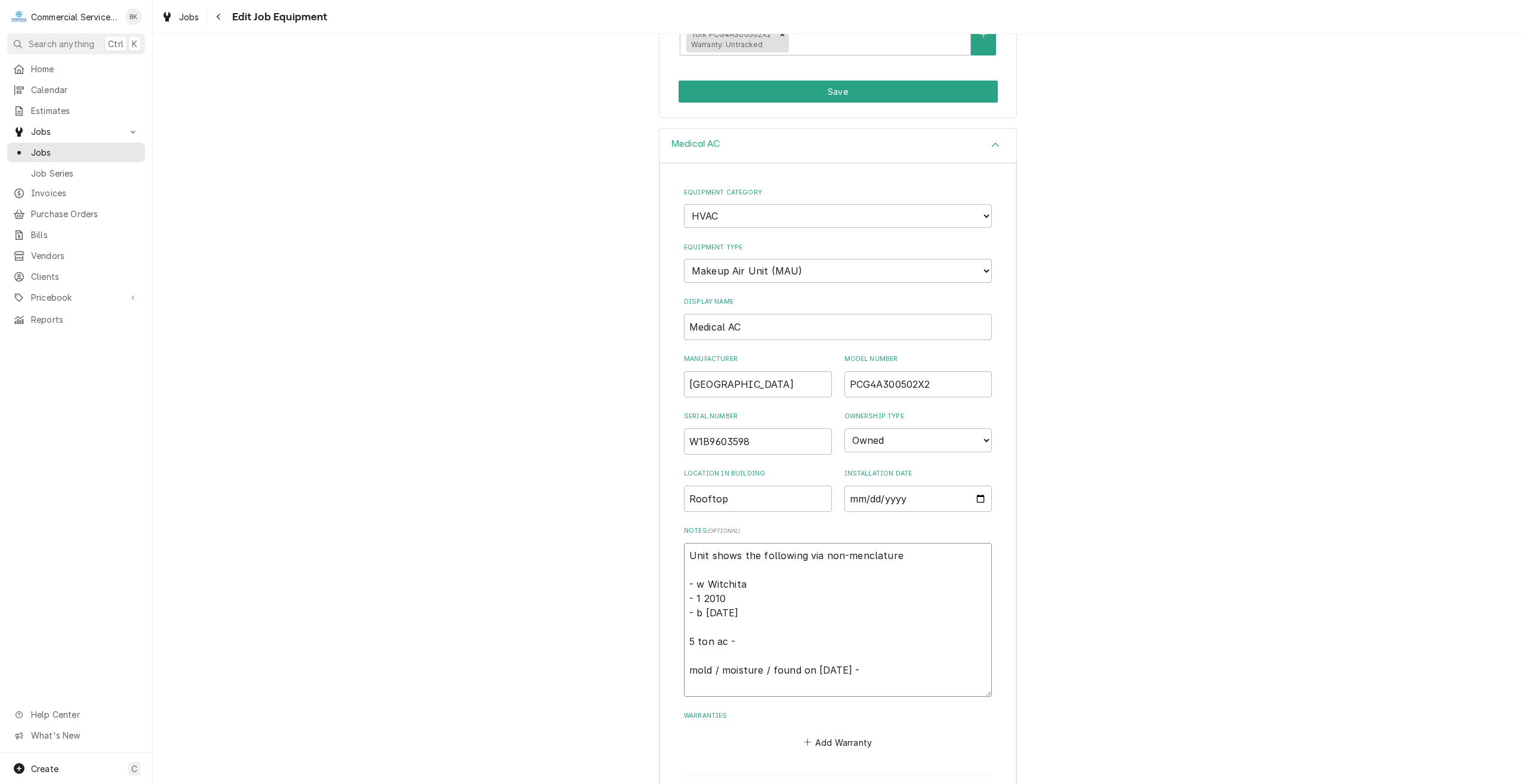
drag, startPoint x: 719, startPoint y: 598, endPoint x: 699, endPoint y: 598, distance: 20.0
click at [699, 598] on textarea "Unit shows the following via non-menclature - w Witchita - 1 2010 - b feb - 9 2…" at bounding box center [837, 620] width 308 height 154
click at [731, 635] on textarea "Unit shows the following via non-menclature - w Witchita - 1 2010 - b Feb - 9 2…" at bounding box center [837, 620] width 308 height 154
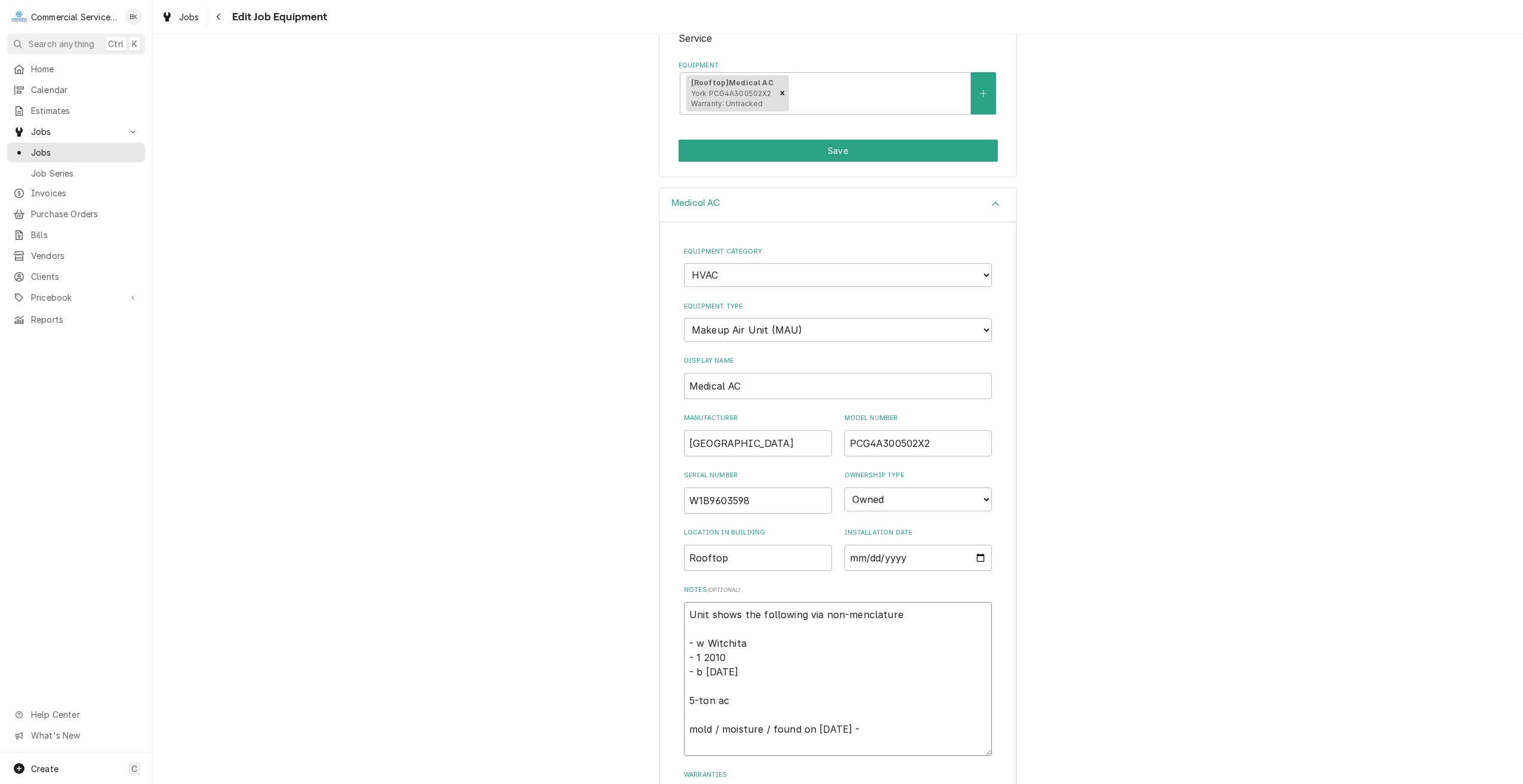
scroll to position [228, 0]
click at [691, 727] on textarea "Unit shows the following via non-menclature - w Witchita - 1 2010 - b Feb - 9 2…" at bounding box center [837, 680] width 308 height 154
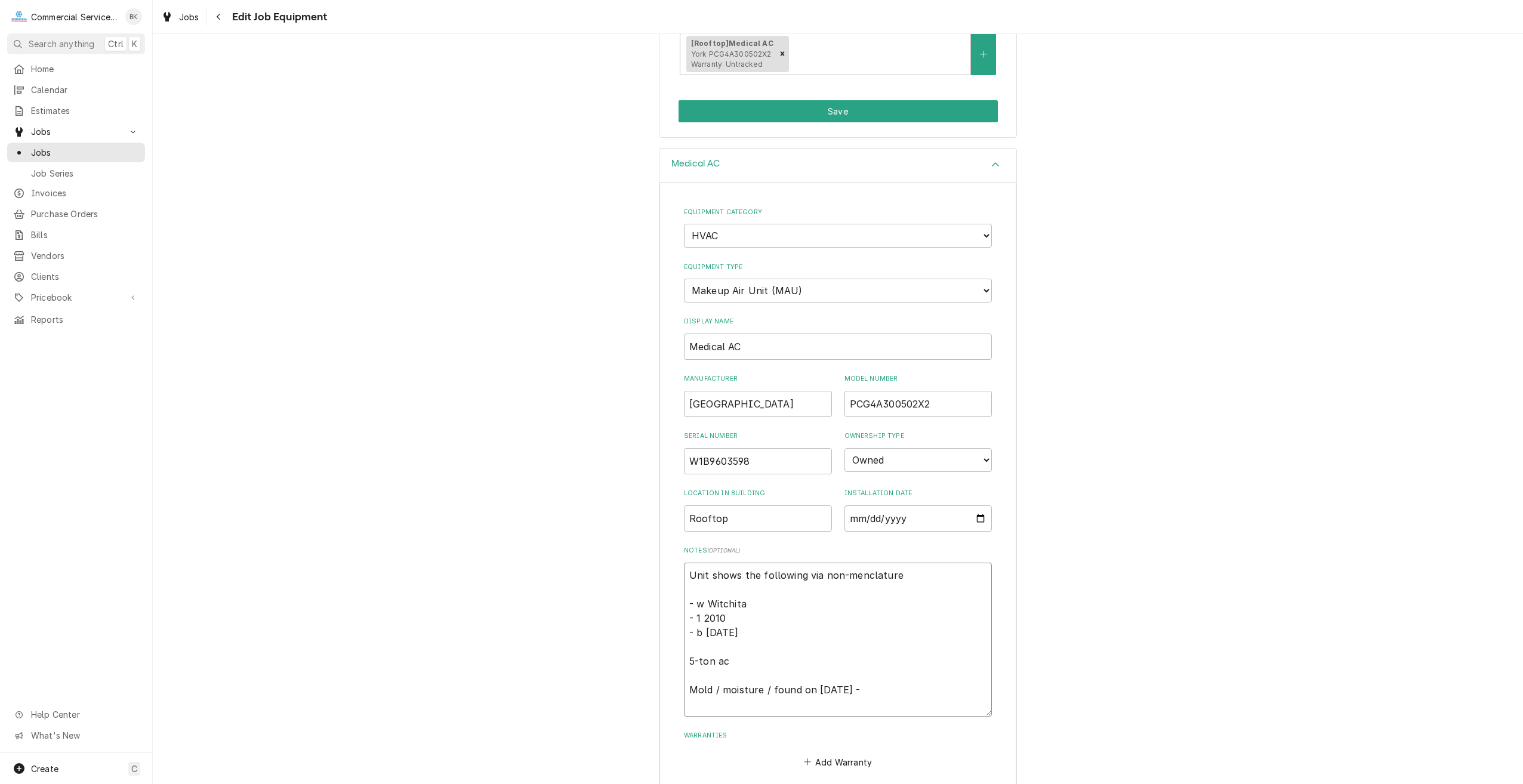
scroll to position [317, 0]
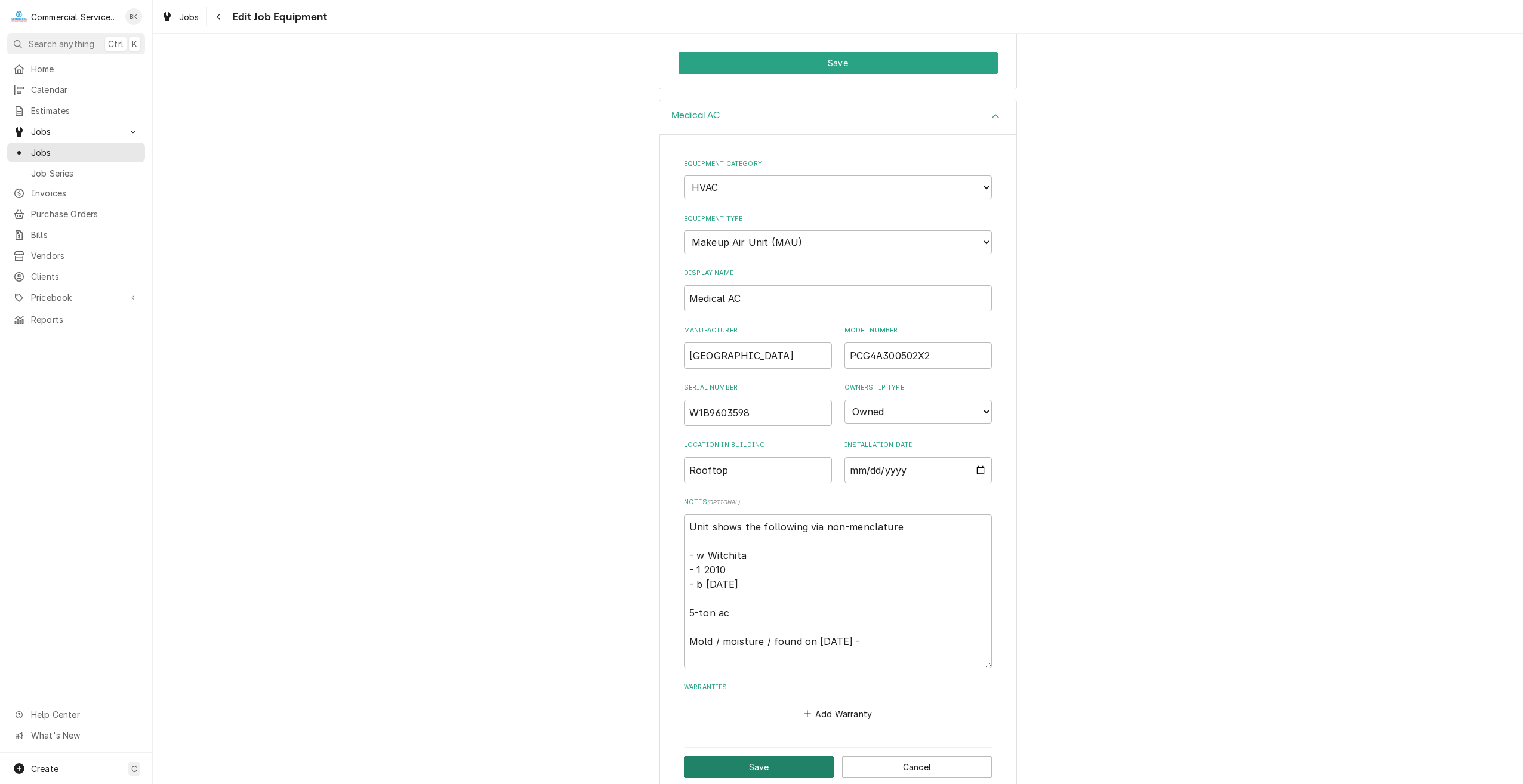
click at [781, 756] on button "Save" at bounding box center [759, 767] width 150 height 22
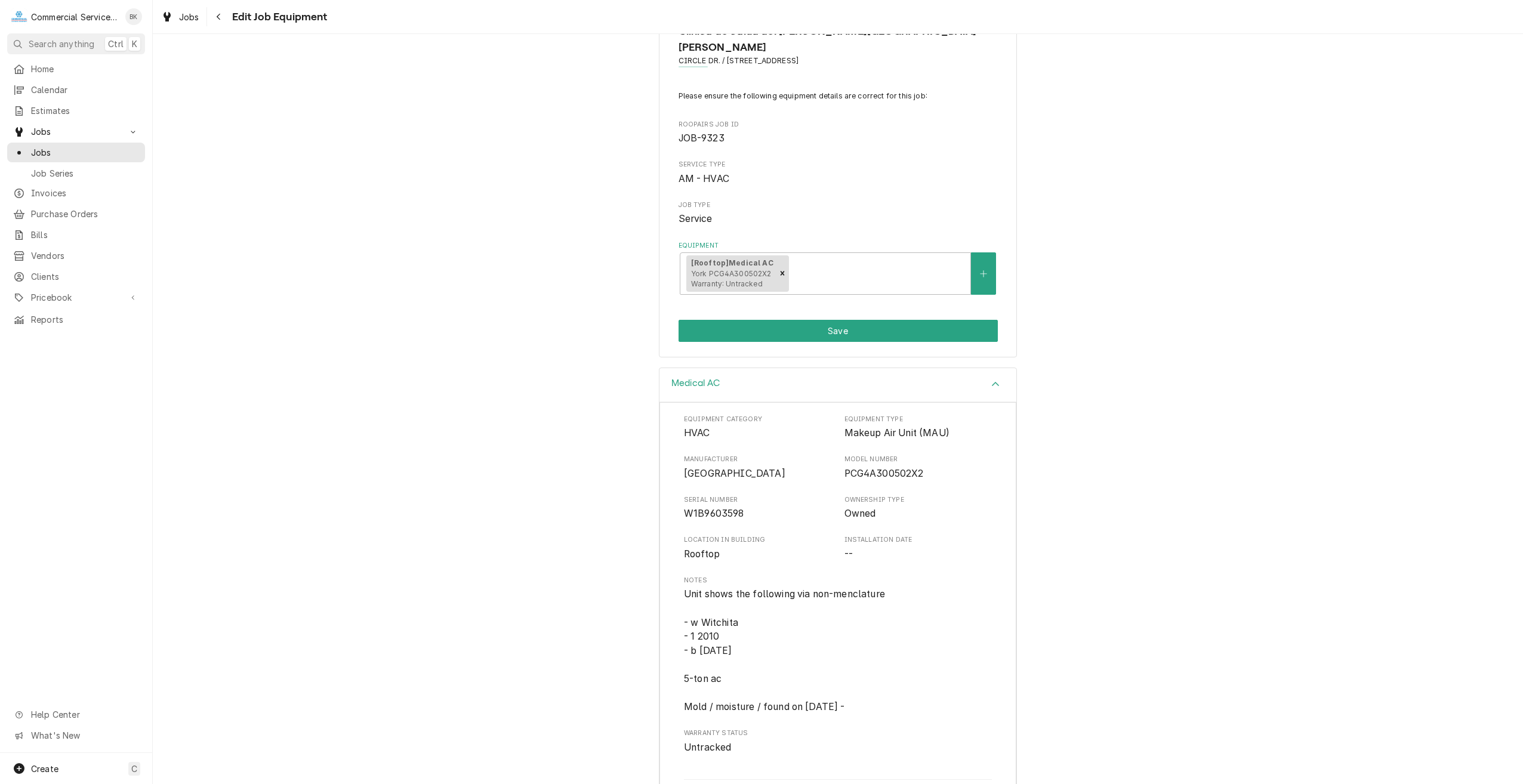
scroll to position [95, 0]
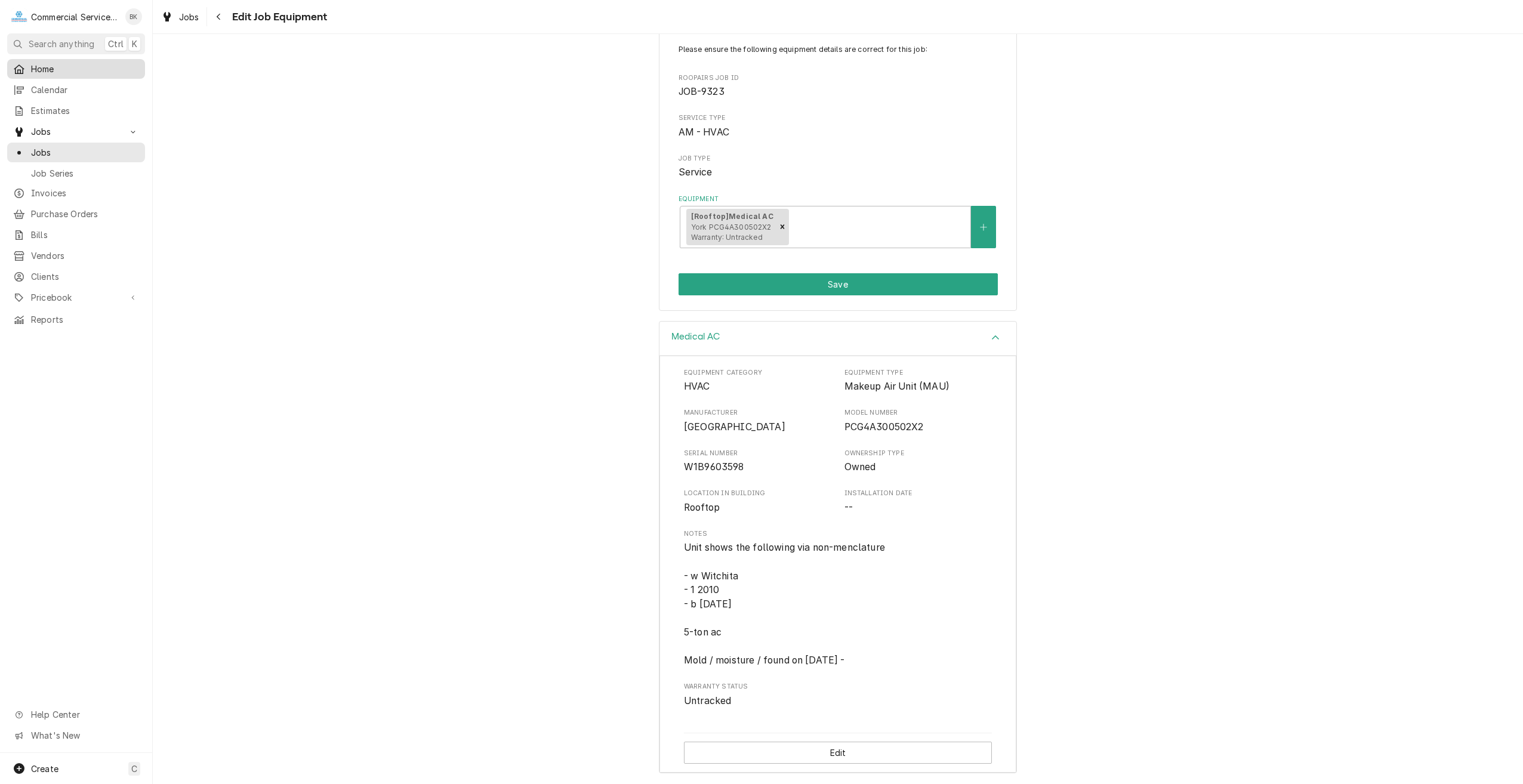
click at [78, 71] on span "Home" at bounding box center [85, 69] width 108 height 13
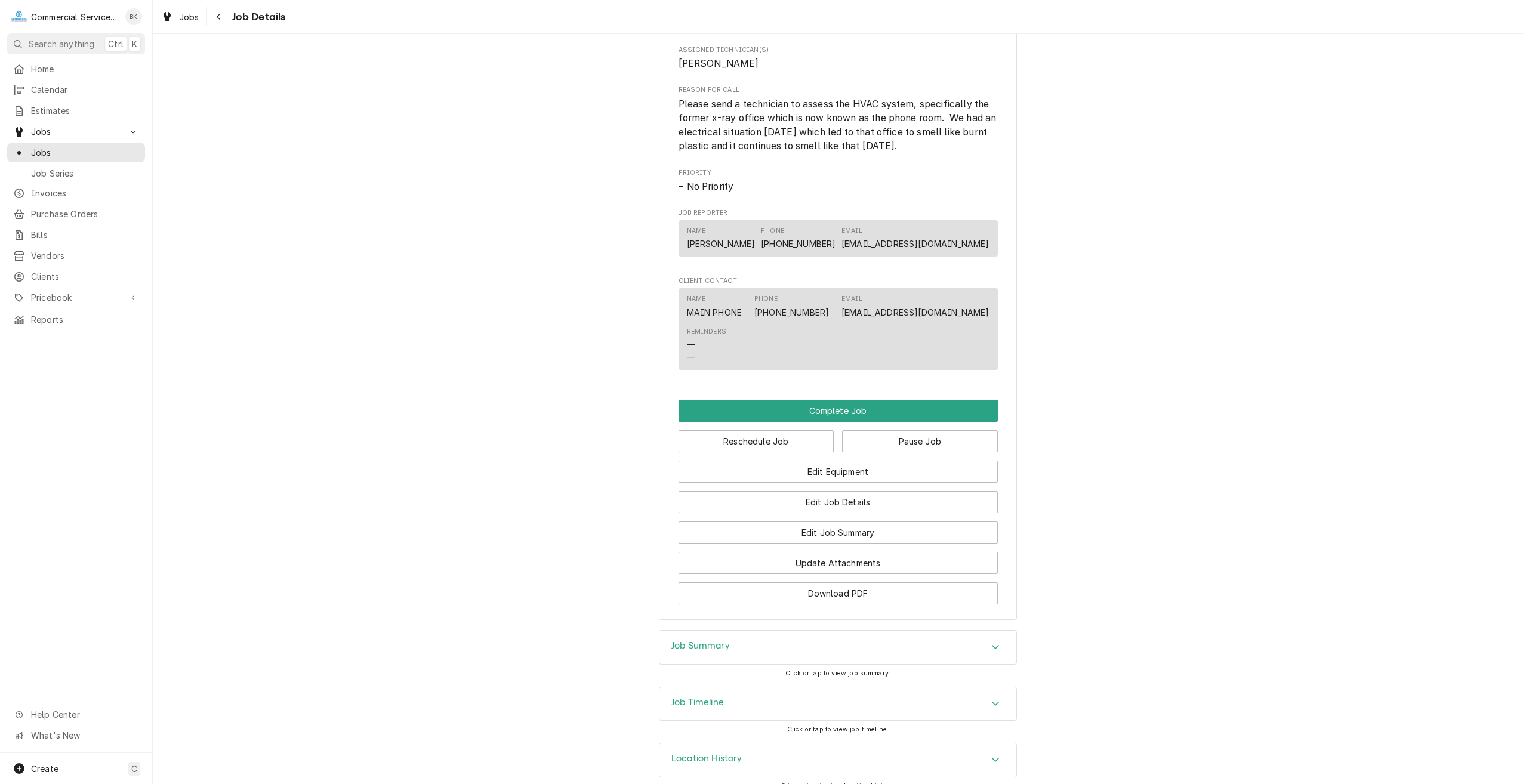
scroll to position [562, 0]
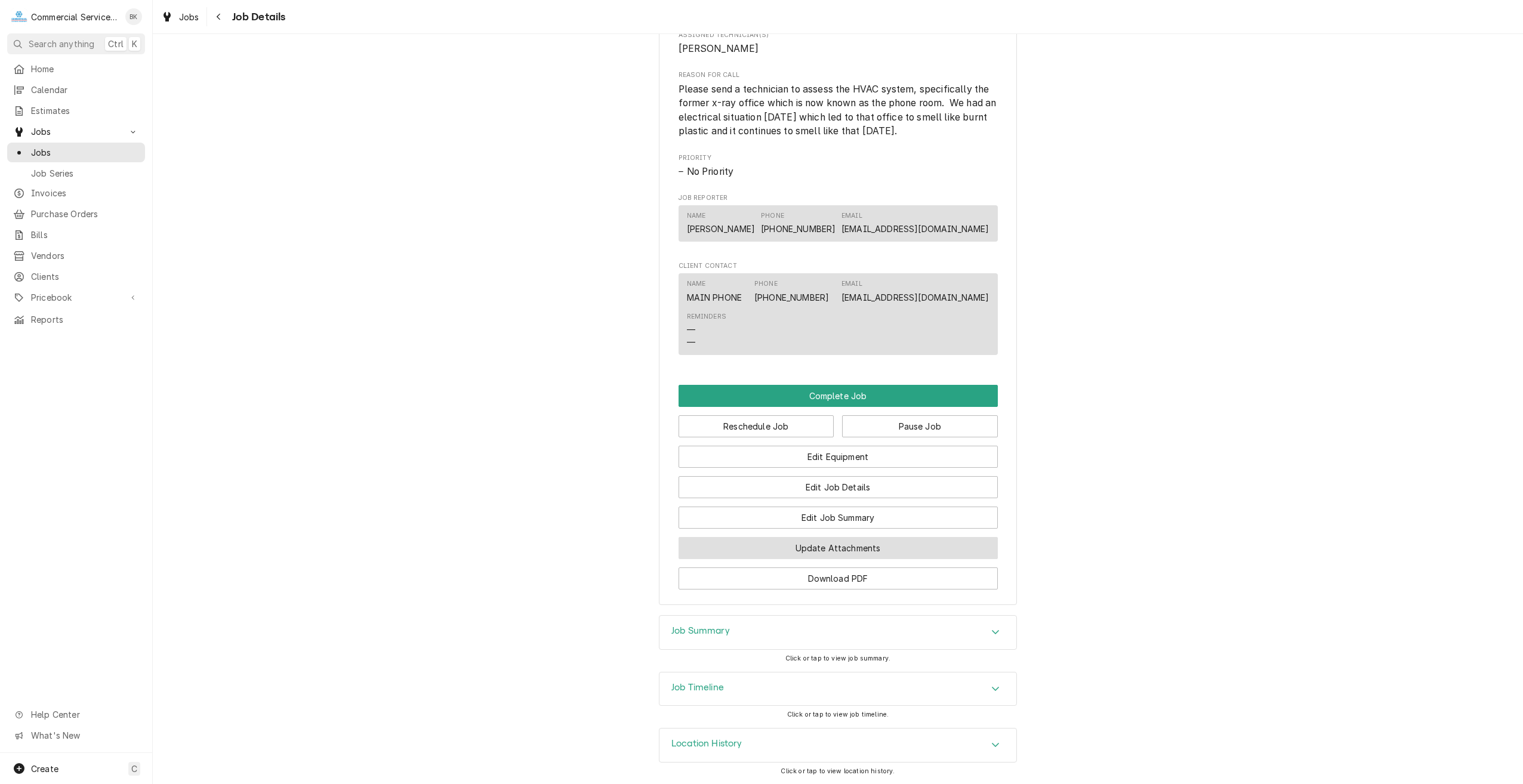
click at [807, 545] on button "Update Attachments" at bounding box center [838, 548] width 319 height 22
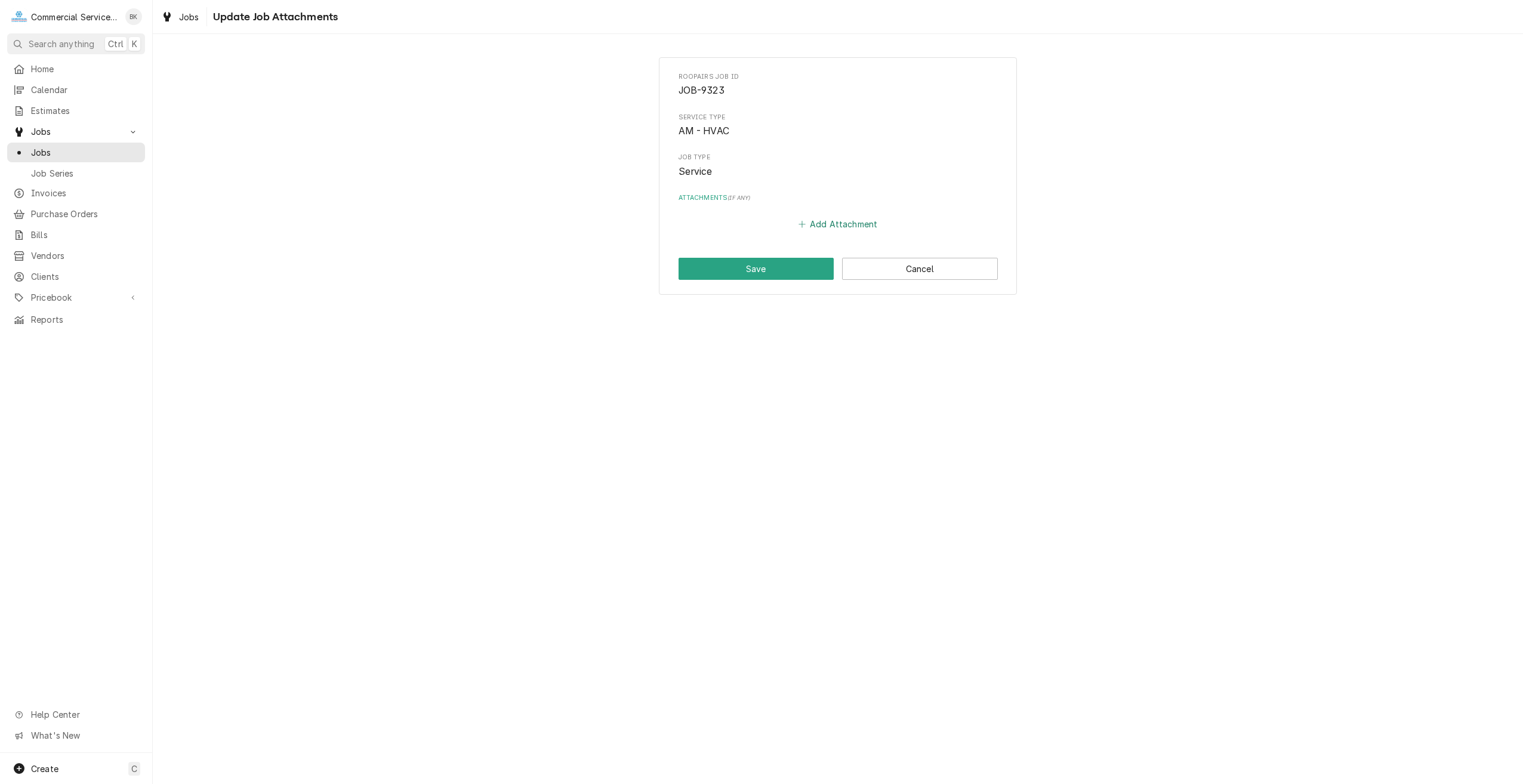
click at [825, 223] on button "Add Attachment" at bounding box center [837, 224] width 83 height 17
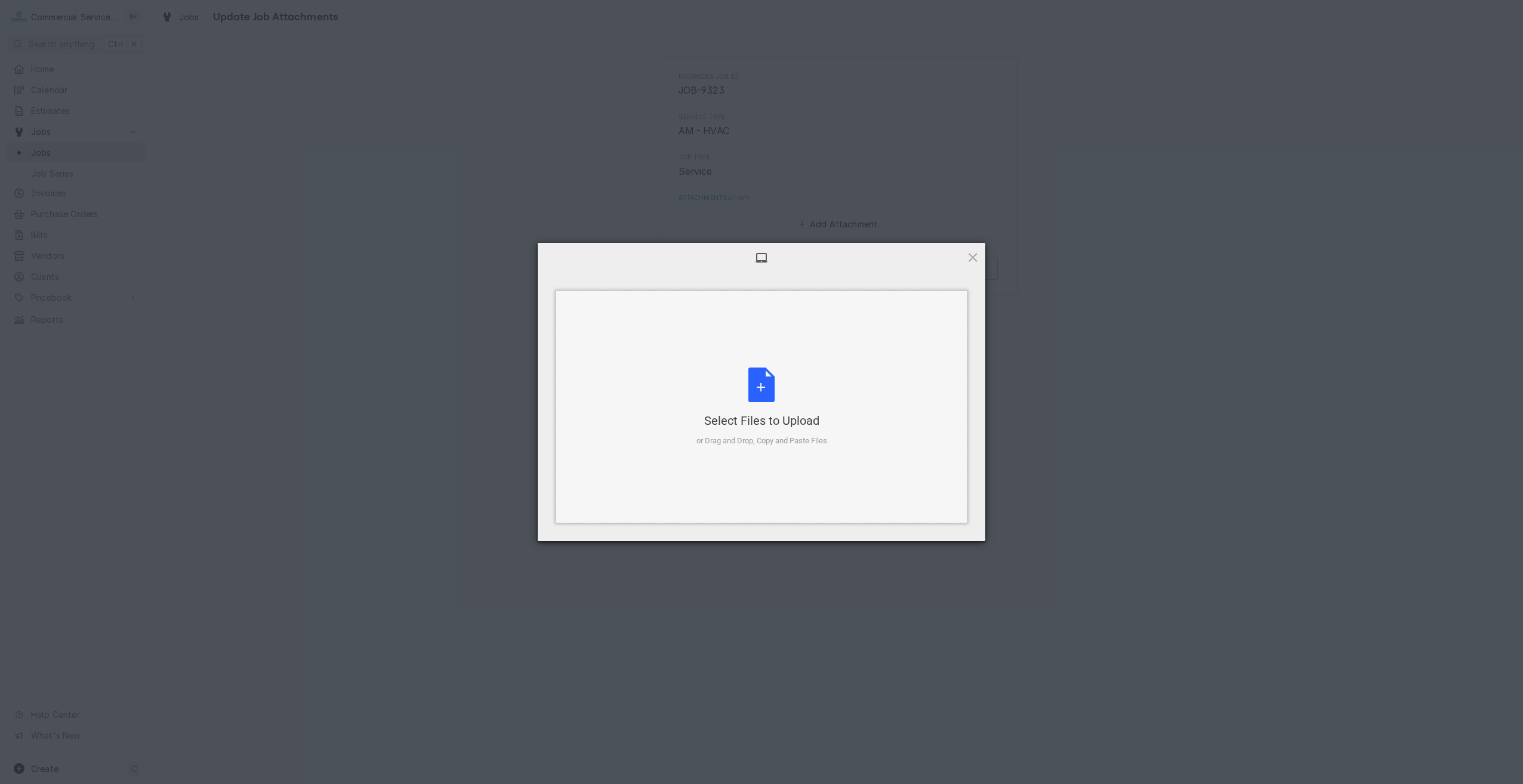
click at [757, 405] on div "Select Files to Upload or Drag and Drop, Copy and Paste Files" at bounding box center [761, 407] width 130 height 79
click at [947, 523] on span "Upload 1" at bounding box center [949, 526] width 24 height 9
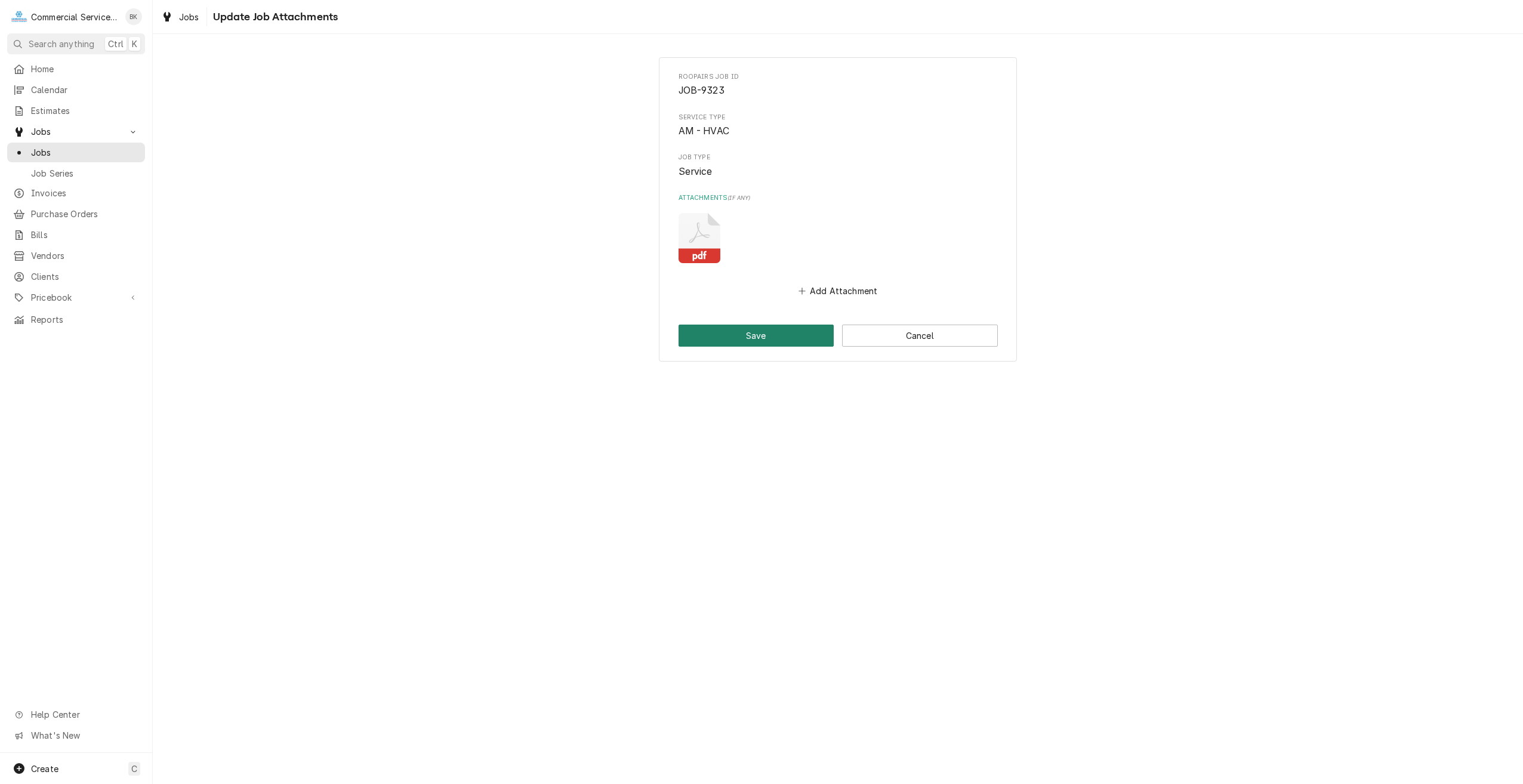
click at [786, 324] on button "Save" at bounding box center [756, 335] width 156 height 22
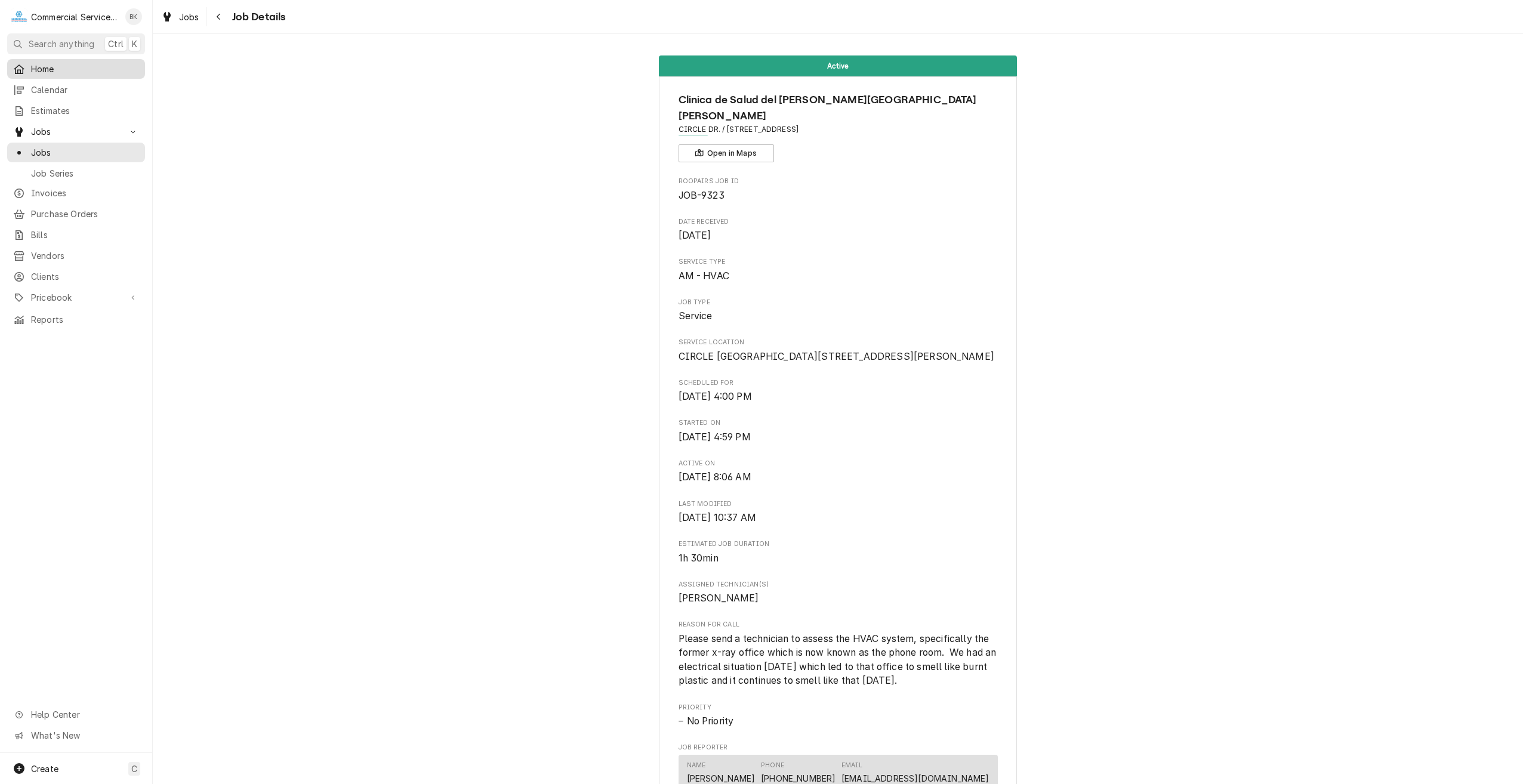
click at [57, 69] on span "Home" at bounding box center [85, 69] width 108 height 13
